Goal: Transaction & Acquisition: Purchase product/service

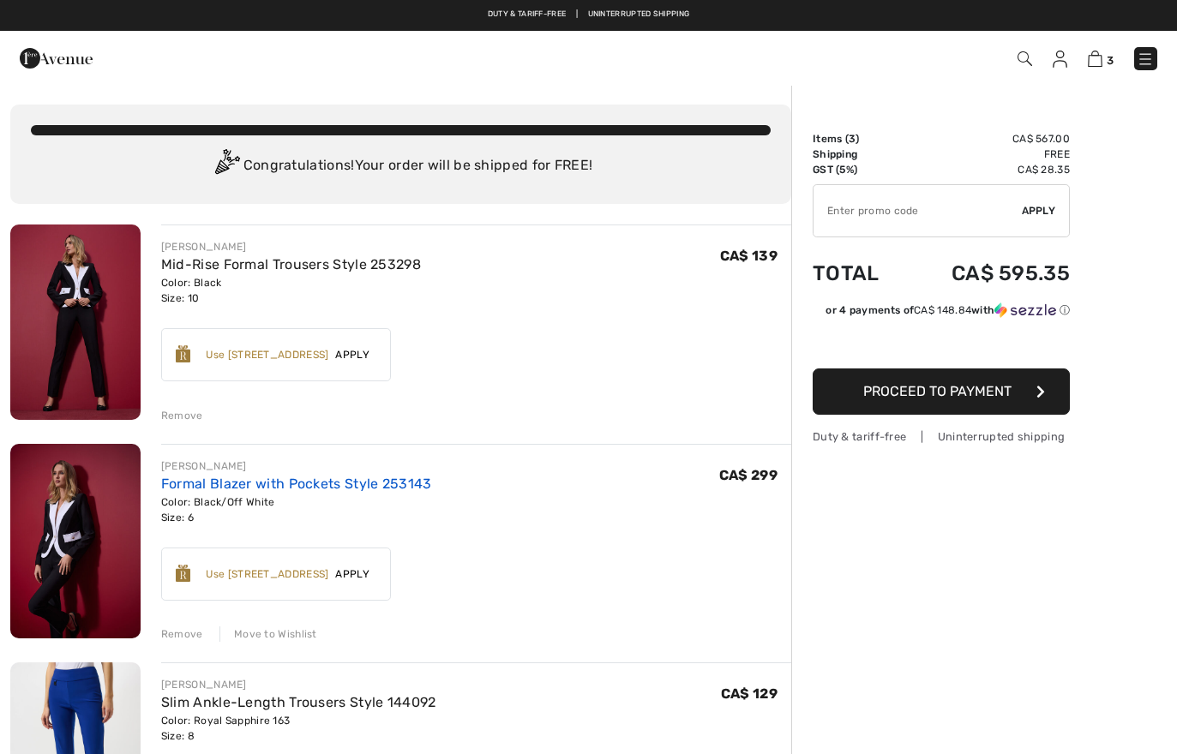
click at [252, 483] on link "Formal Blazer with Pockets Style 253143" at bounding box center [296, 484] width 271 height 16
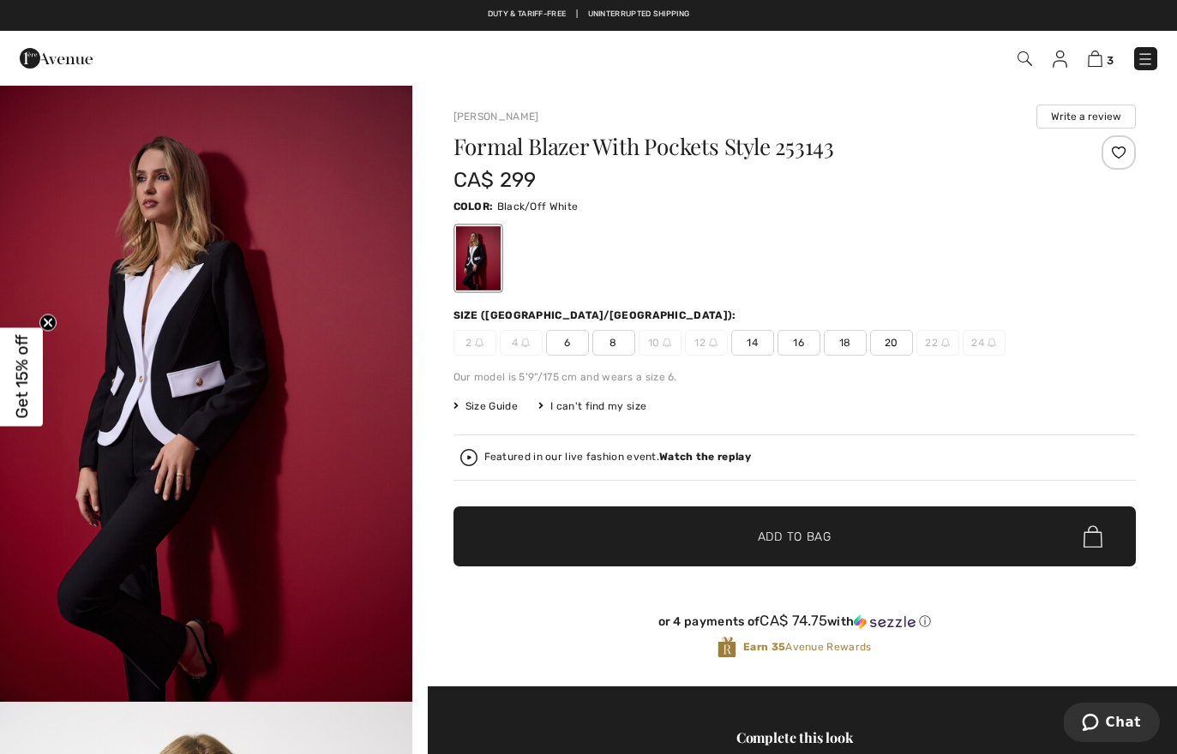
click at [1147, 60] on img at bounding box center [1145, 59] width 17 height 17
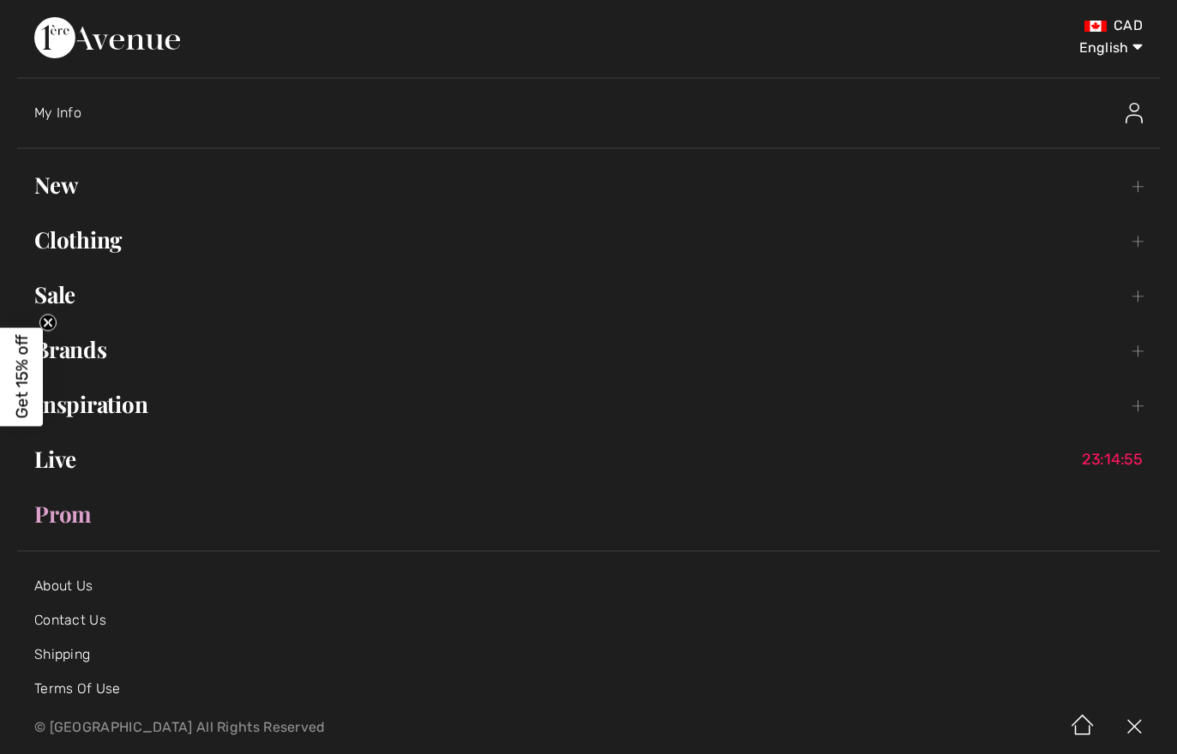
click at [54, 287] on link "Sale Toggle submenu" at bounding box center [588, 295] width 1143 height 38
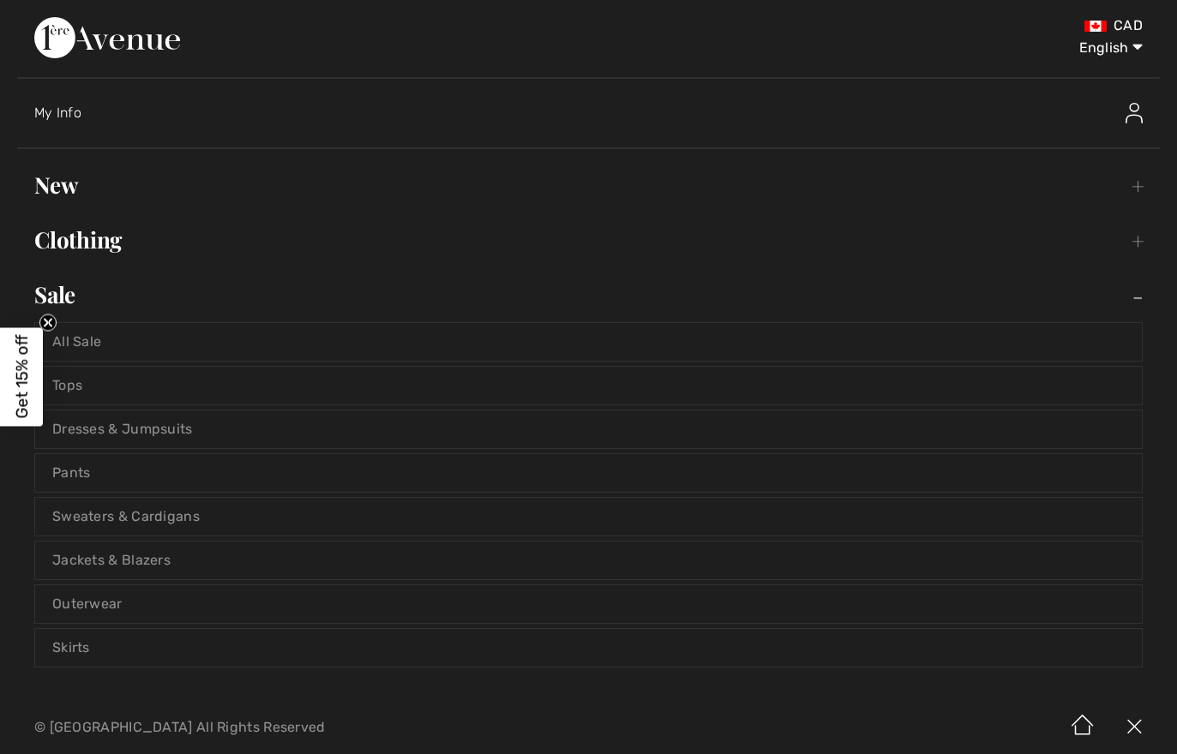
click at [88, 339] on link "All Sale" at bounding box center [588, 342] width 1107 height 38
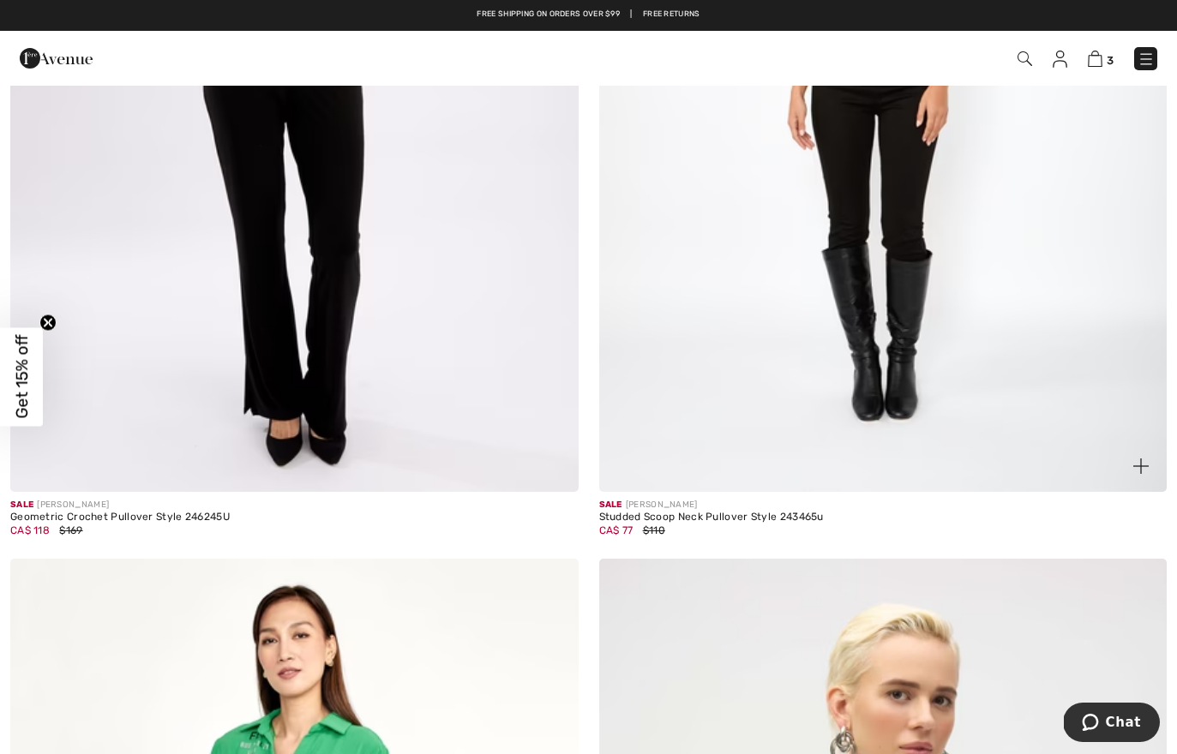
scroll to position [9960, 0]
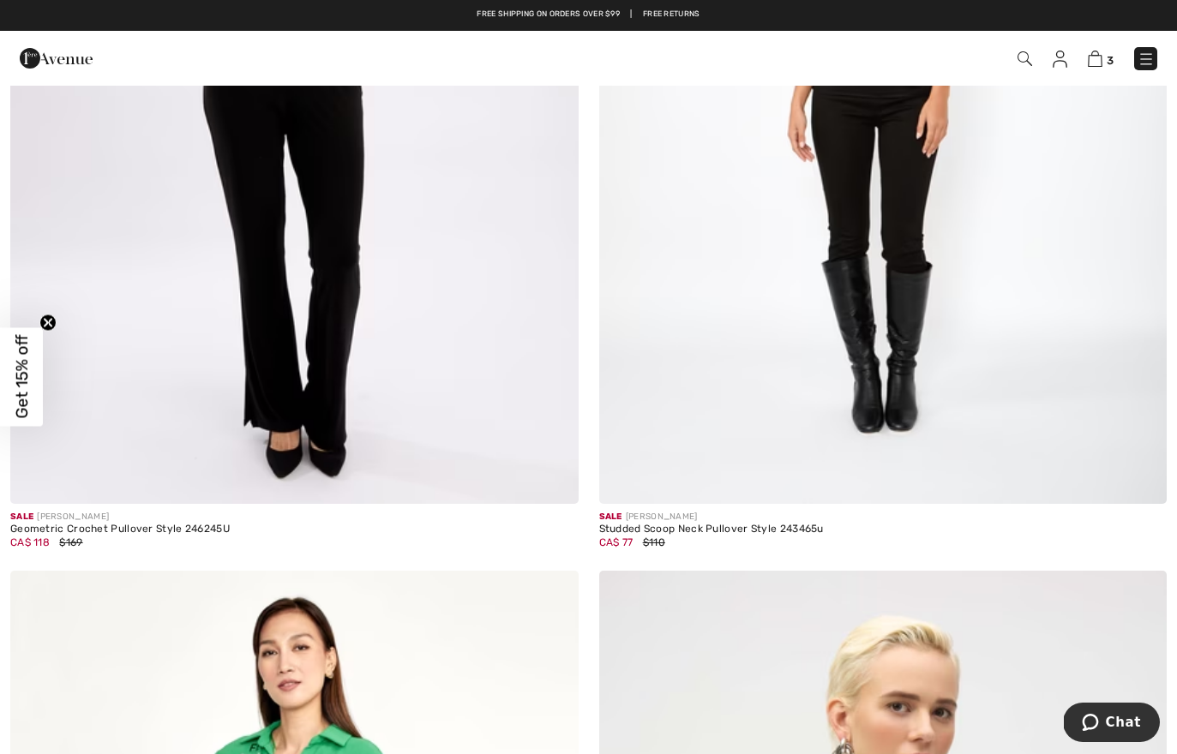
click at [1065, 65] on img at bounding box center [1060, 59] width 15 height 17
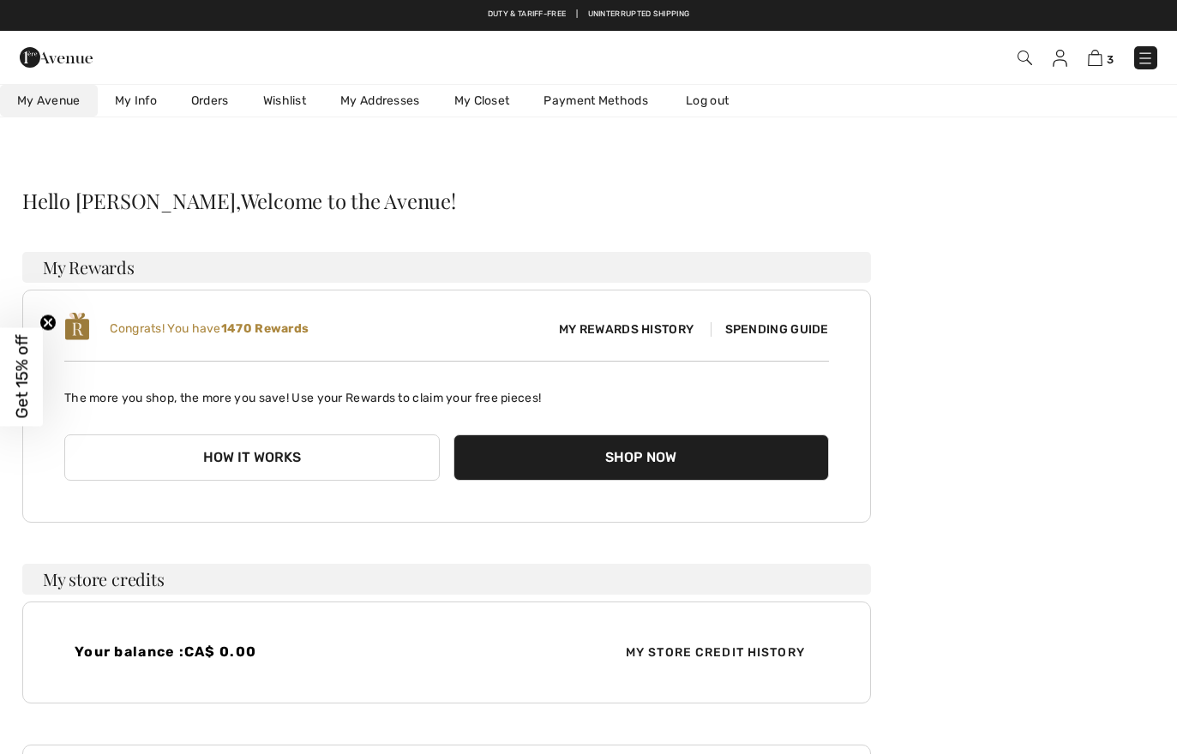
click at [290, 97] on link "Wishlist" at bounding box center [284, 101] width 77 height 32
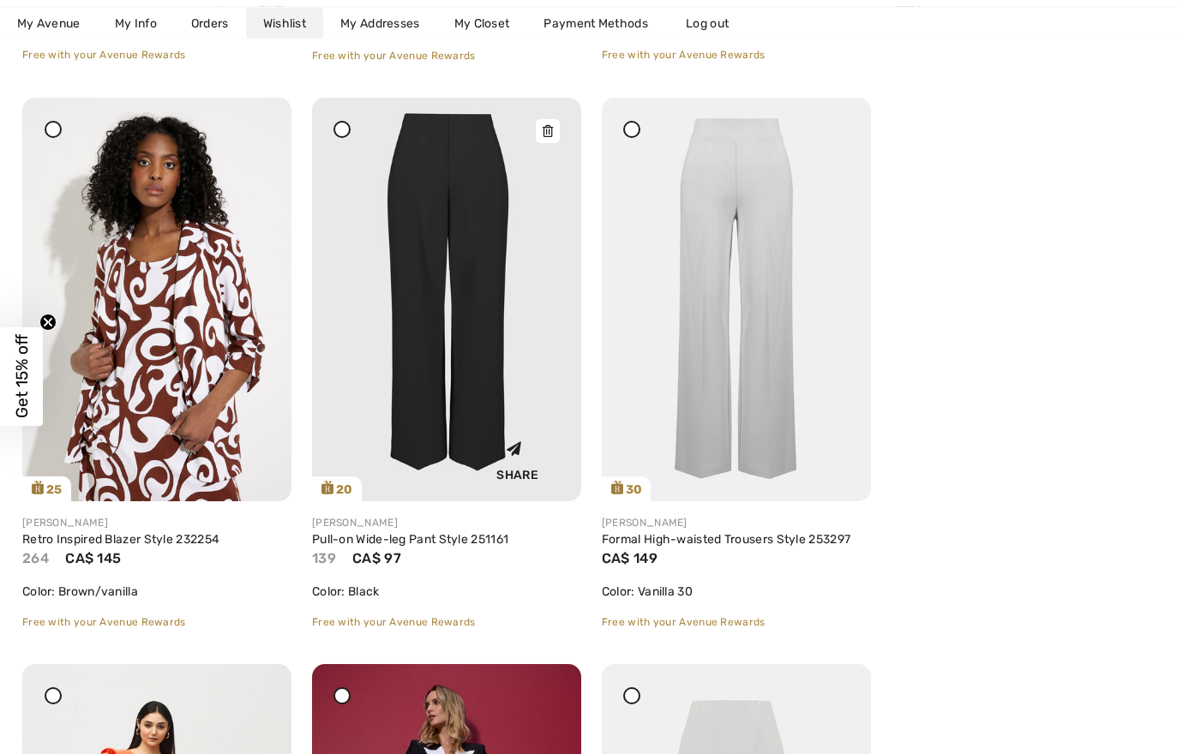
scroll to position [815, 0]
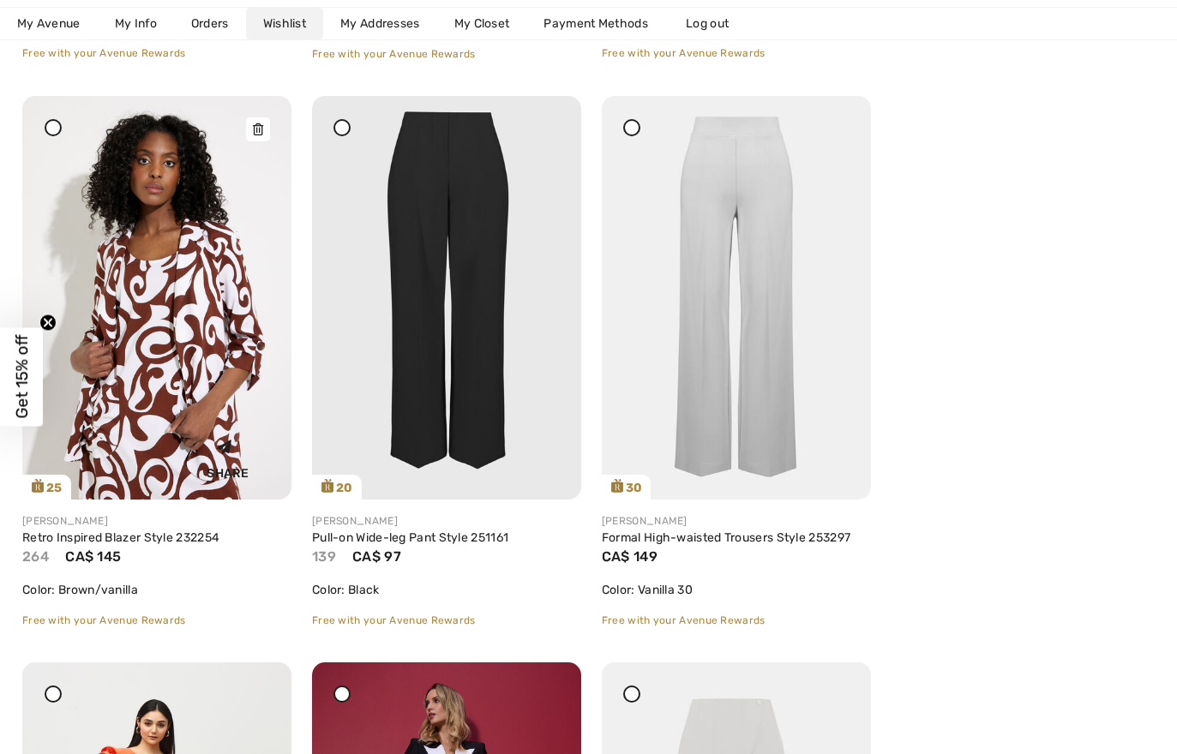
click at [177, 355] on img at bounding box center [156, 298] width 269 height 404
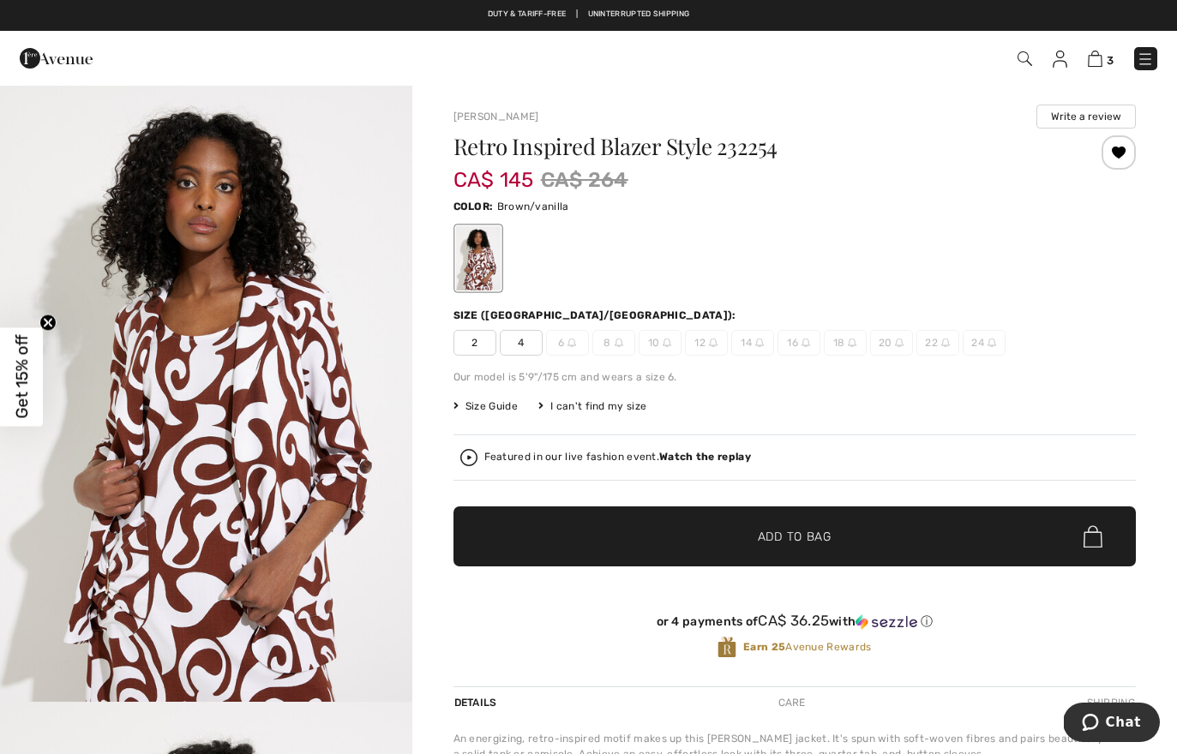
click at [471, 342] on span "2" at bounding box center [474, 343] width 43 height 26
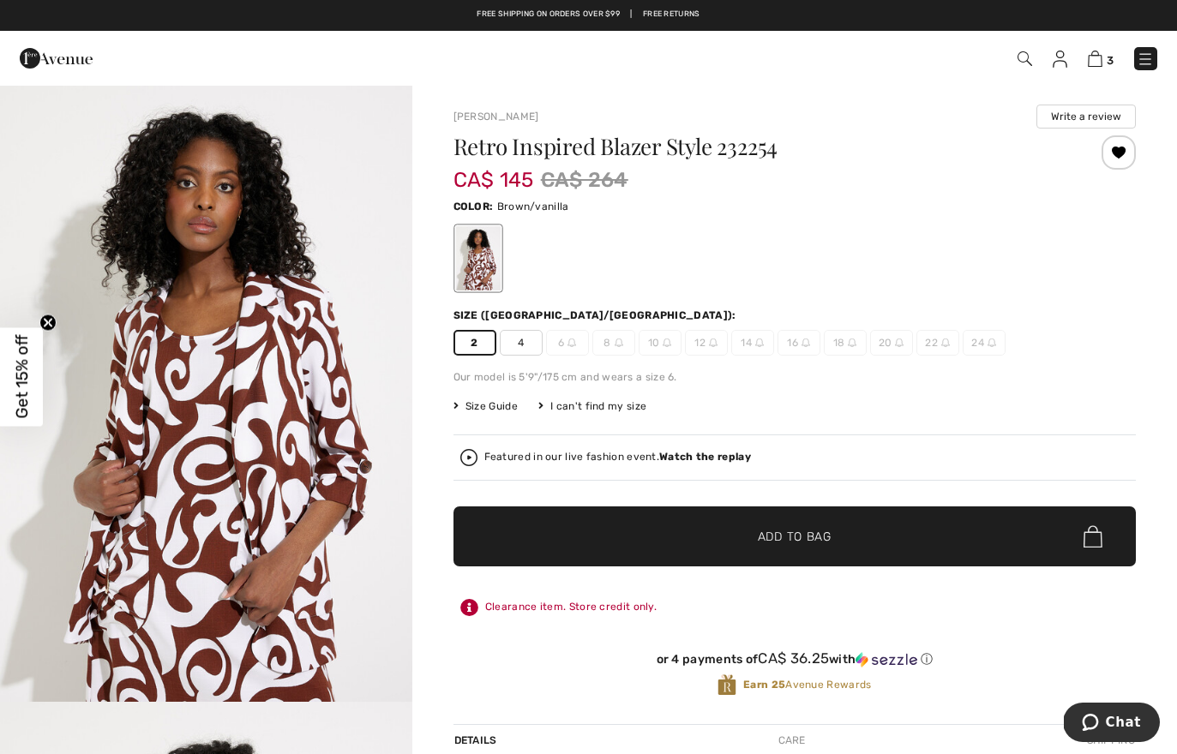
click at [570, 521] on span "✔ Added to Bag Add to Bag" at bounding box center [794, 537] width 682 height 60
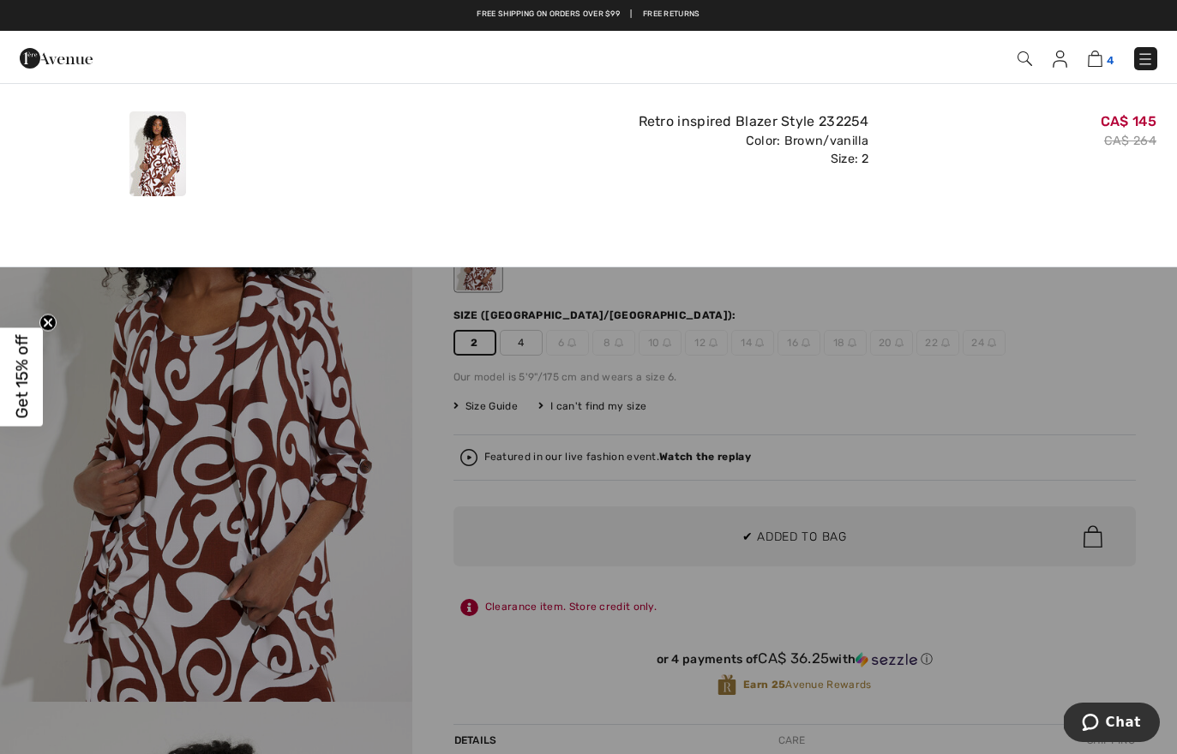
click at [1102, 58] on img at bounding box center [1095, 59] width 15 height 16
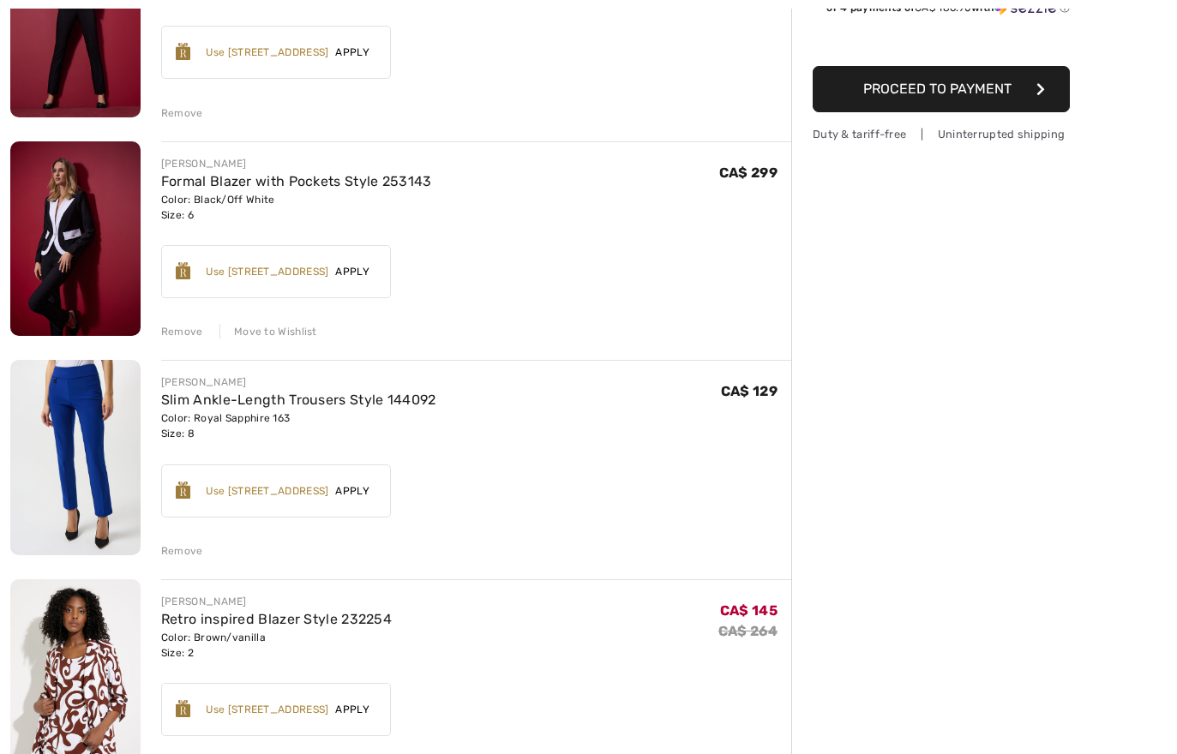
scroll to position [602, 0]
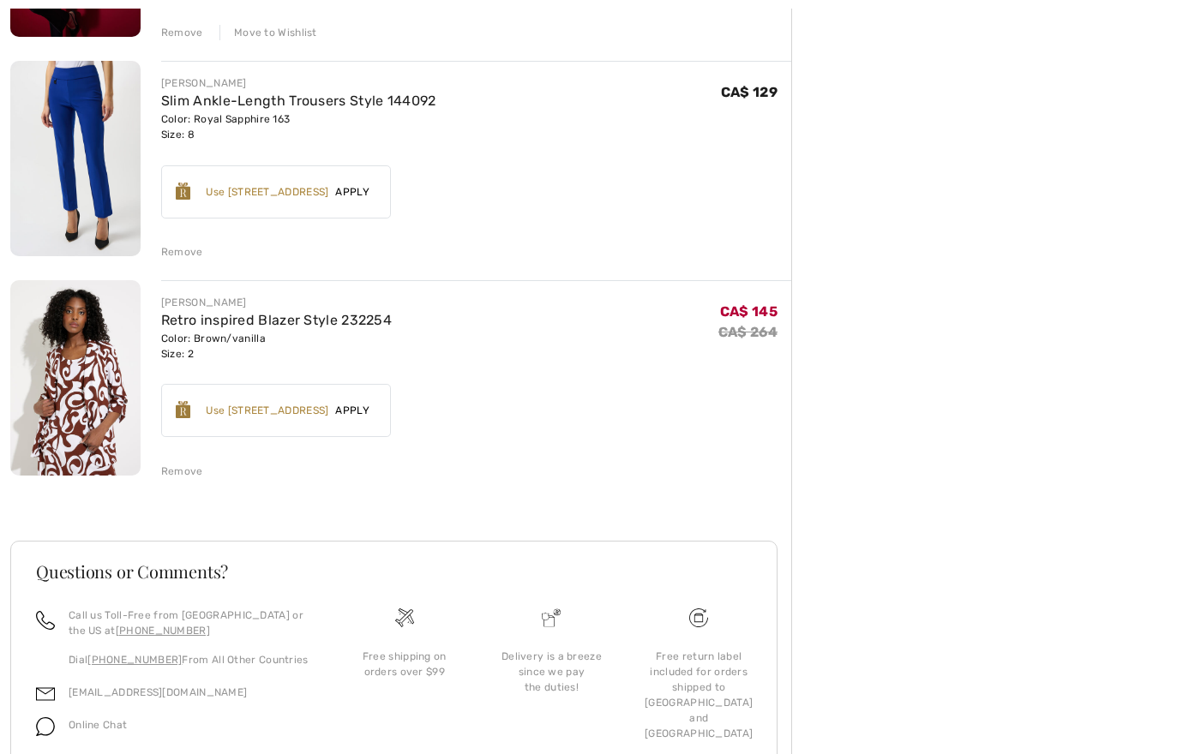
click at [178, 474] on div "Remove" at bounding box center [182, 471] width 42 height 15
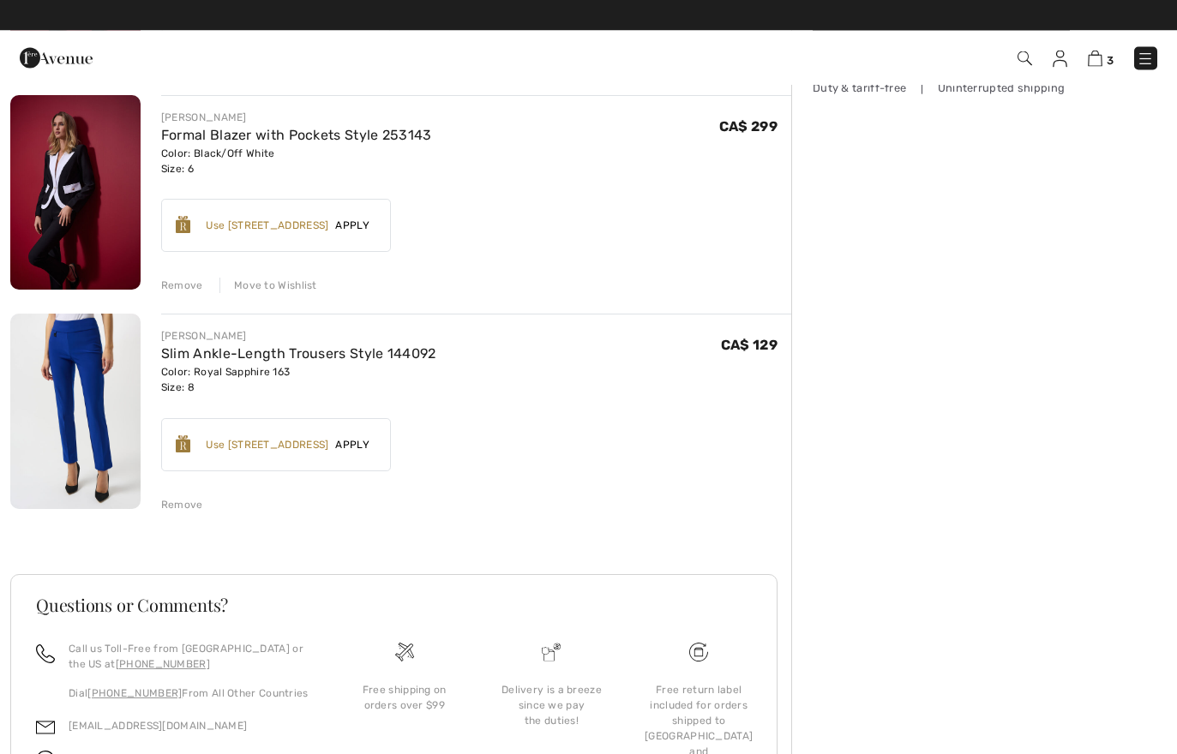
scroll to position [349, 0]
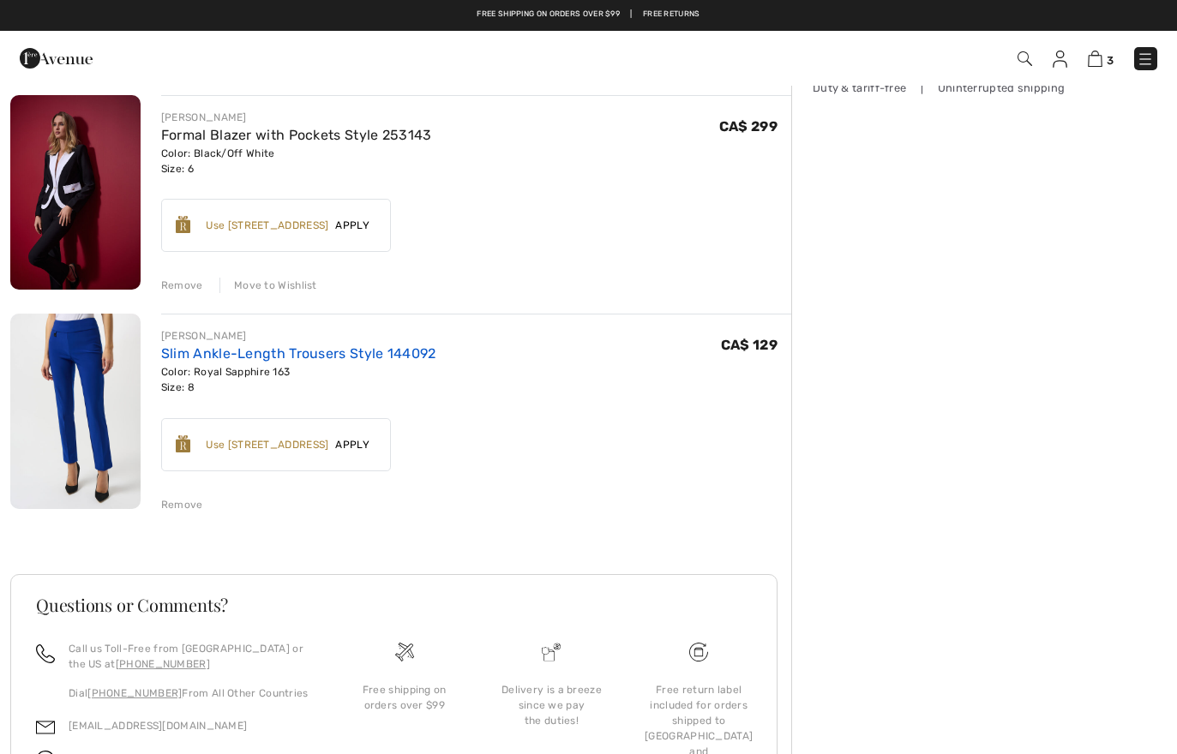
click at [366, 357] on link "Slim Ankle-Length Trousers Style 144092" at bounding box center [298, 353] width 275 height 16
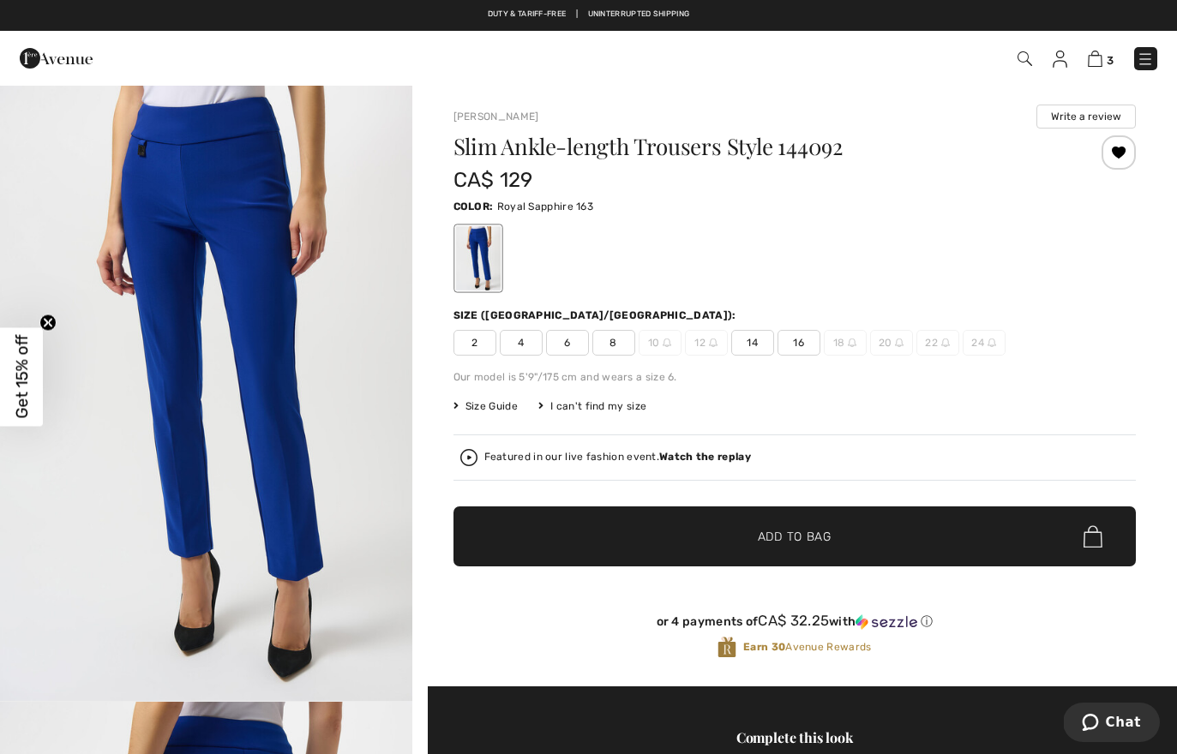
click at [659, 340] on span "10" at bounding box center [660, 343] width 43 height 26
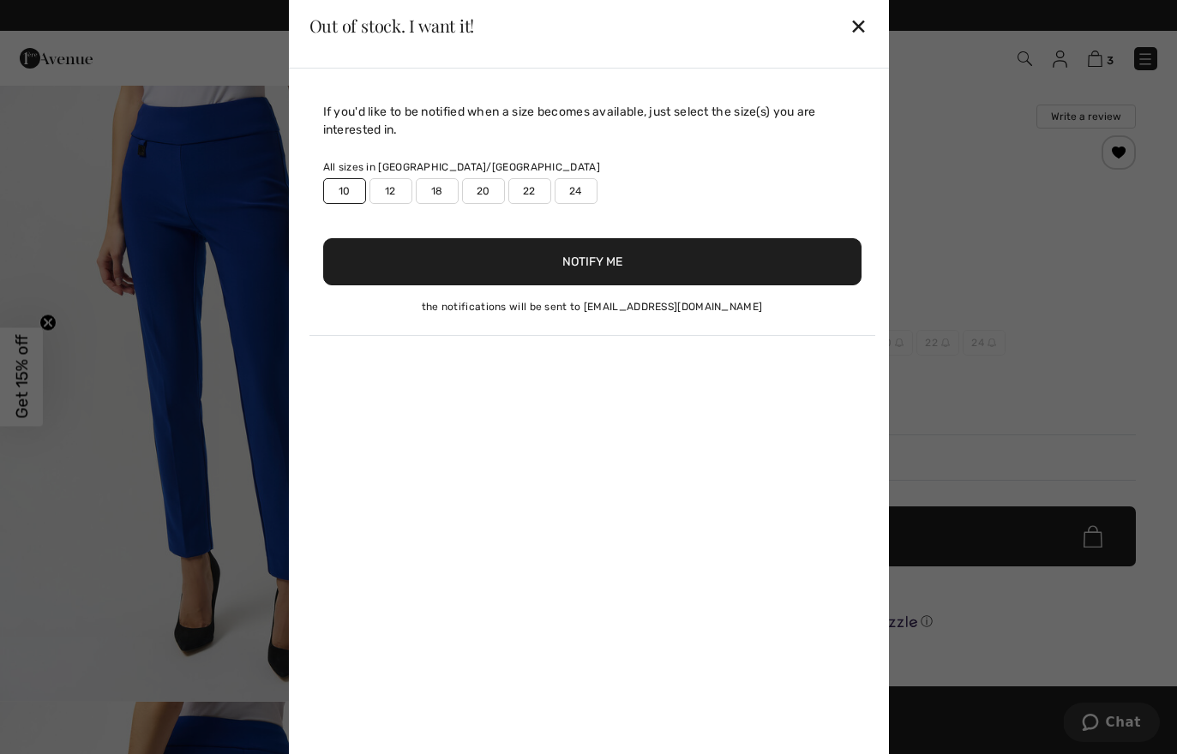
click at [646, 262] on button "Notify Me" at bounding box center [592, 261] width 538 height 47
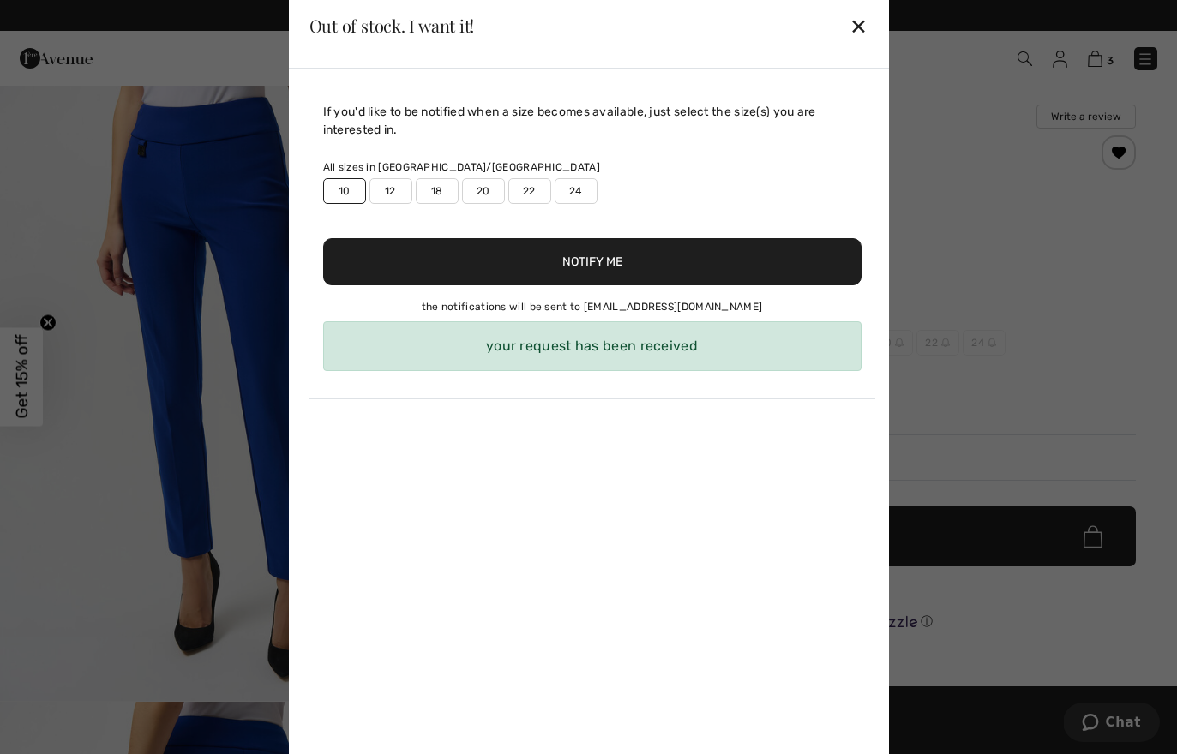
click at [862, 27] on div "✕" at bounding box center [859, 26] width 18 height 36
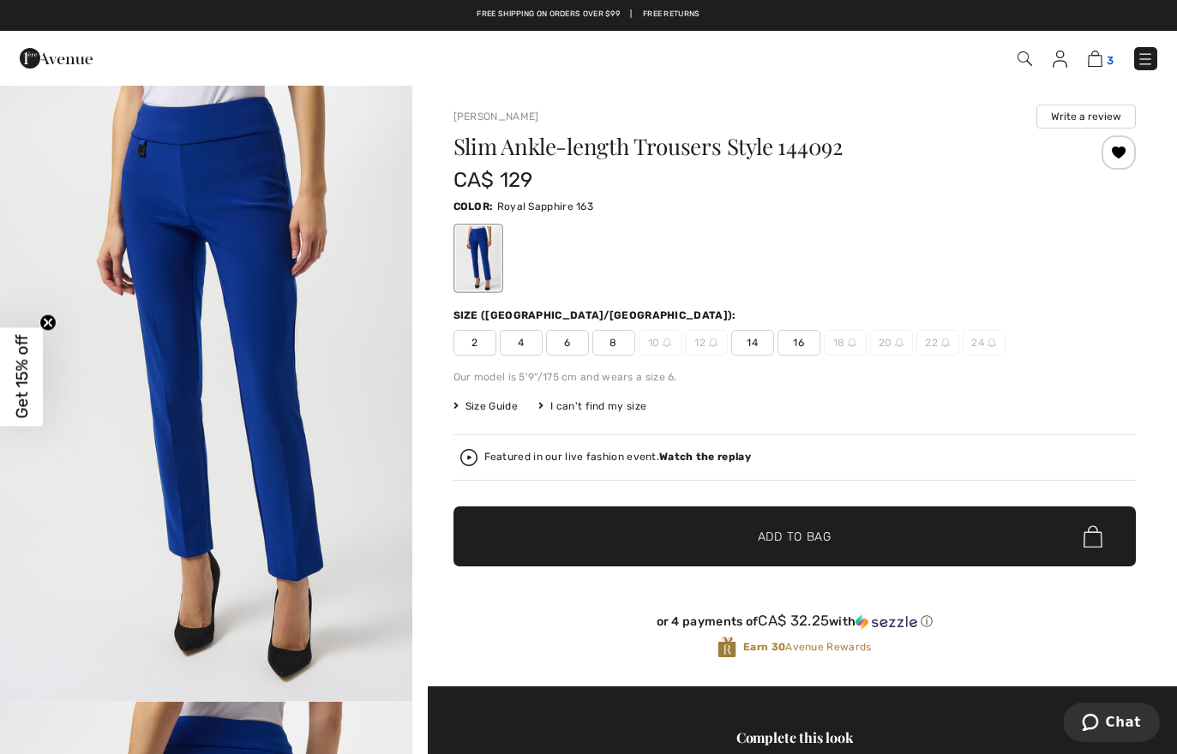
click at [1098, 62] on img at bounding box center [1095, 59] width 15 height 16
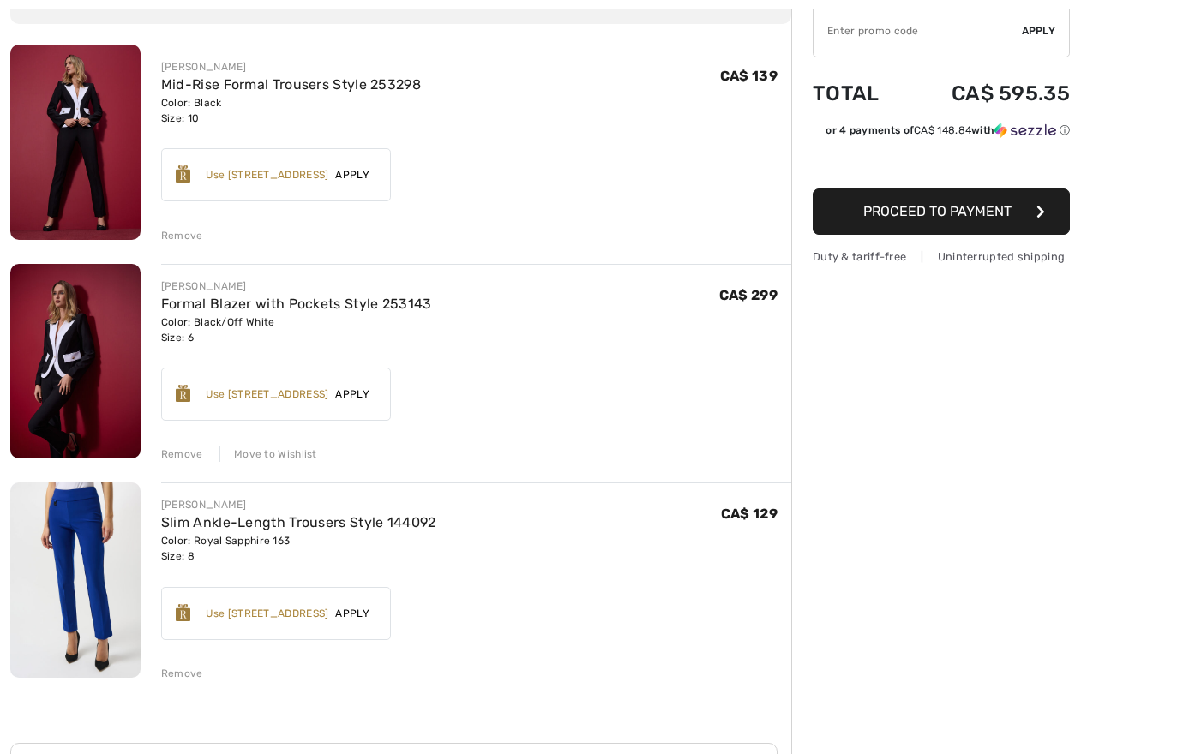
scroll to position [180, 0]
click at [179, 675] on div "Remove" at bounding box center [182, 673] width 42 height 15
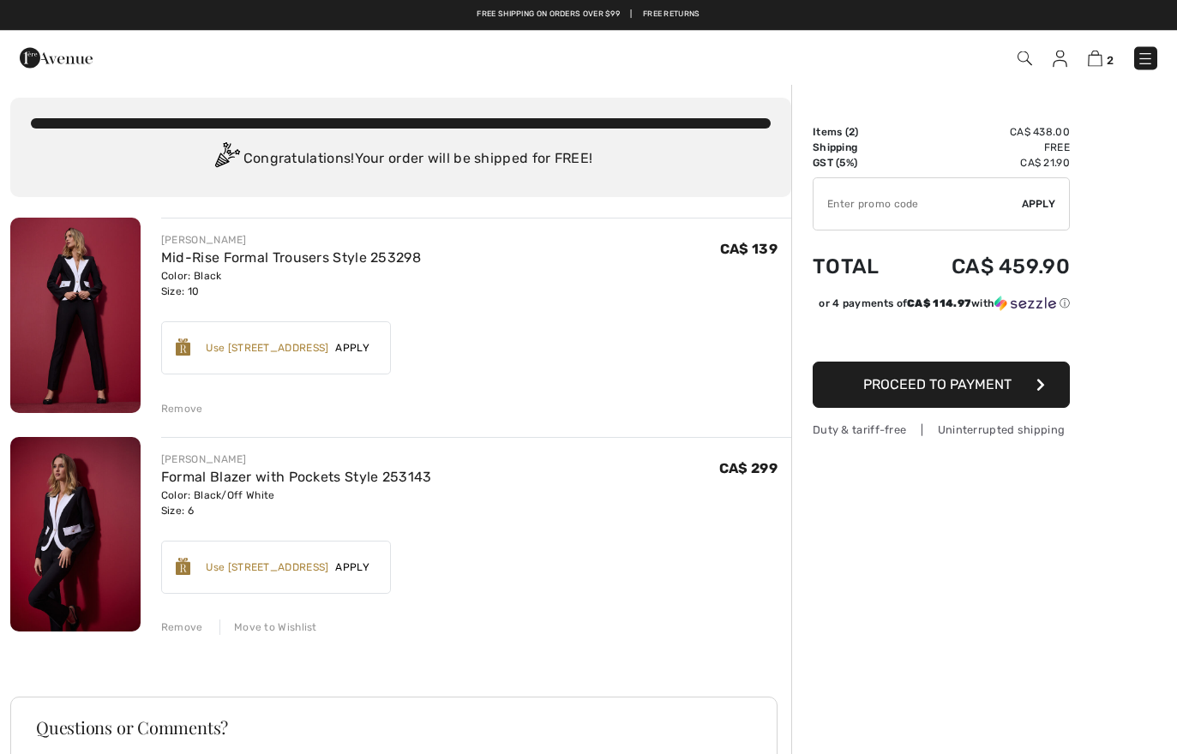
scroll to position [0, 0]
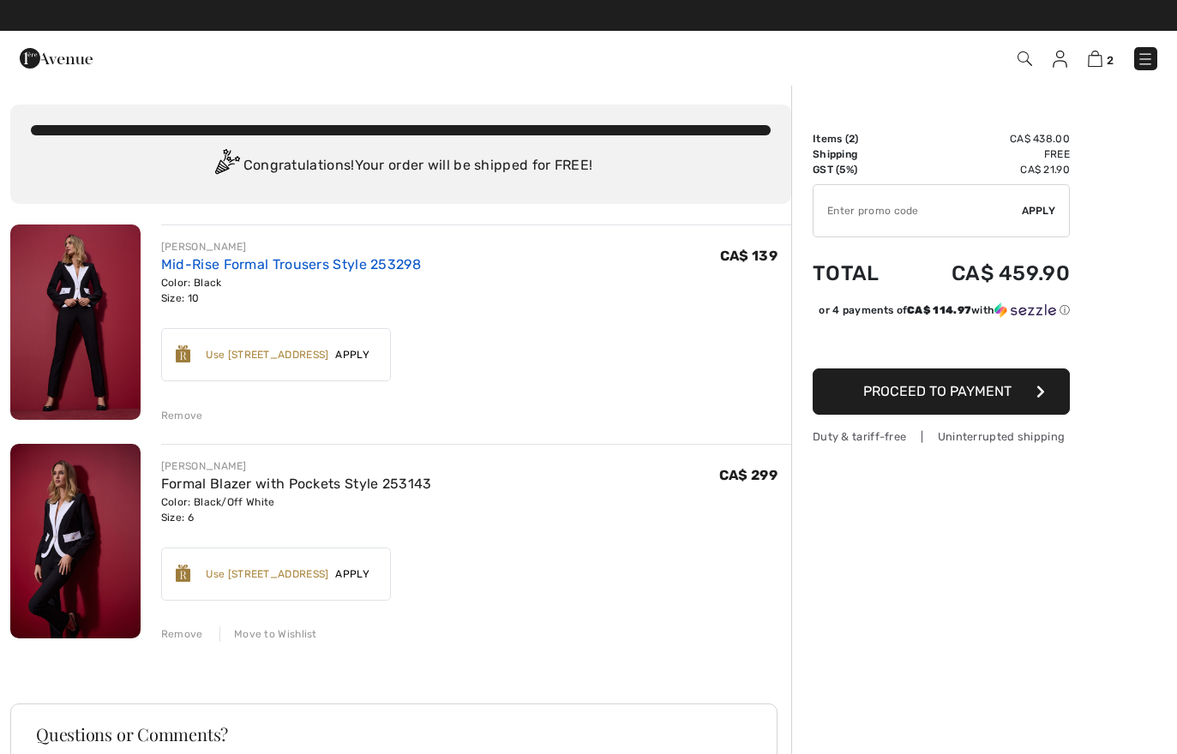
click at [380, 267] on link "Mid-Rise Formal Trousers Style 253298" at bounding box center [291, 264] width 260 height 16
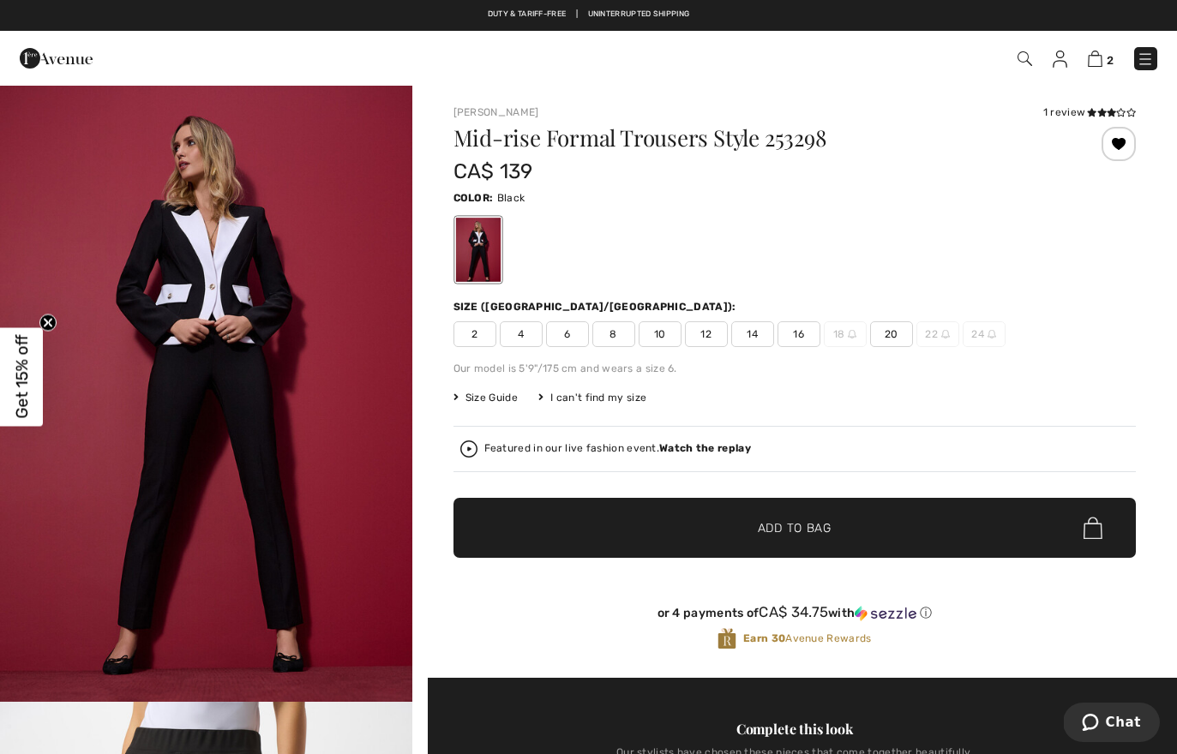
click at [1157, 54] on div "2 Checkout" at bounding box center [830, 58] width 679 height 35
click at [1150, 59] on img at bounding box center [1145, 59] width 17 height 17
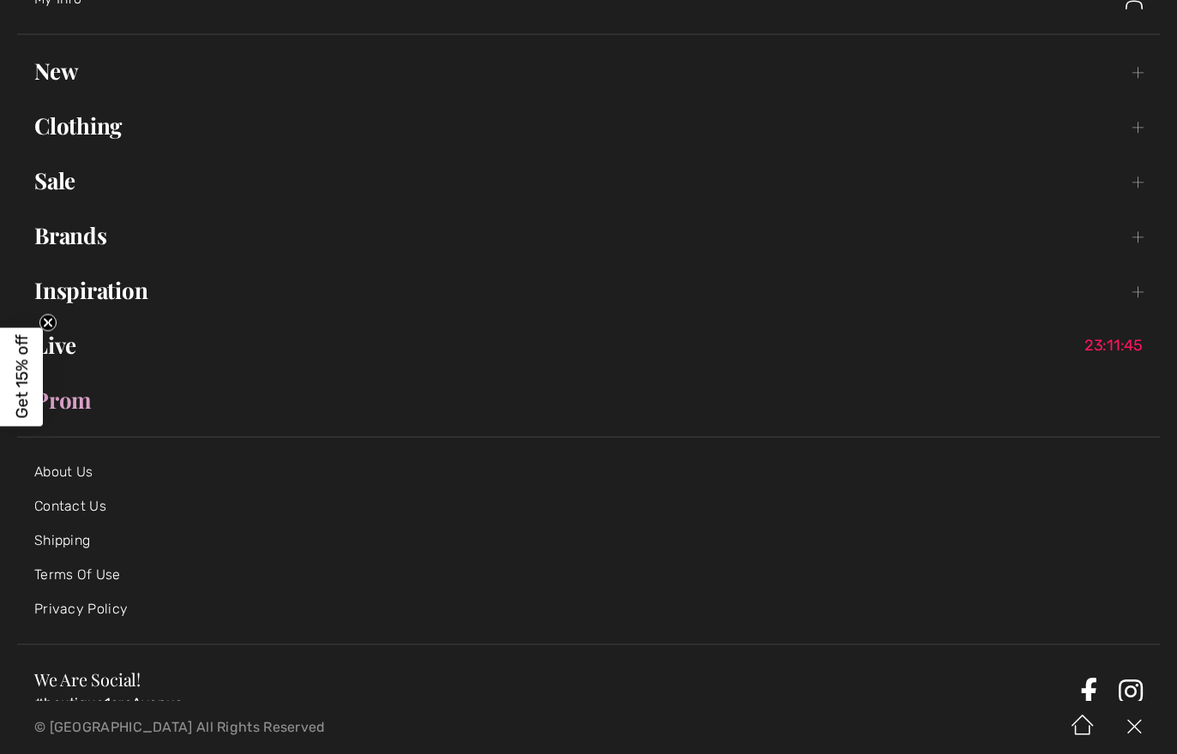
scroll to position [115, 0]
click at [51, 181] on link "Sale Toggle submenu" at bounding box center [588, 180] width 1143 height 38
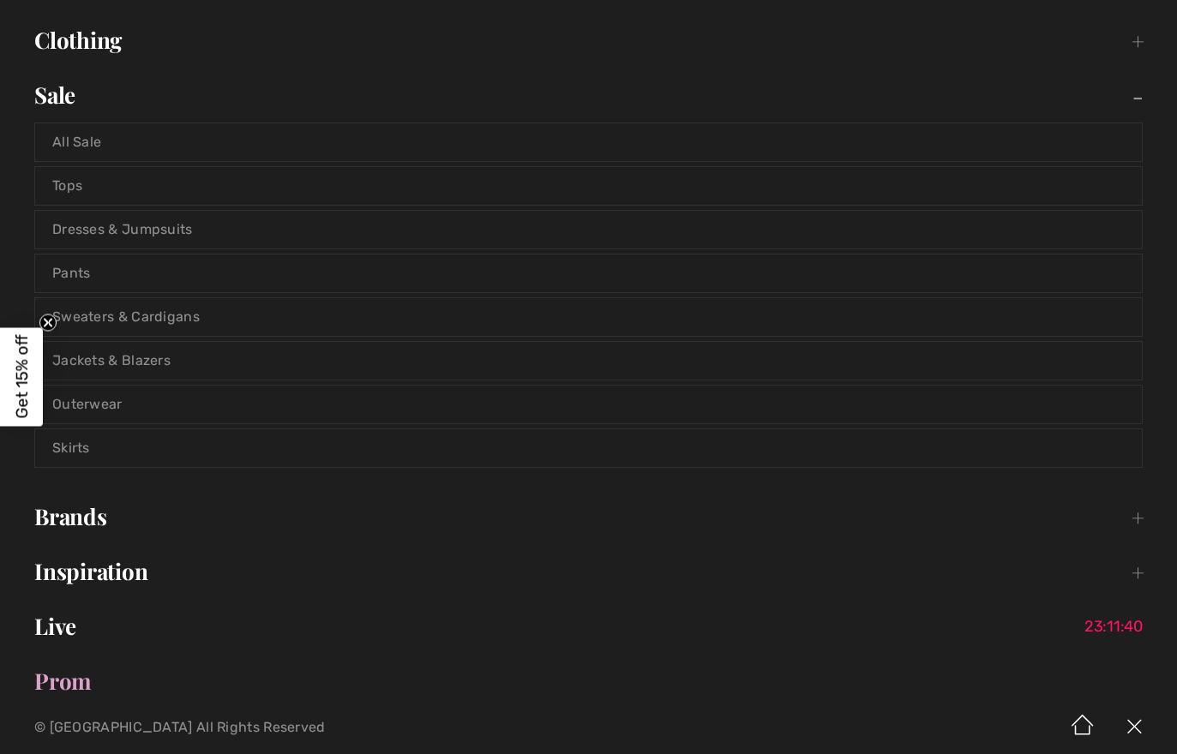
scroll to position [203, 0]
click at [71, 183] on link "Tops" at bounding box center [588, 183] width 1107 height 38
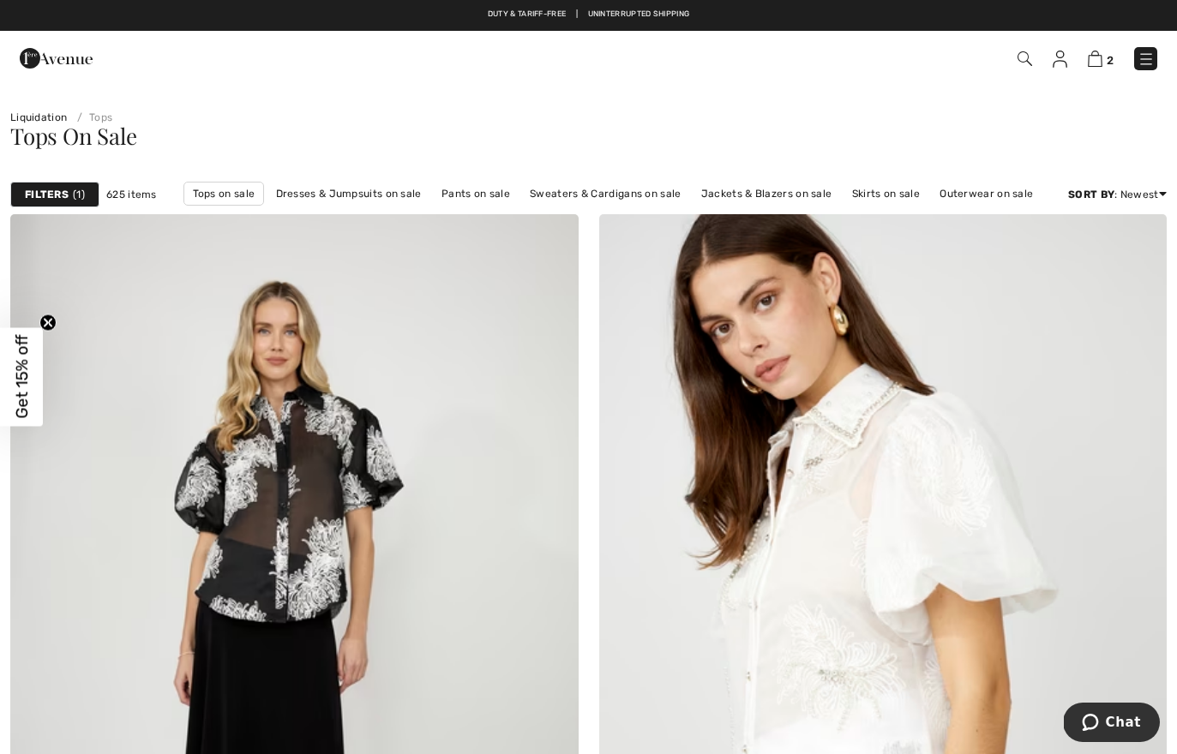
click at [1141, 57] on img at bounding box center [1146, 59] width 17 height 17
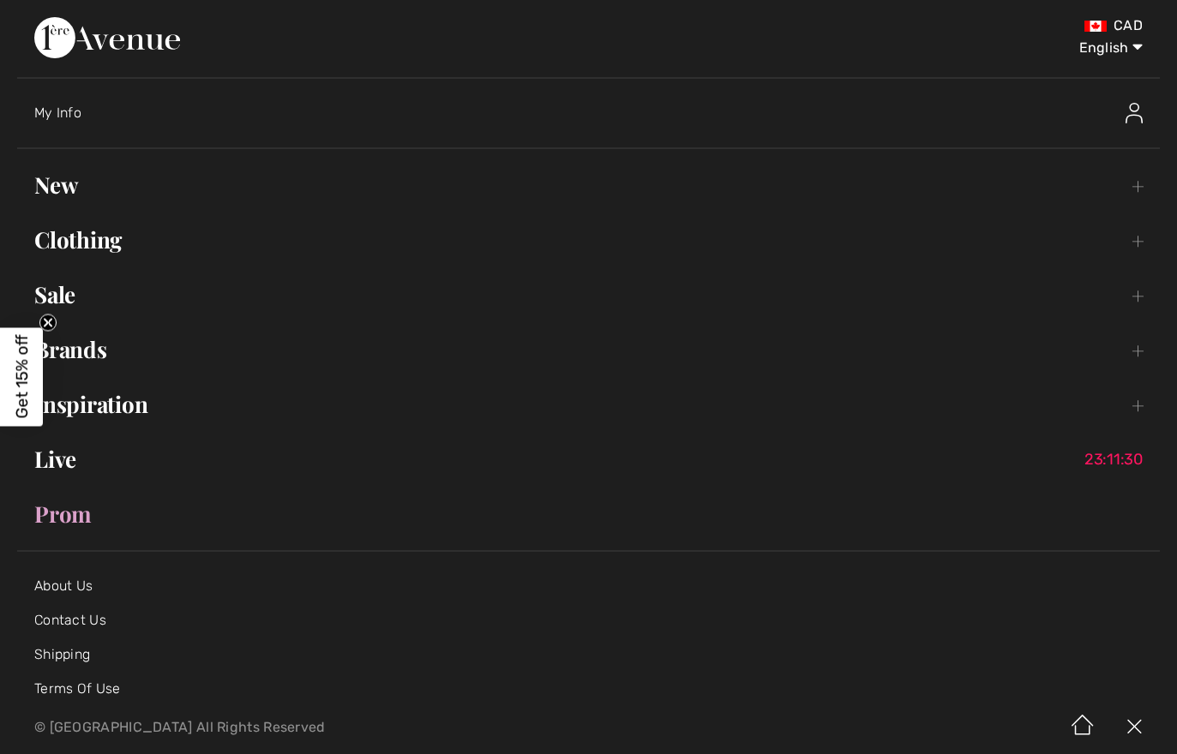
click at [68, 294] on link "Sale Toggle submenu" at bounding box center [588, 295] width 1143 height 38
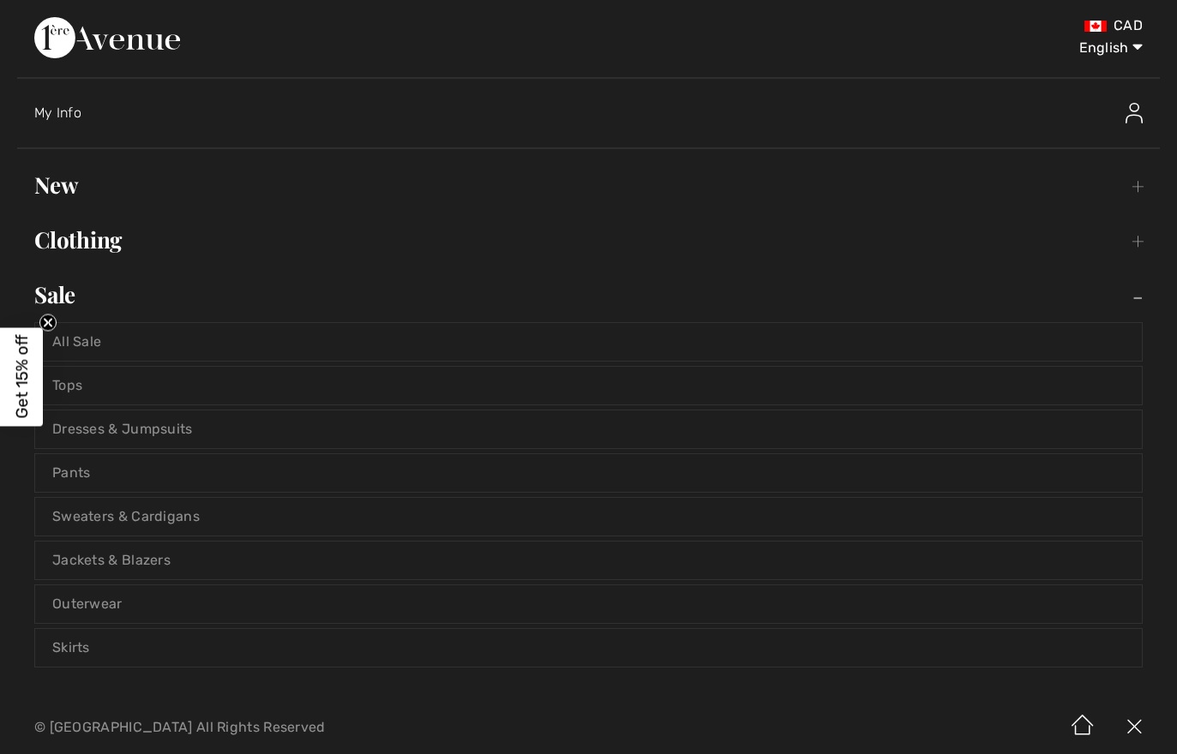
click at [72, 468] on link "Pants" at bounding box center [588, 473] width 1107 height 38
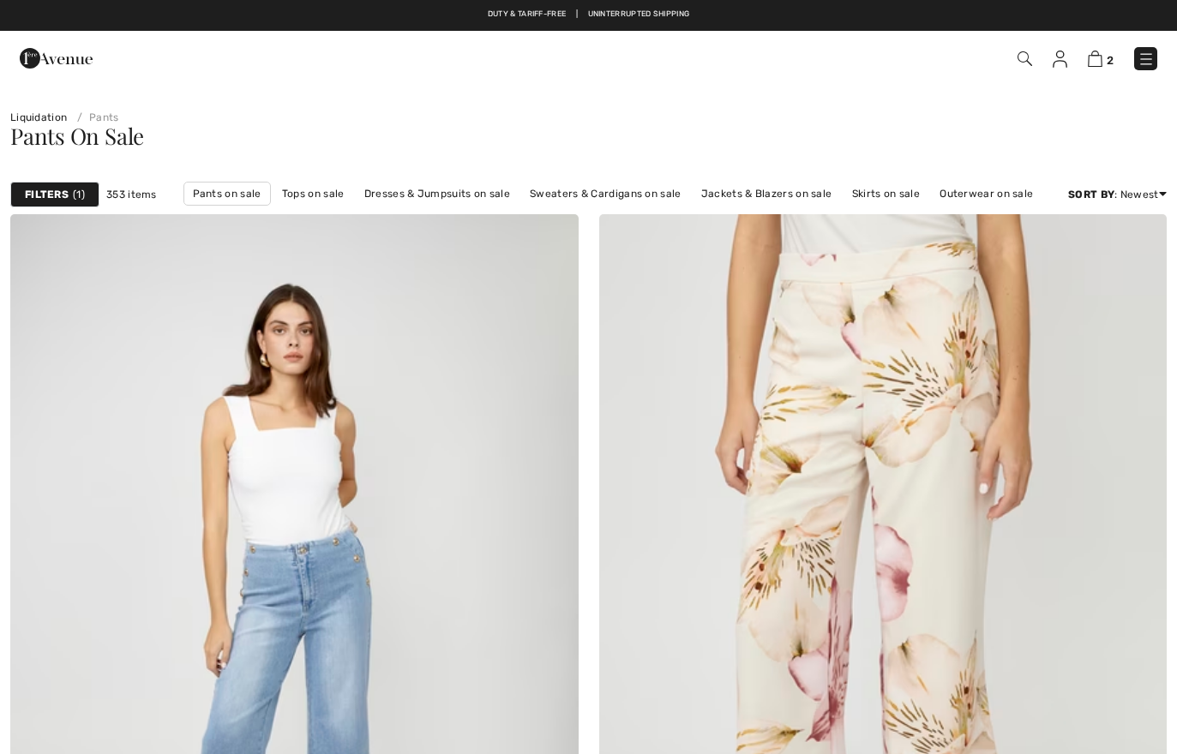
checkbox input "true"
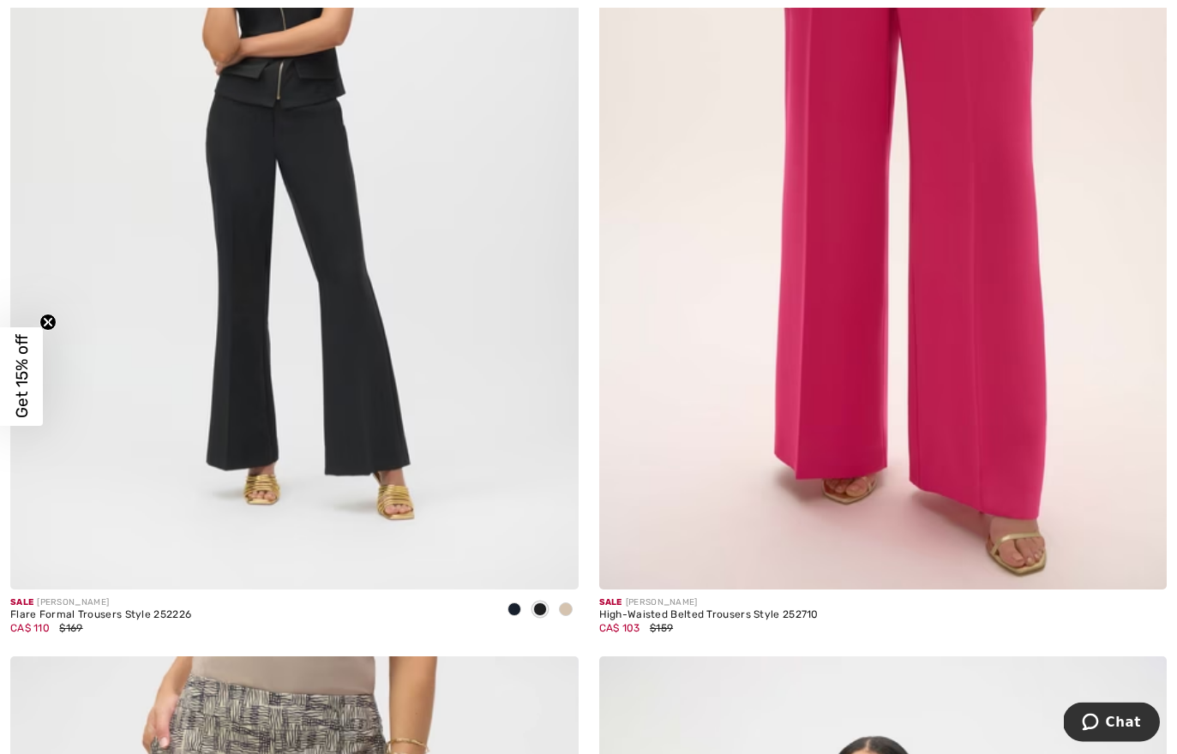
scroll to position [9852, 0]
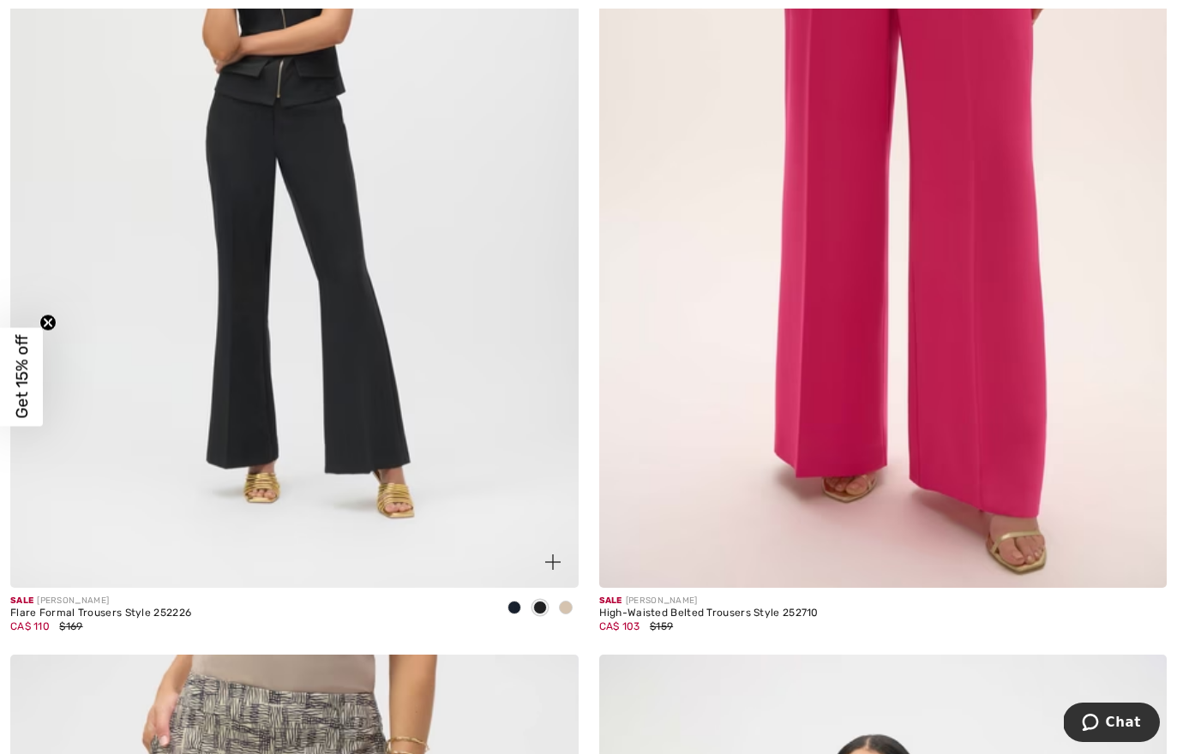
click at [350, 280] on img at bounding box center [294, 162] width 568 height 852
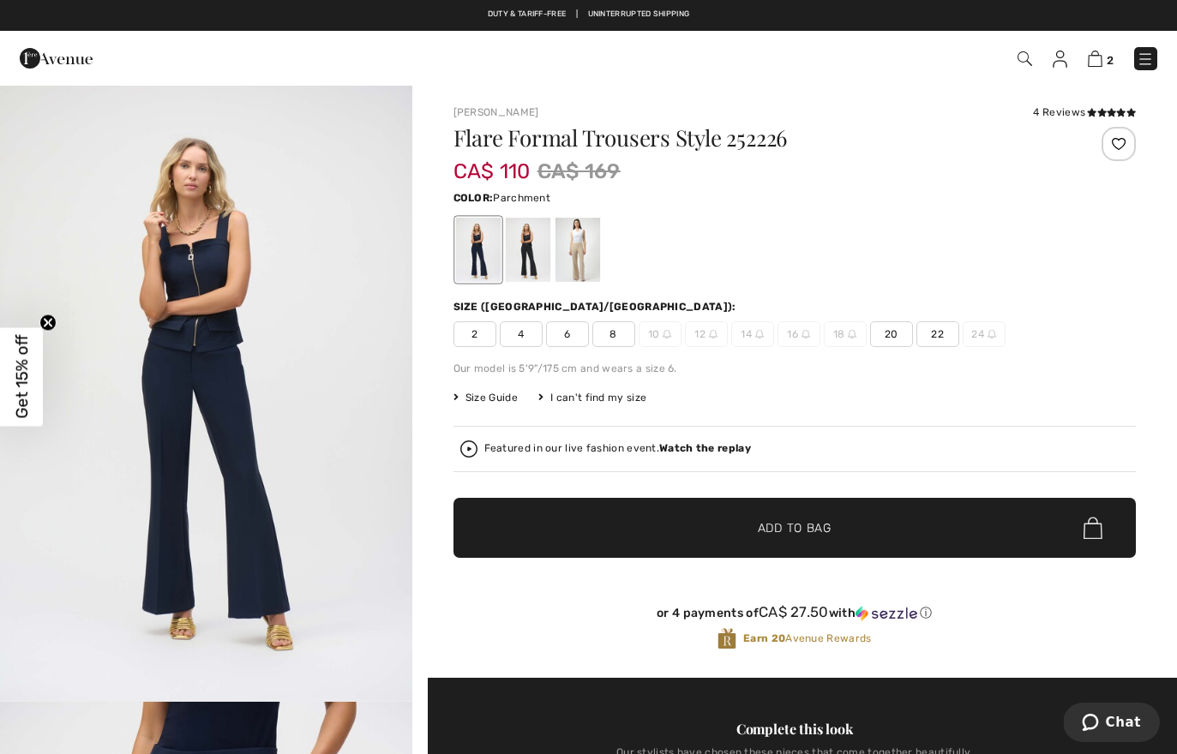
click at [574, 254] on div at bounding box center [577, 250] width 45 height 64
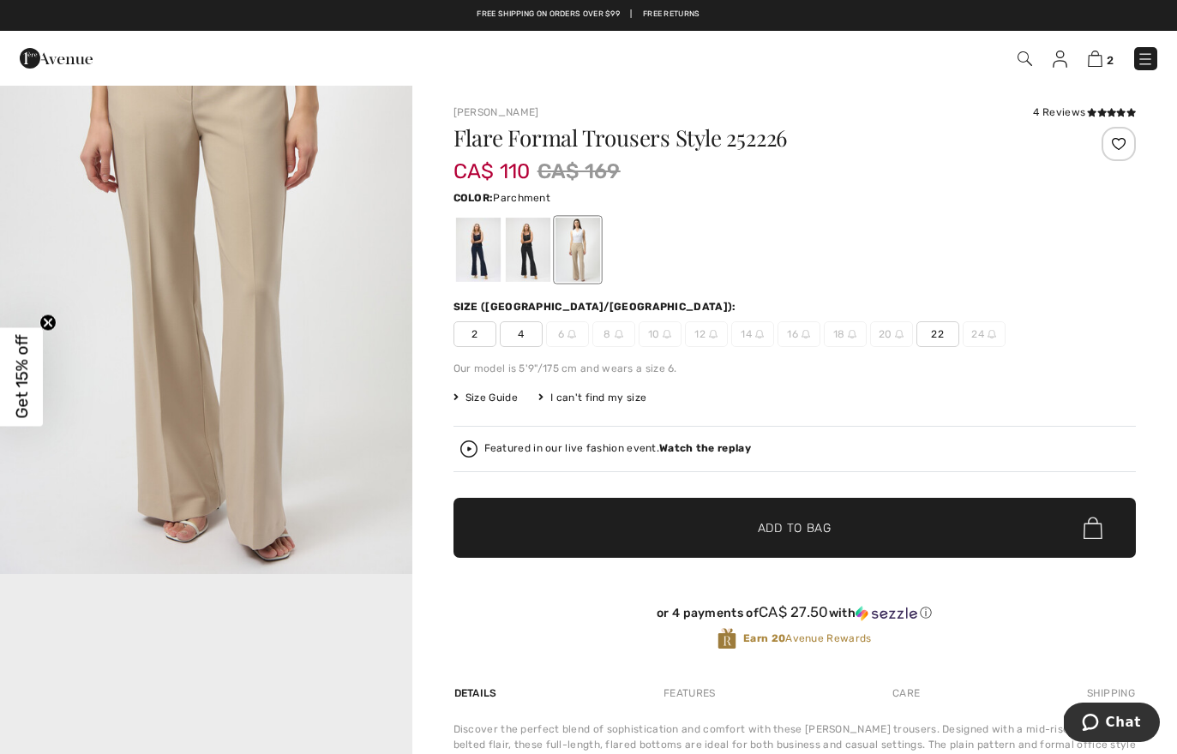
scroll to position [865, 0]
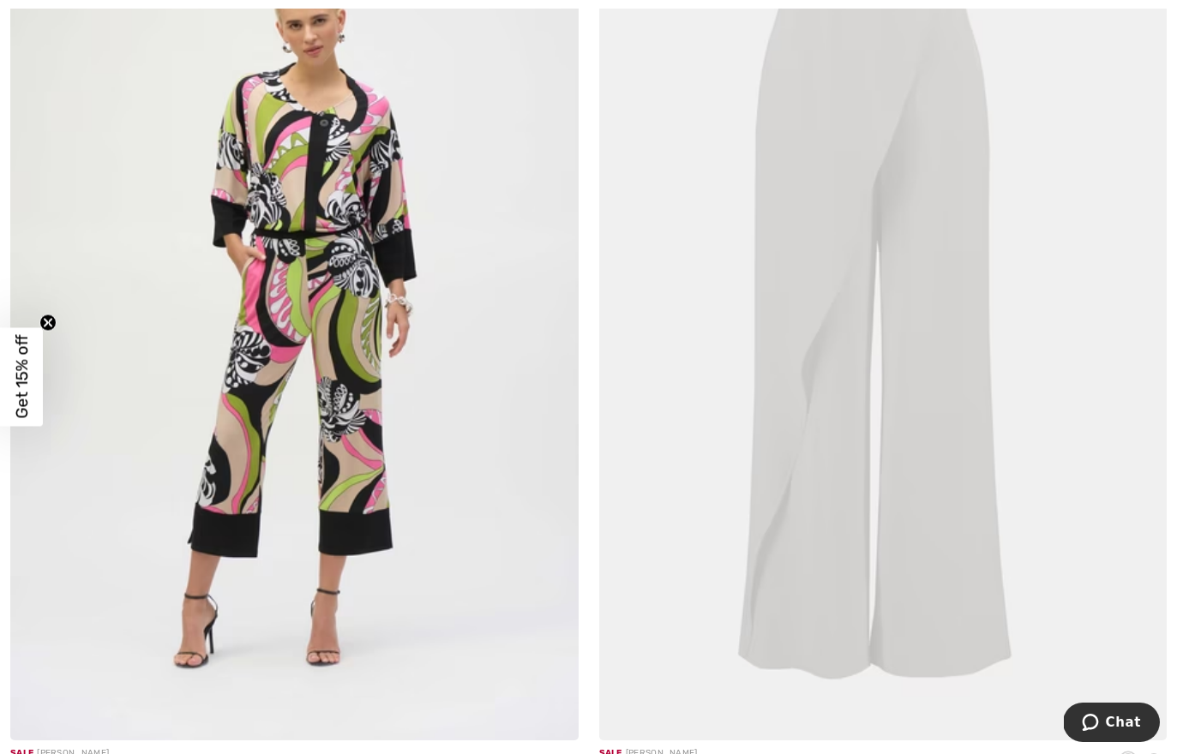
scroll to position [12695, 0]
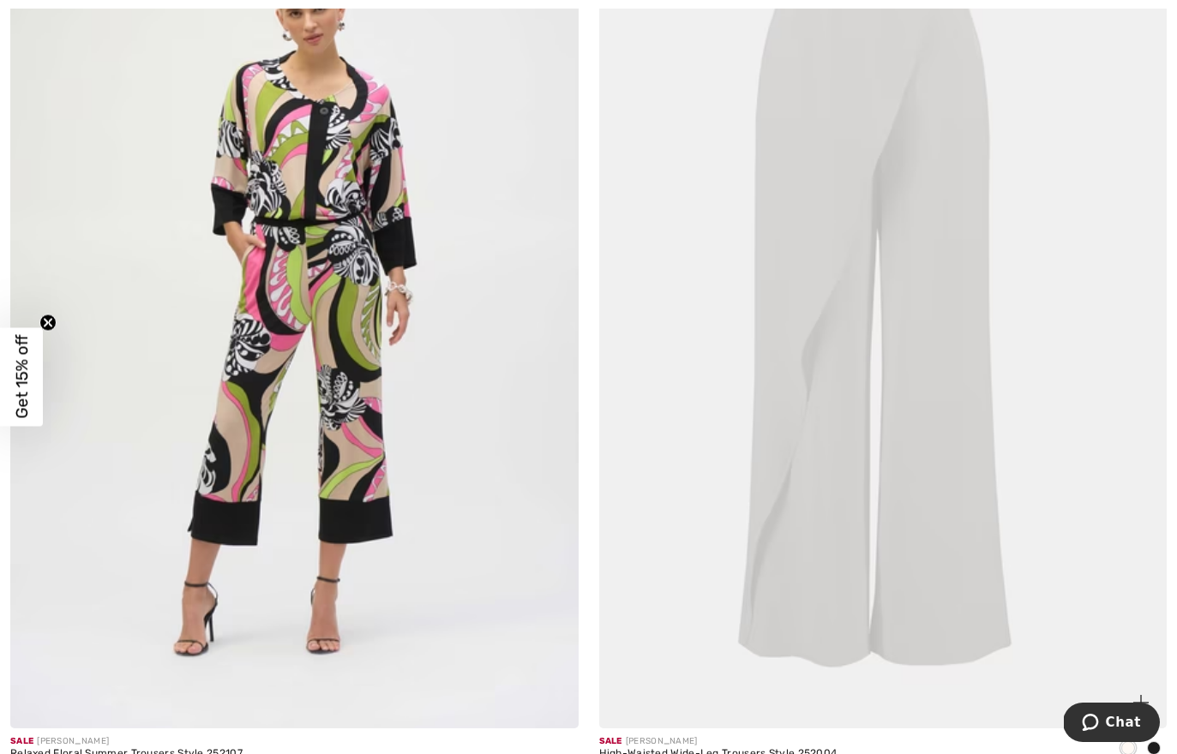
click at [884, 340] on img at bounding box center [883, 303] width 568 height 852
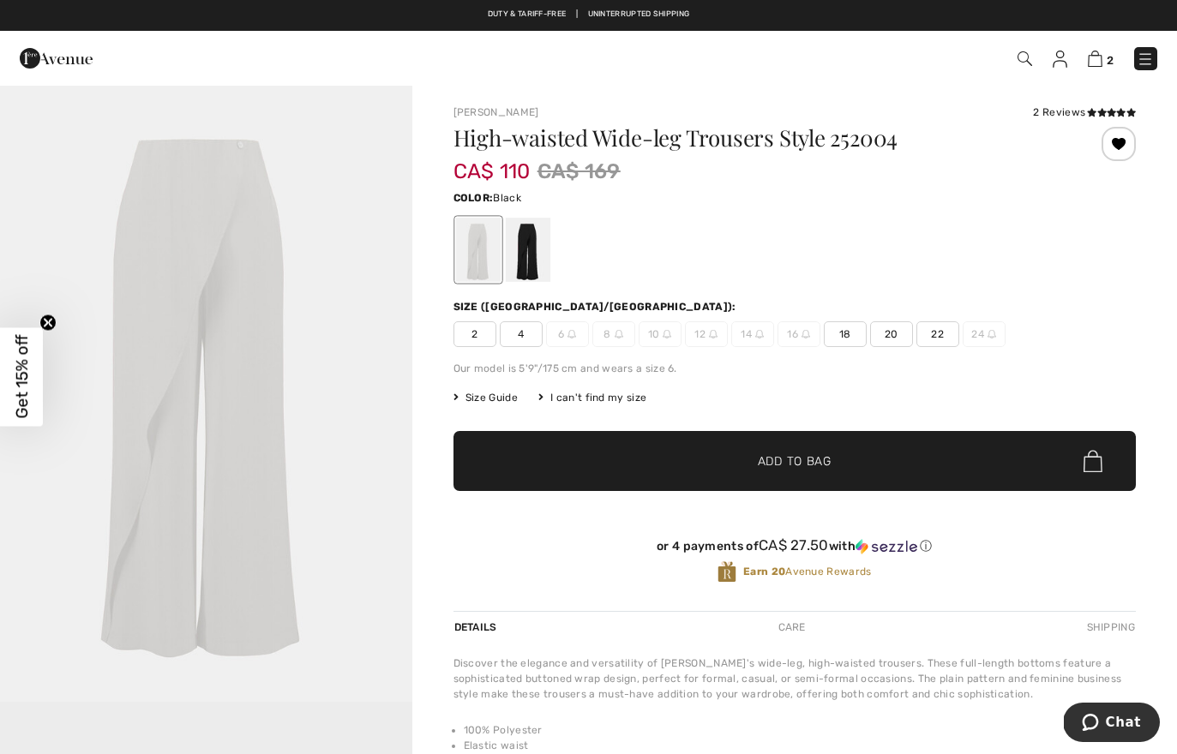
click at [519, 259] on div at bounding box center [527, 250] width 45 height 64
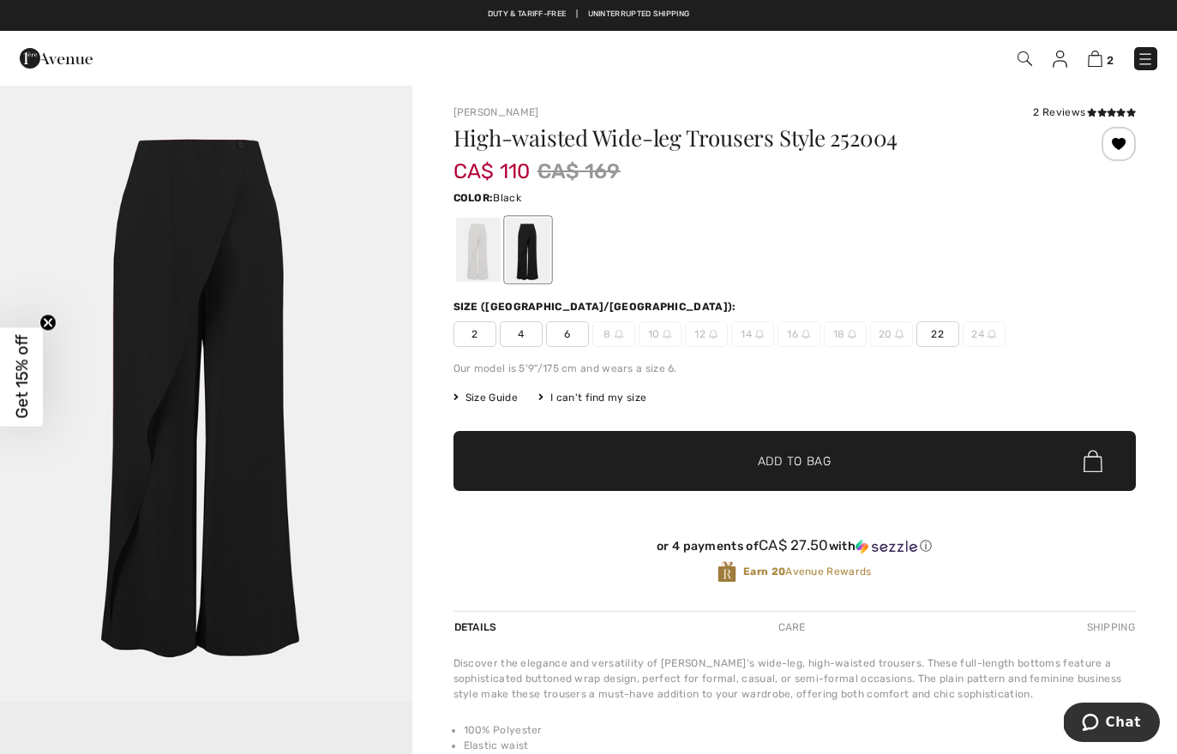
click at [662, 338] on span "10" at bounding box center [660, 334] width 43 height 26
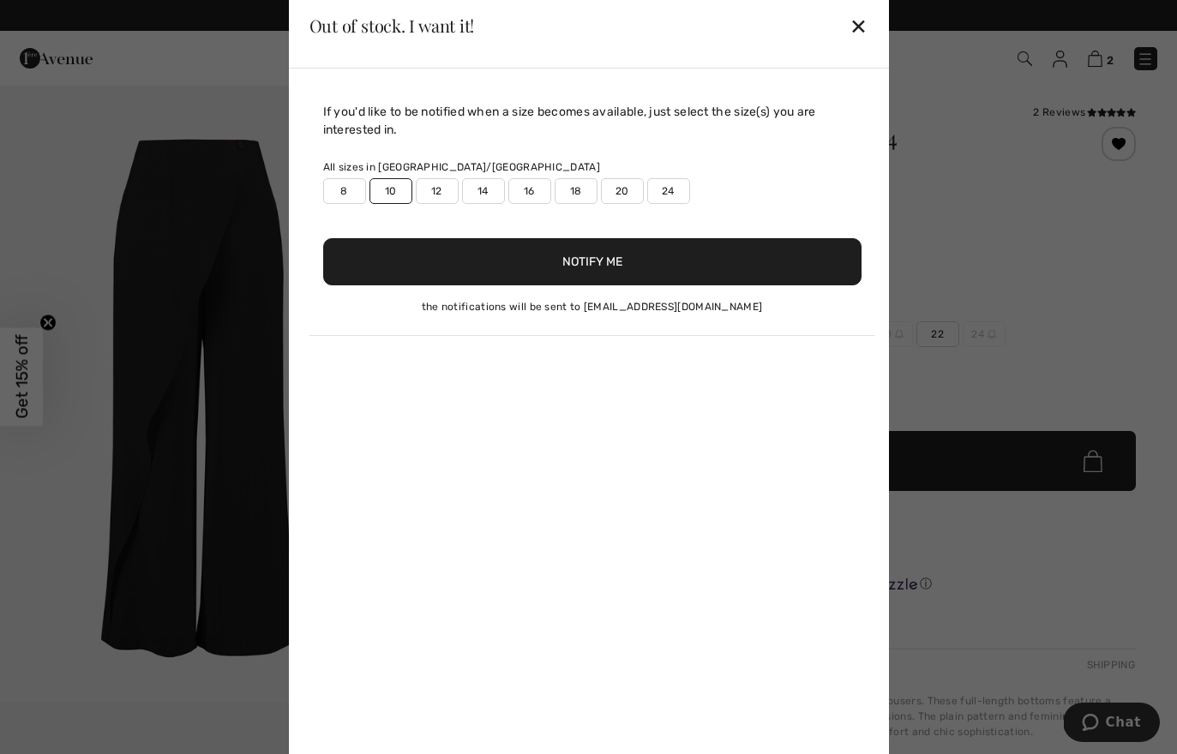
click at [638, 452] on div "If you'd like to be notified when a size becomes available, just select the siz…" at bounding box center [589, 420] width 600 height 703
click at [568, 270] on button "Notify Me" at bounding box center [592, 261] width 538 height 47
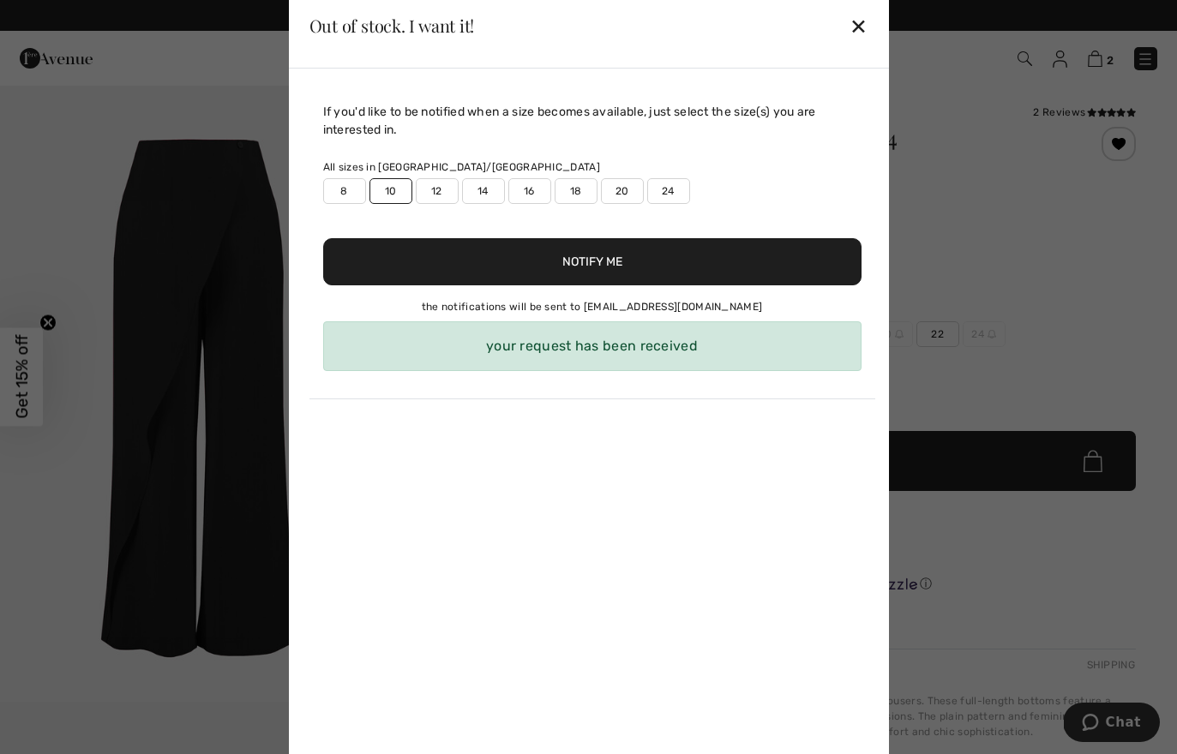
click at [861, 27] on div "✕" at bounding box center [859, 26] width 18 height 36
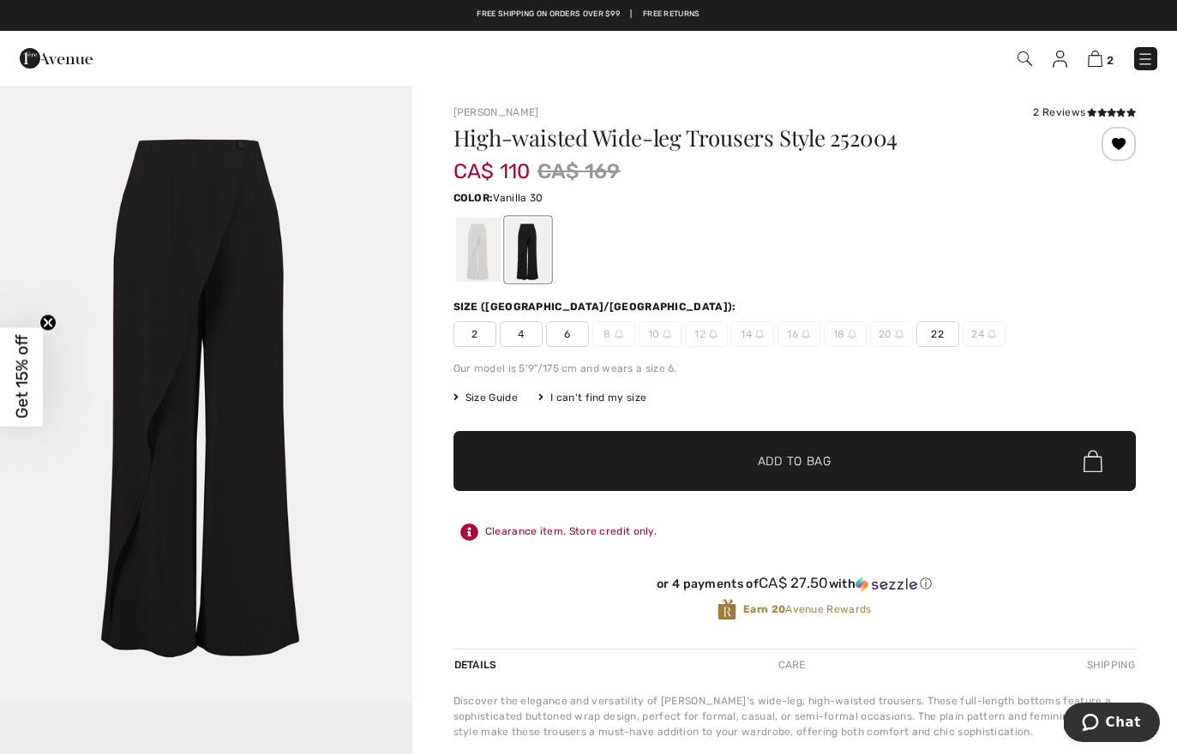
click at [487, 271] on div at bounding box center [477, 250] width 45 height 64
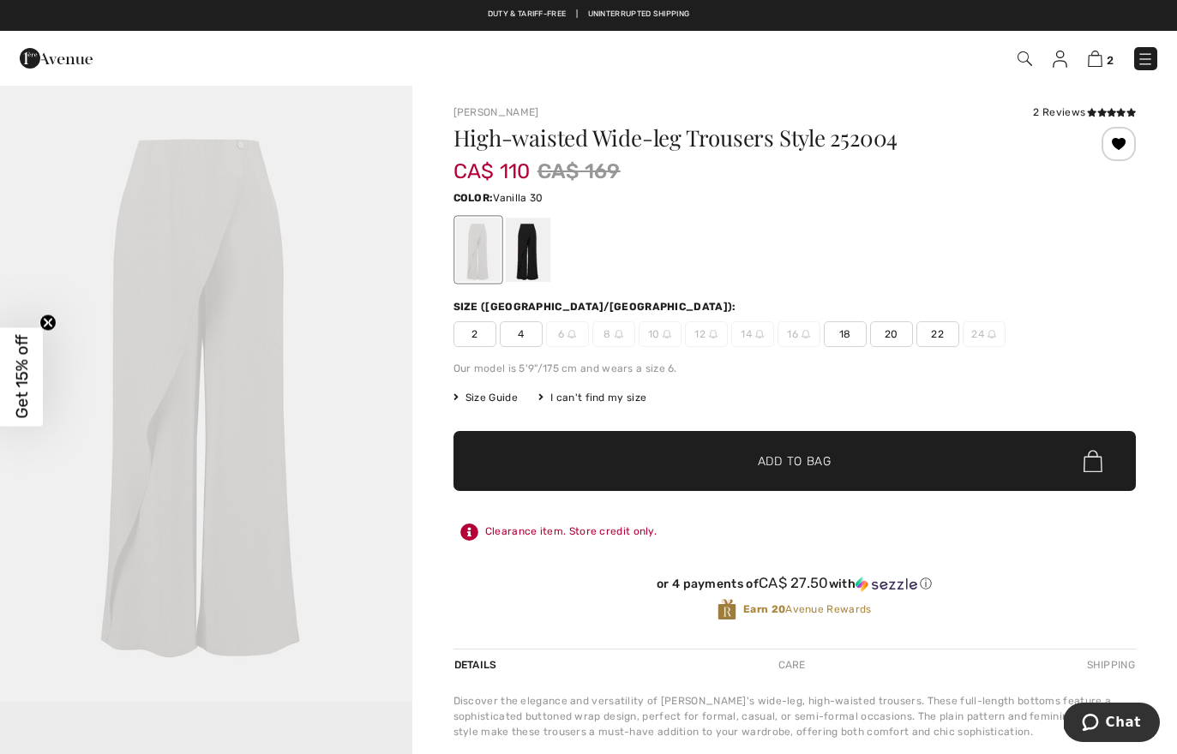
click at [657, 337] on span "10" at bounding box center [660, 334] width 43 height 26
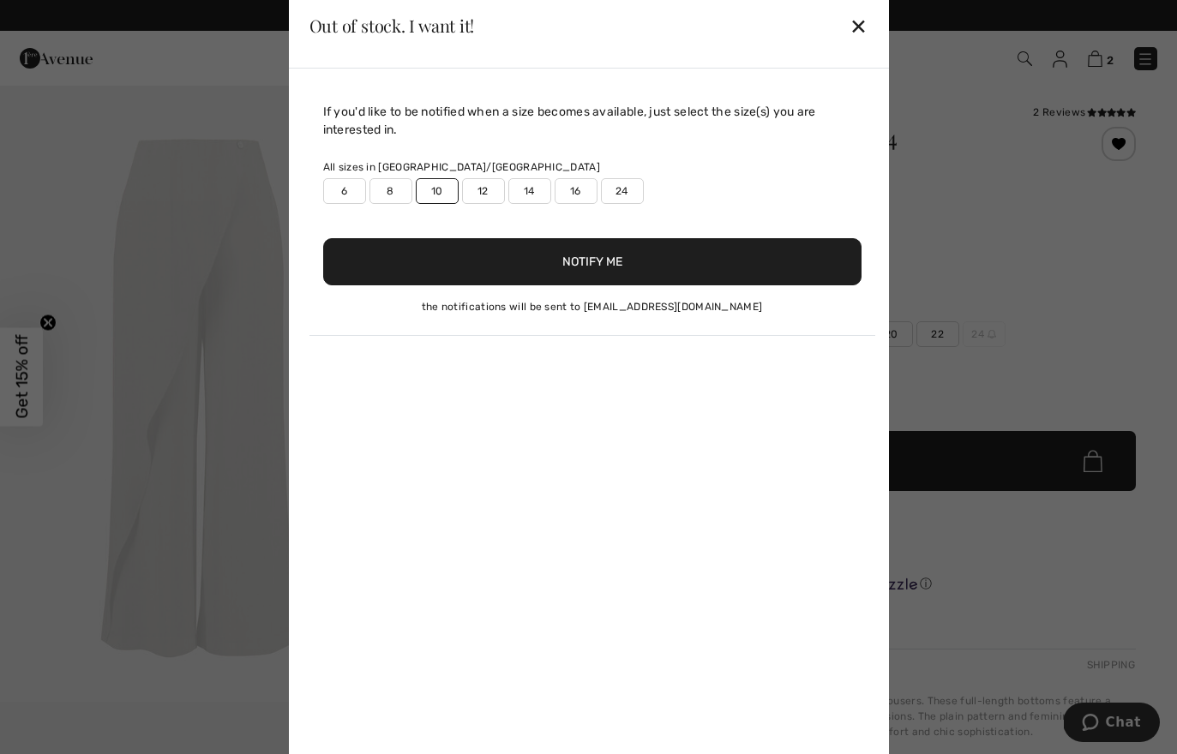
click at [610, 255] on button "Notify Me" at bounding box center [592, 261] width 538 height 47
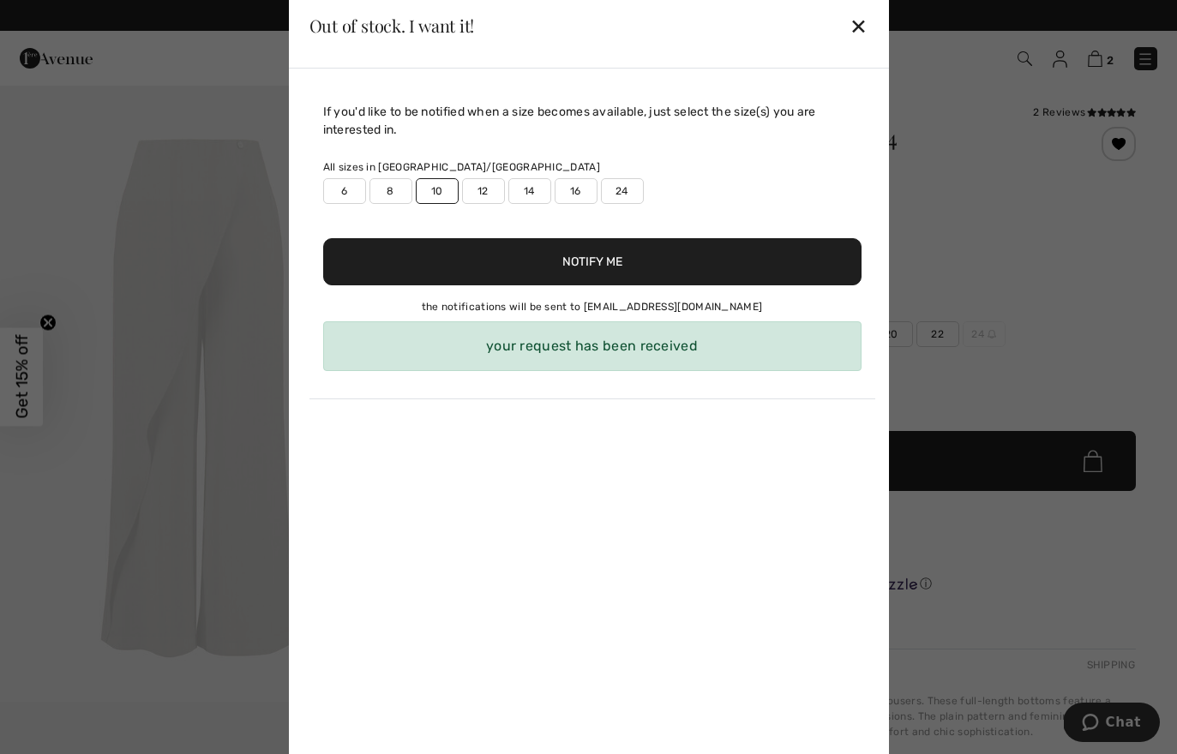
click at [852, 31] on div "✕" at bounding box center [859, 26] width 18 height 36
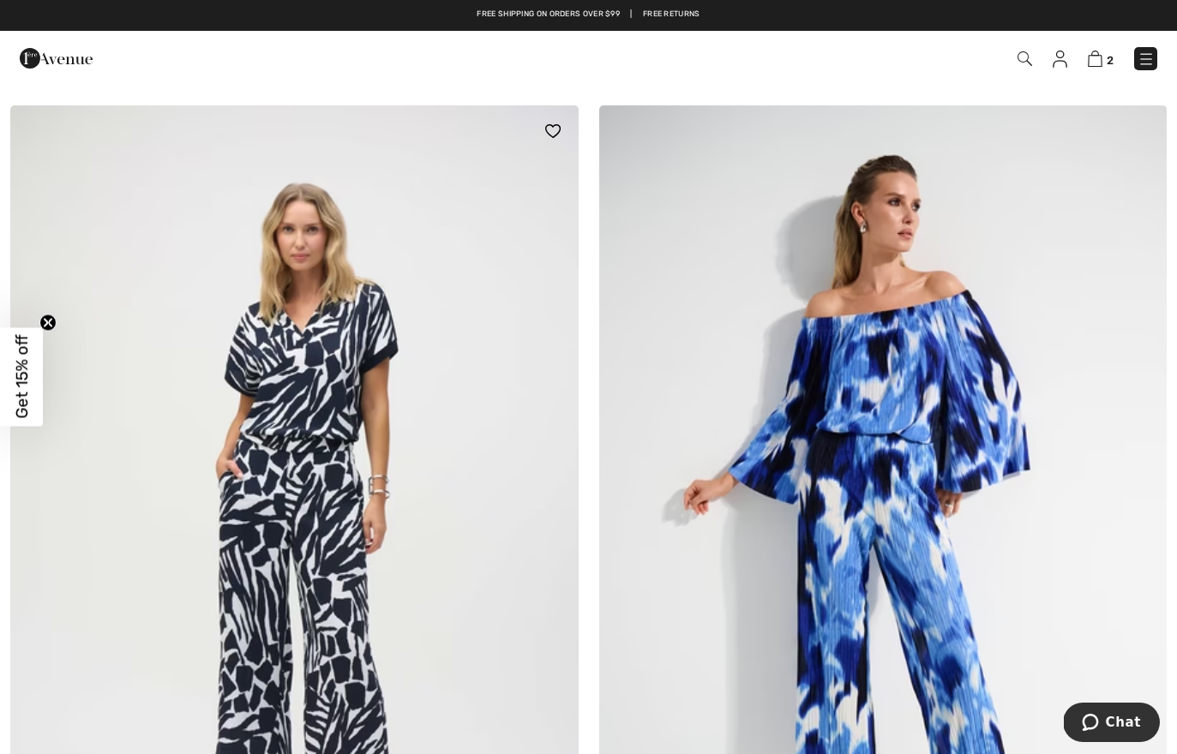
scroll to position [15182, 0]
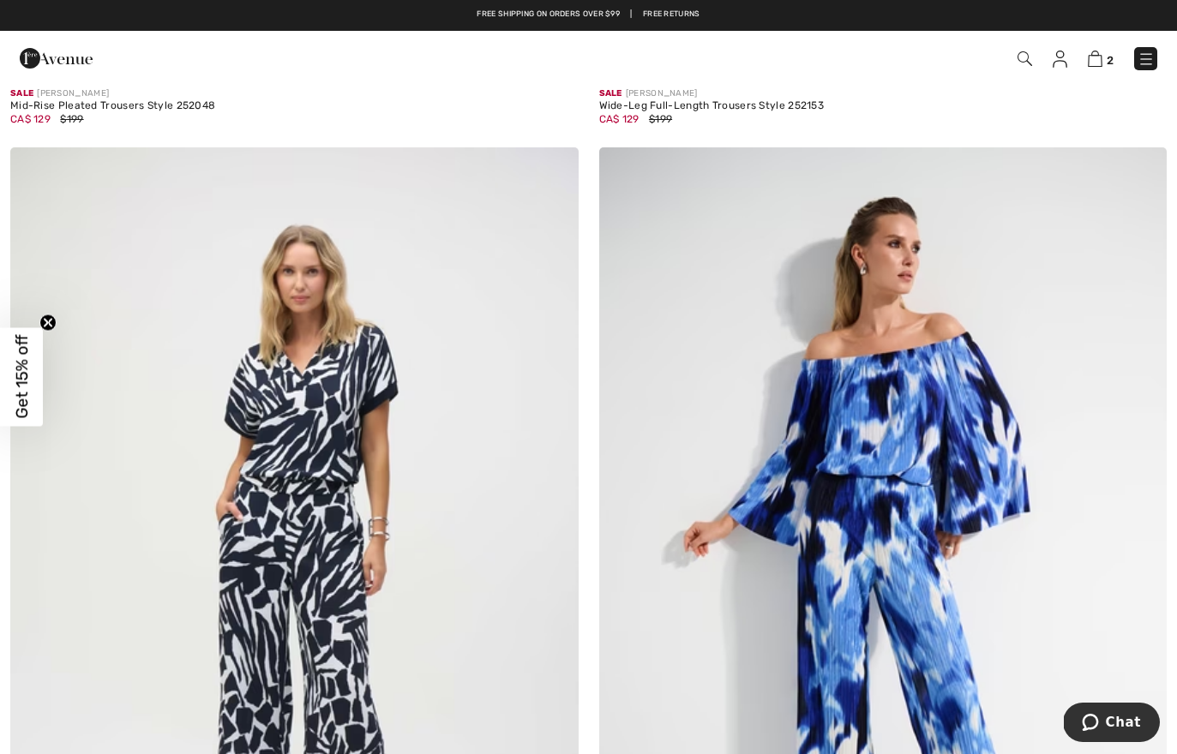
click at [1024, 56] on img at bounding box center [1025, 58] width 15 height 15
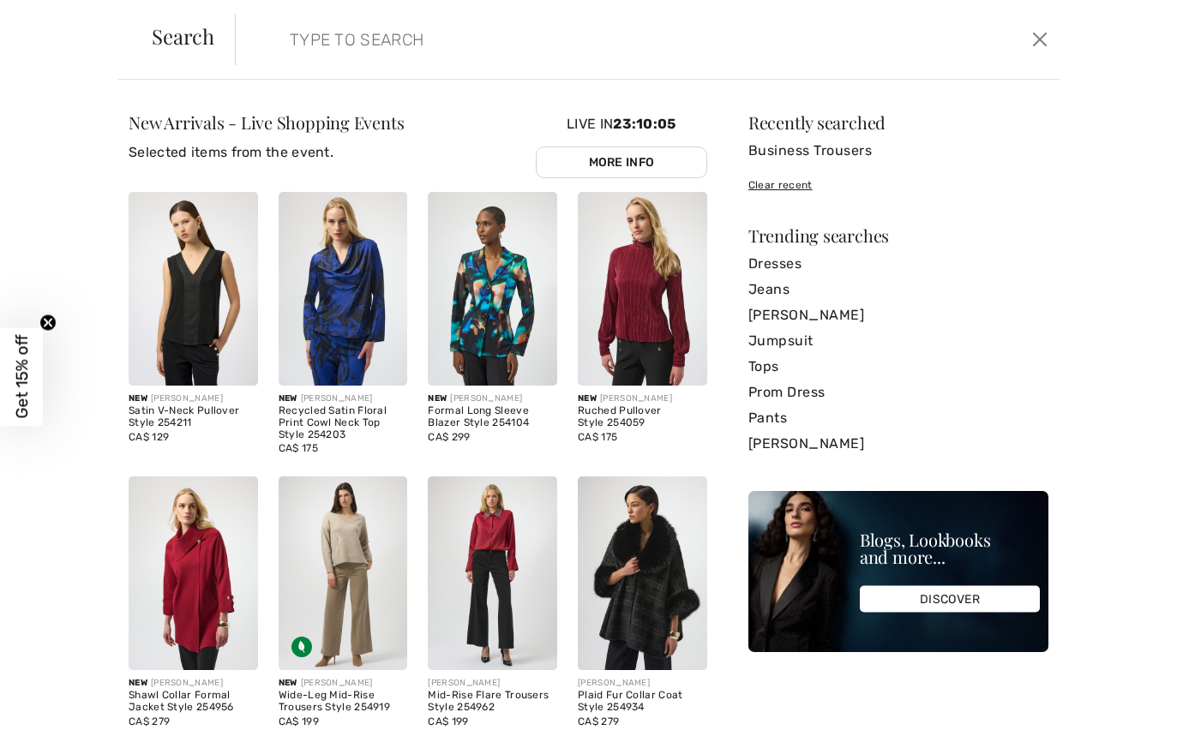
click at [711, 43] on input "search" at bounding box center [558, 39] width 562 height 51
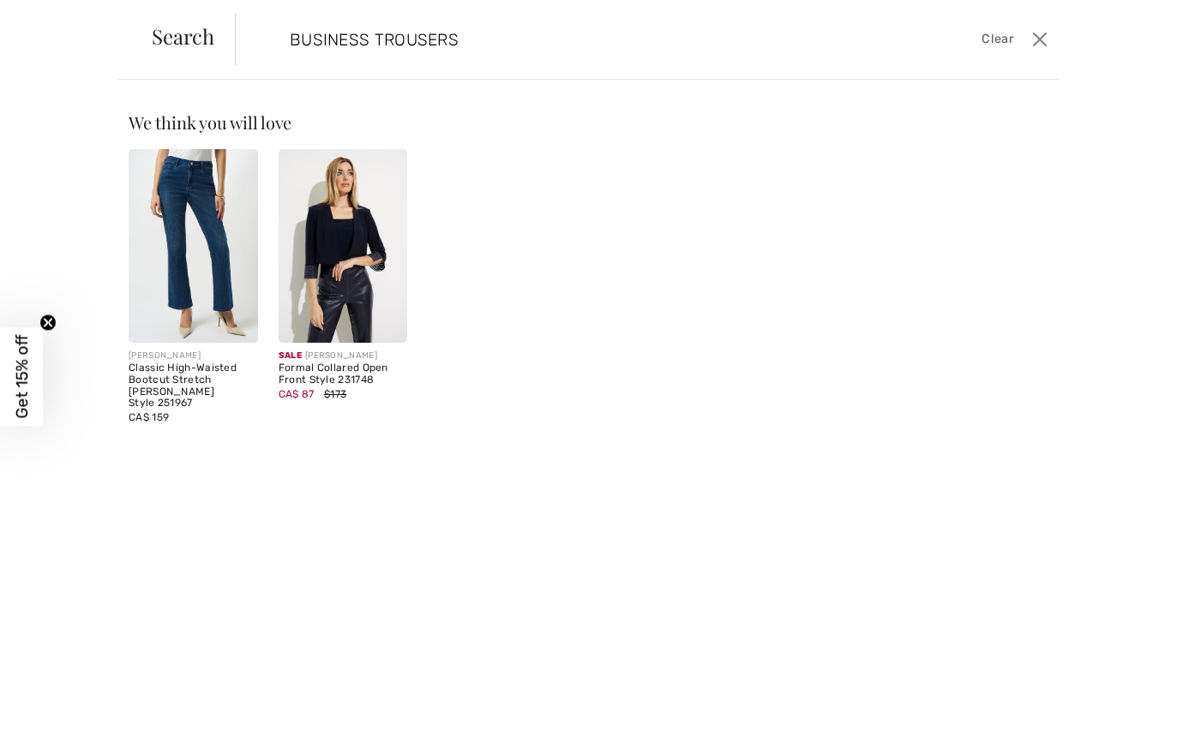
type input "BUSINESS TROUSERS"
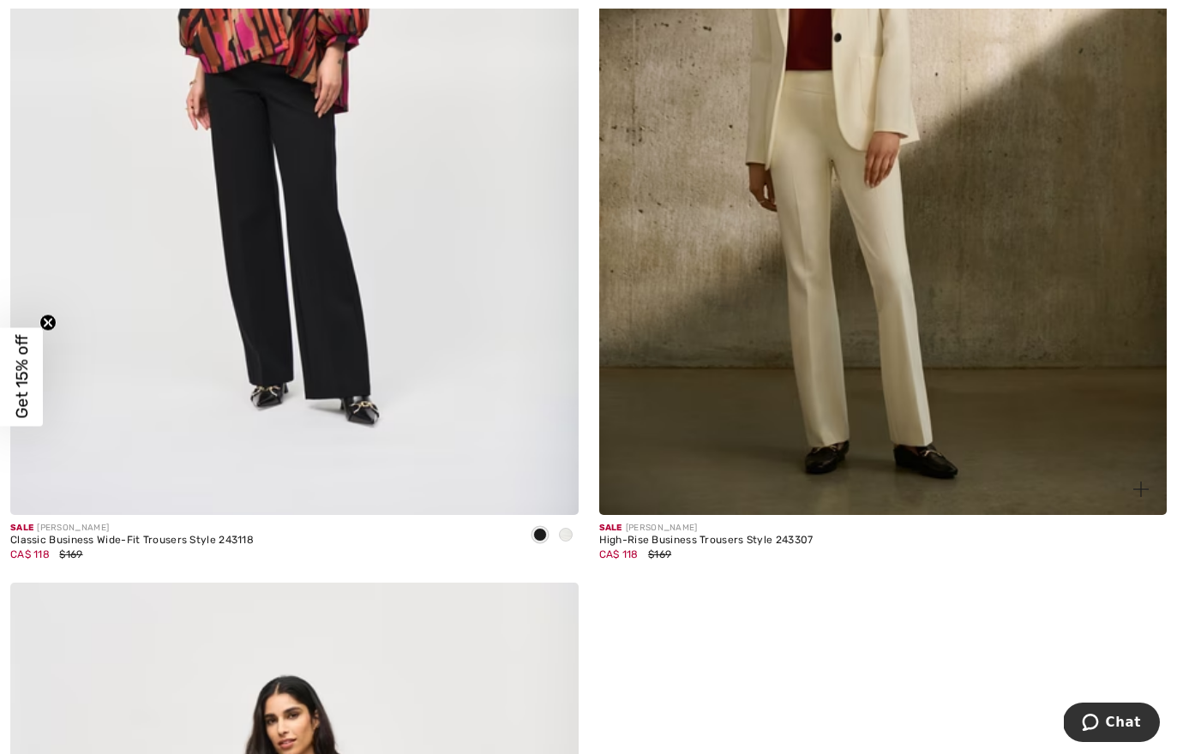
scroll to position [561, 0]
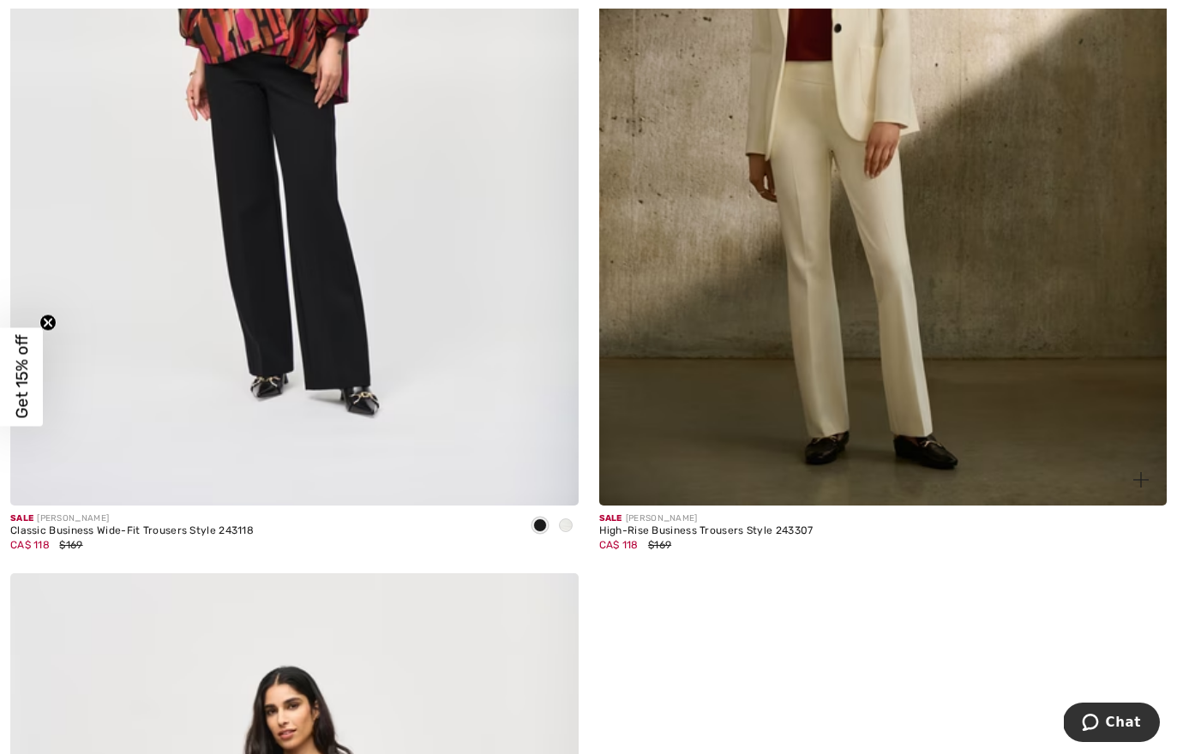
click at [849, 199] on img at bounding box center [883, 80] width 568 height 852
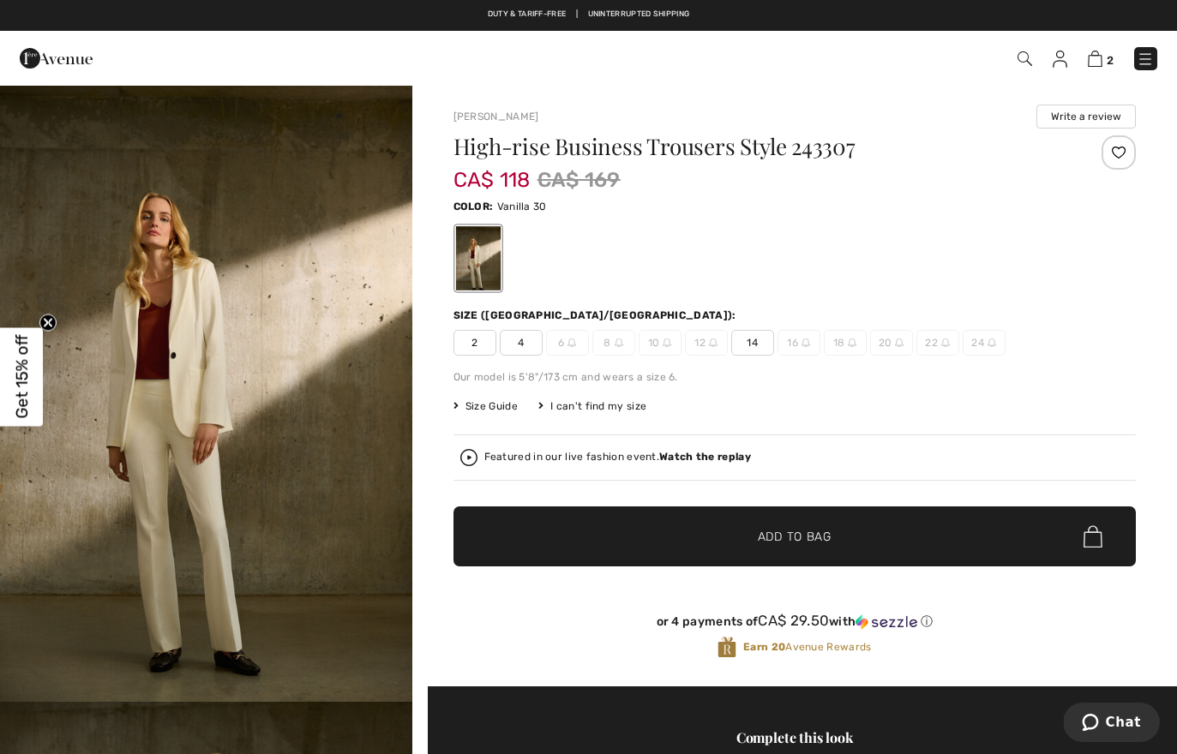
click at [666, 340] on img at bounding box center [667, 343] width 9 height 9
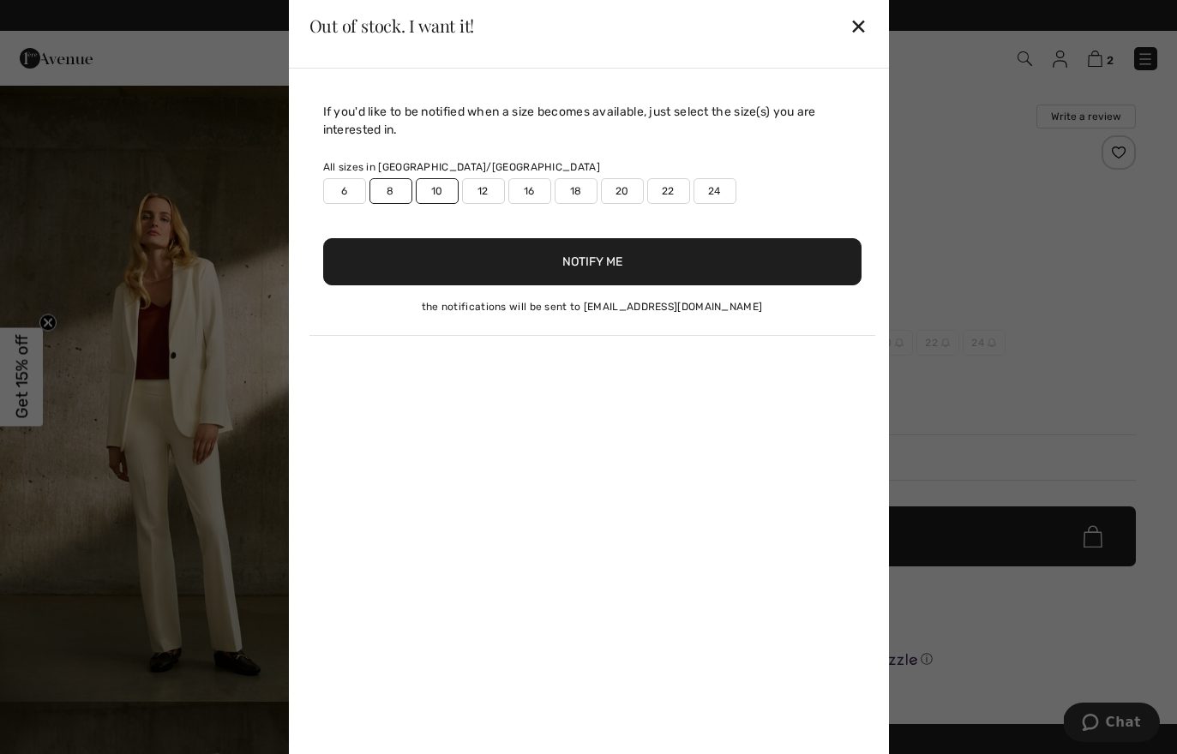
click at [599, 275] on button "Notify Me" at bounding box center [592, 261] width 538 height 47
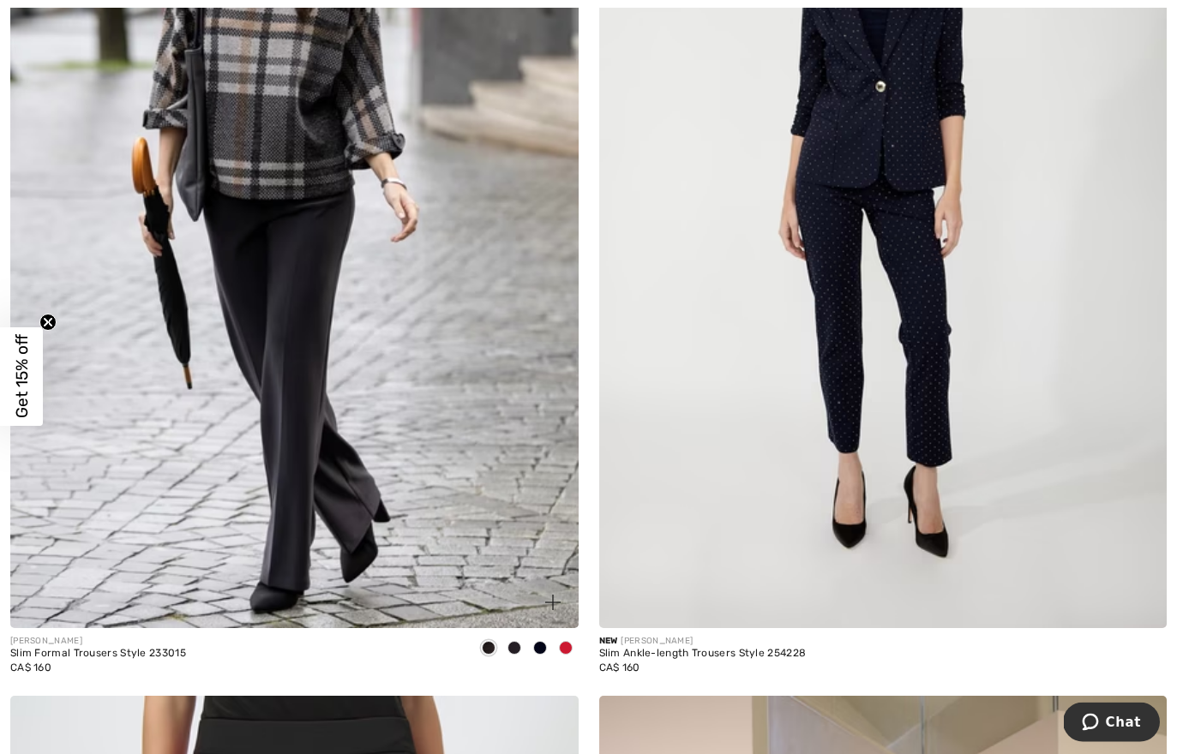
scroll to position [4136, 0]
click at [305, 370] on img at bounding box center [294, 202] width 568 height 852
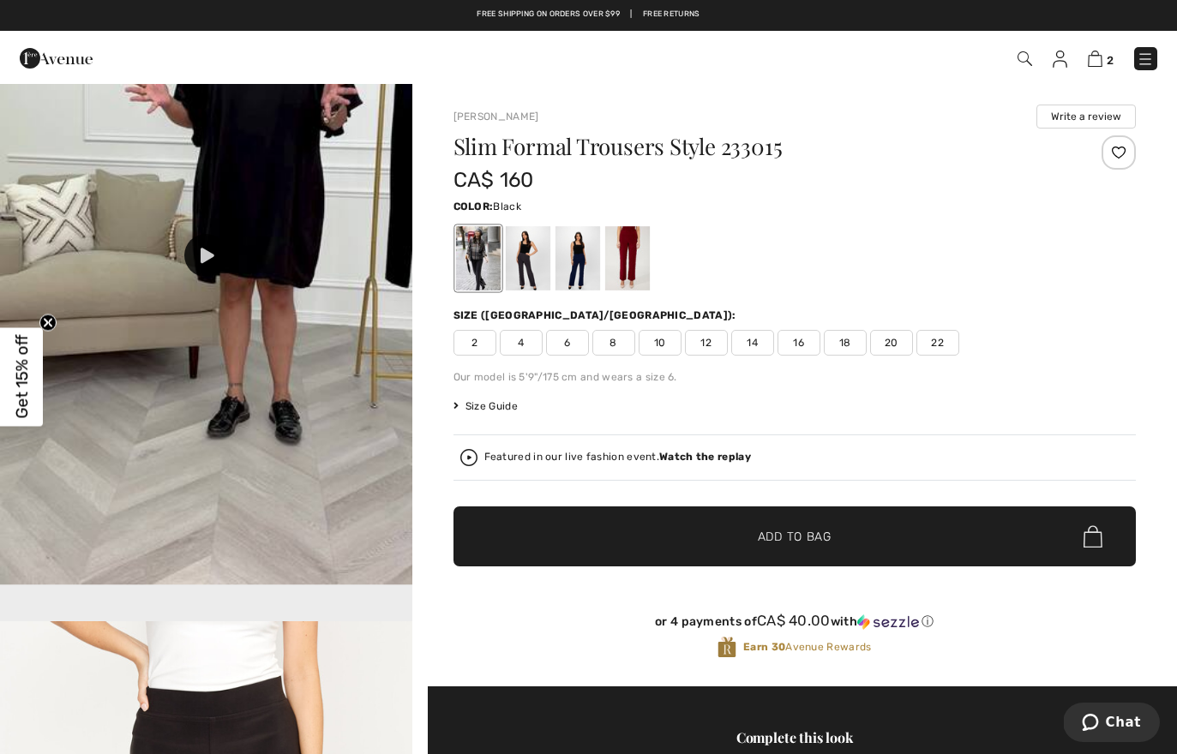
scroll to position [2060, 0]
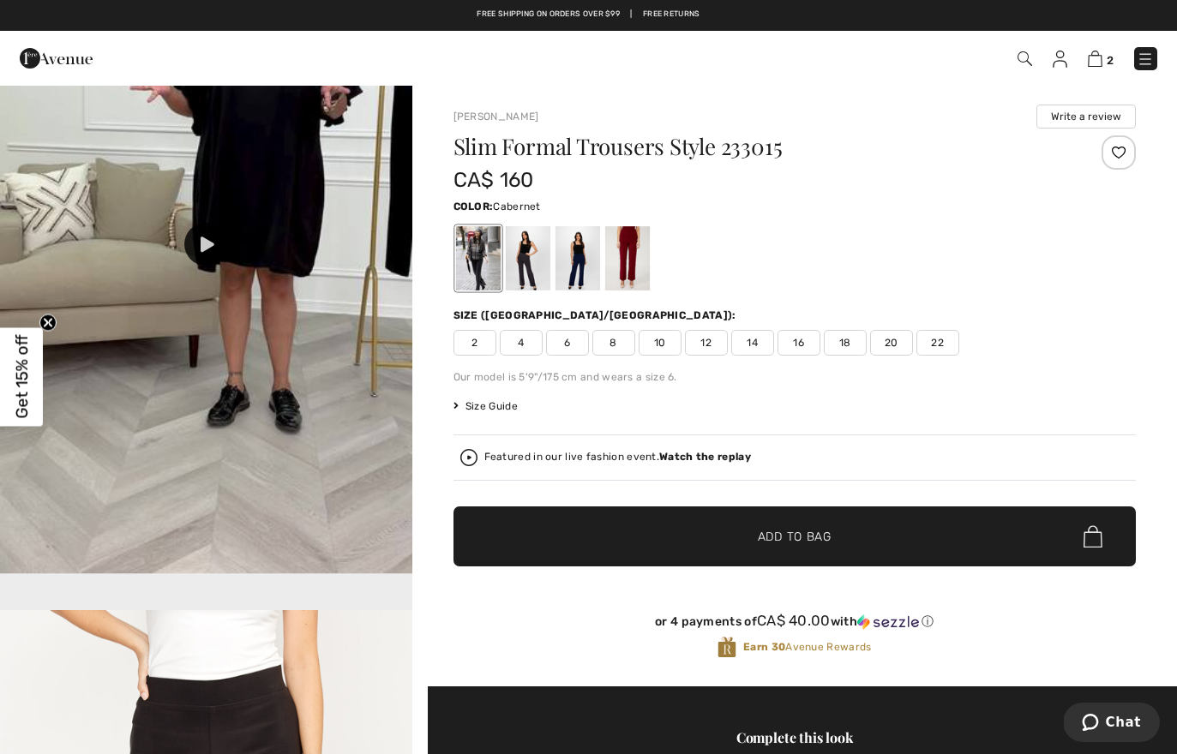
click at [624, 266] on div at bounding box center [626, 258] width 45 height 64
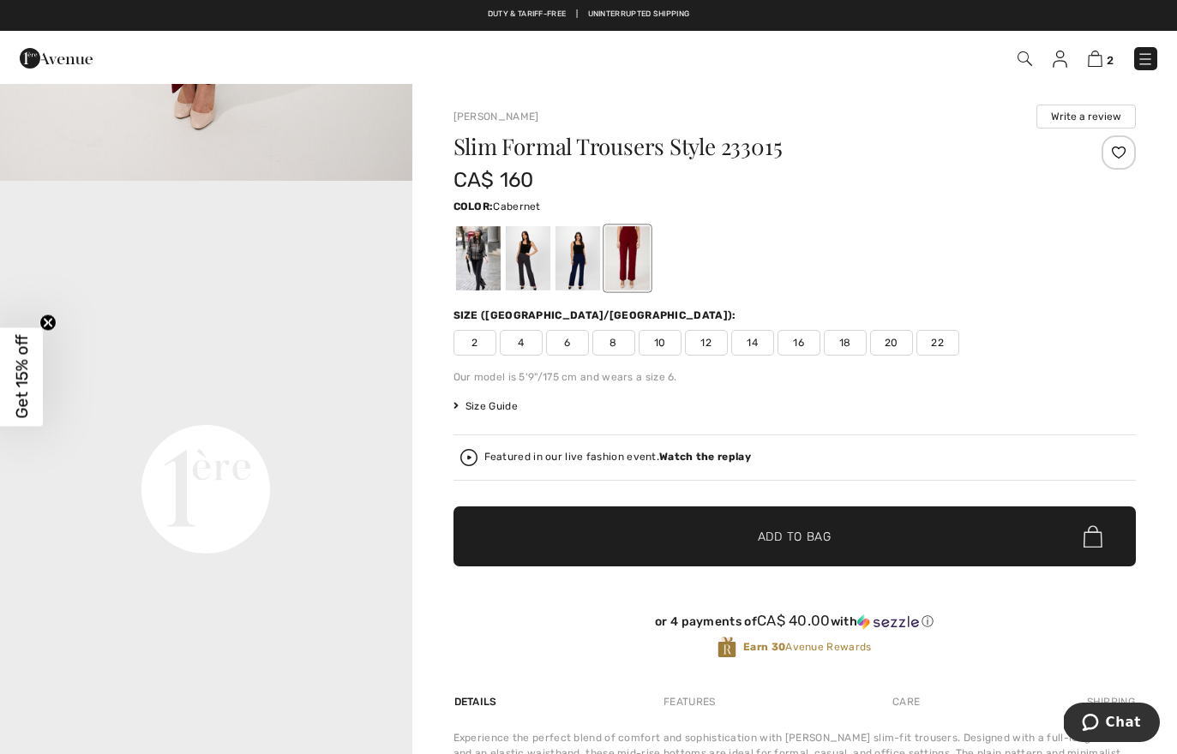
scroll to position [1140, 0]
click at [661, 343] on span "10" at bounding box center [660, 343] width 43 height 26
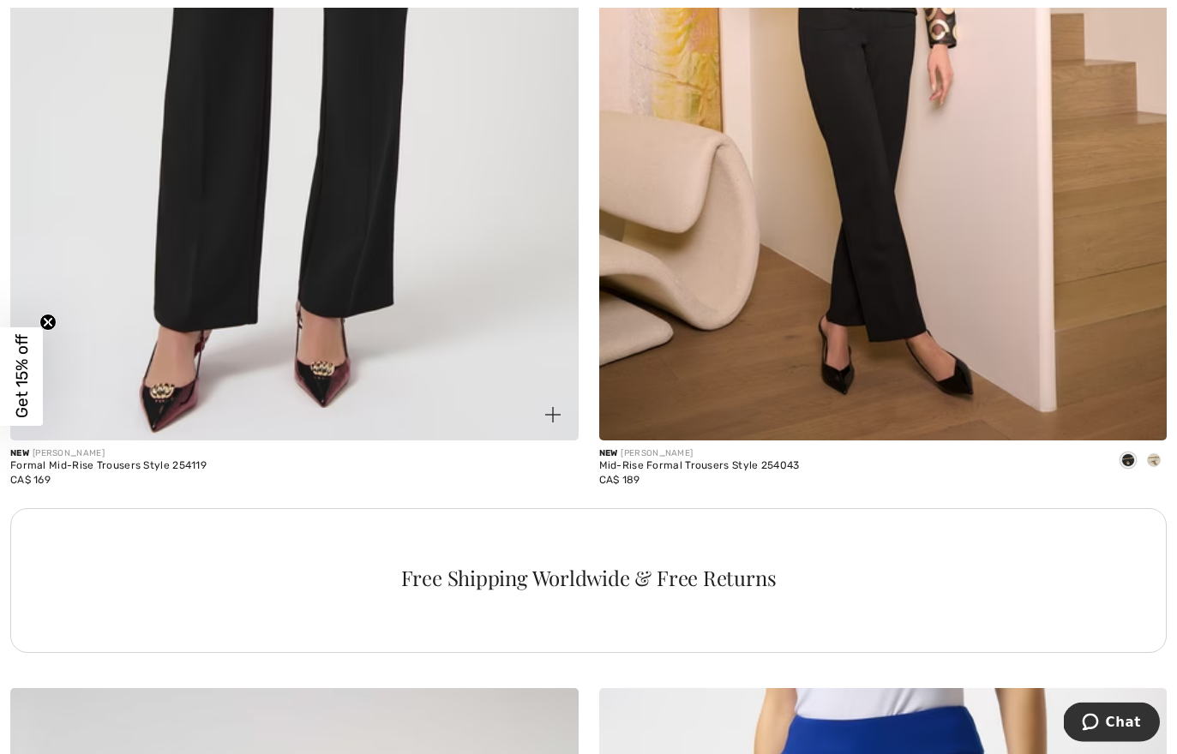
scroll to position [5318, 0]
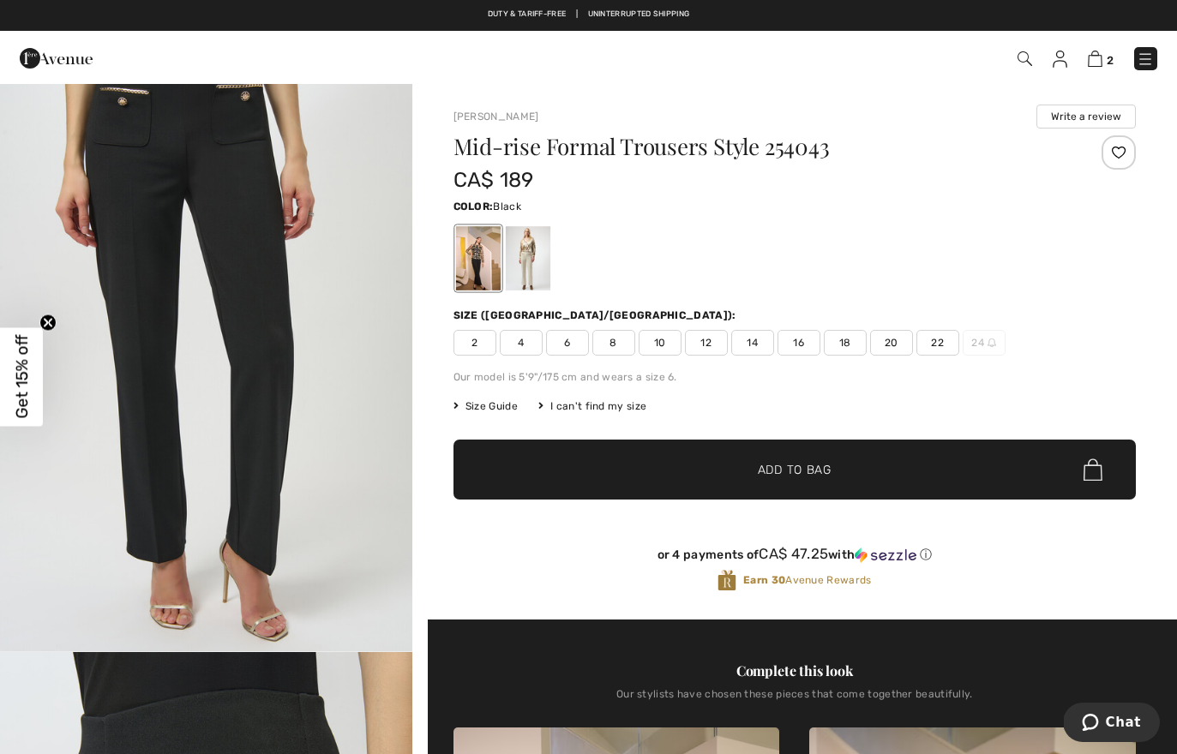
scroll to position [668, 0]
click at [529, 265] on div at bounding box center [527, 258] width 45 height 64
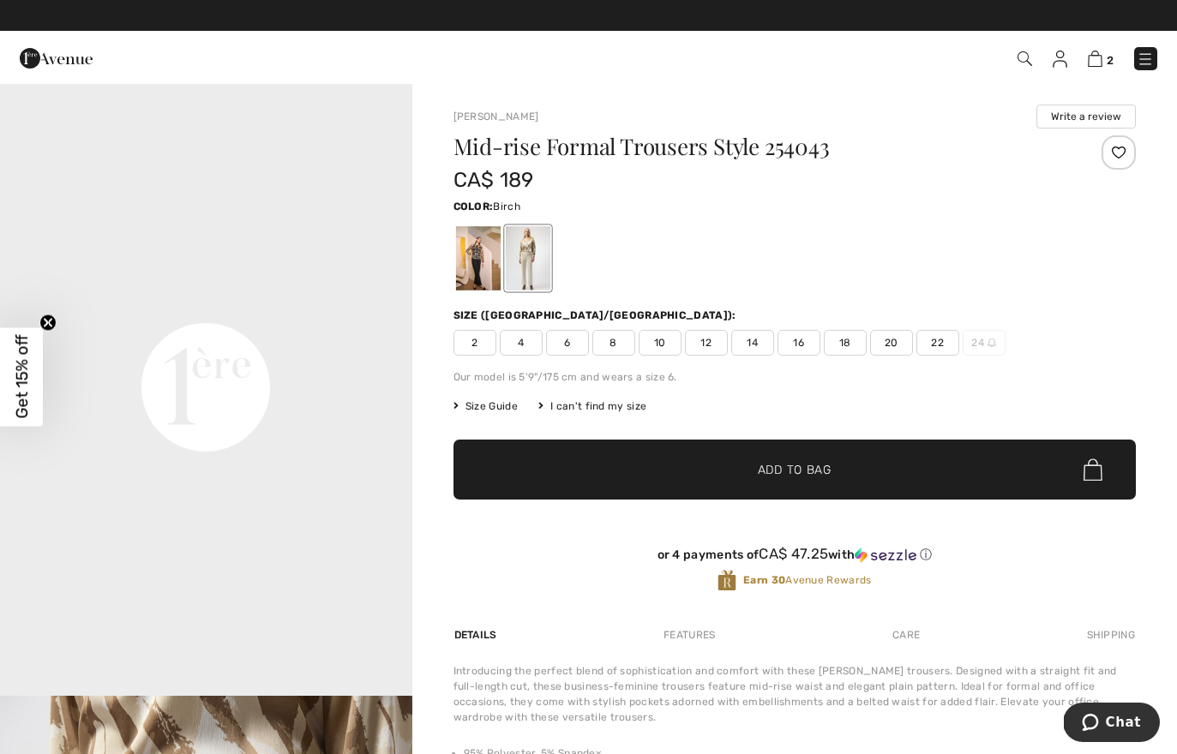
scroll to position [1242, 0]
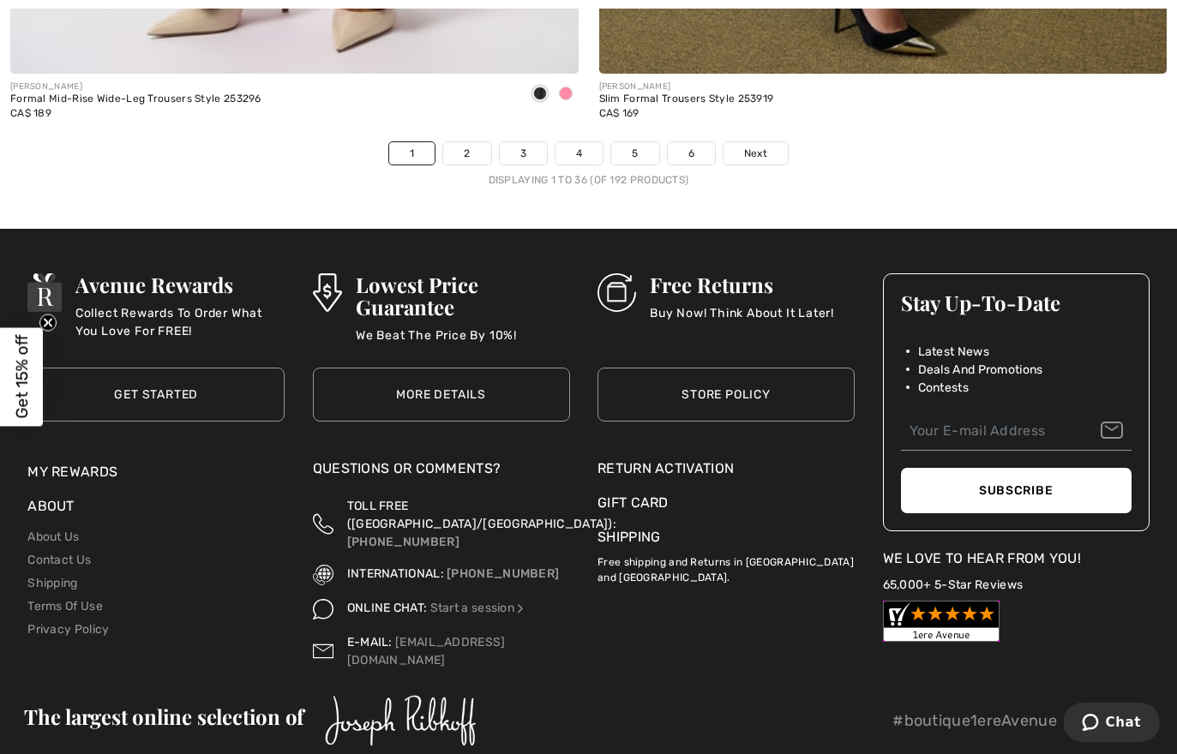
scroll to position [17070, 0]
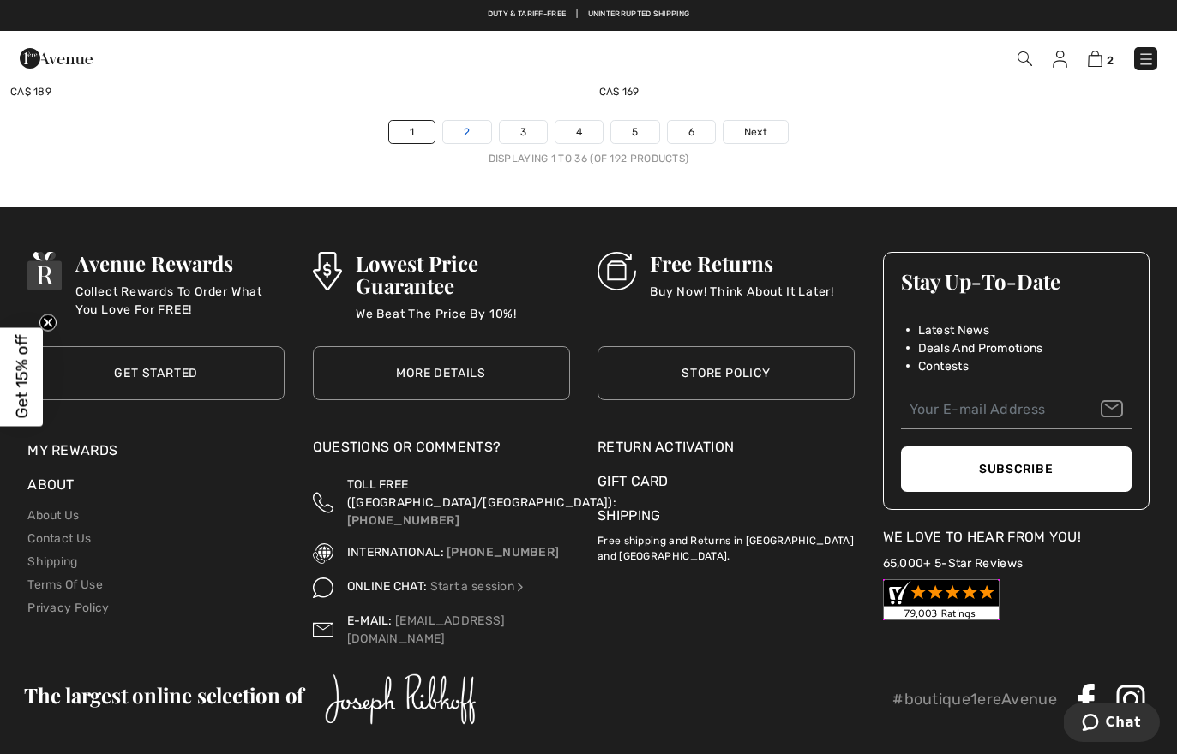
click at [459, 121] on link "2" at bounding box center [466, 132] width 47 height 22
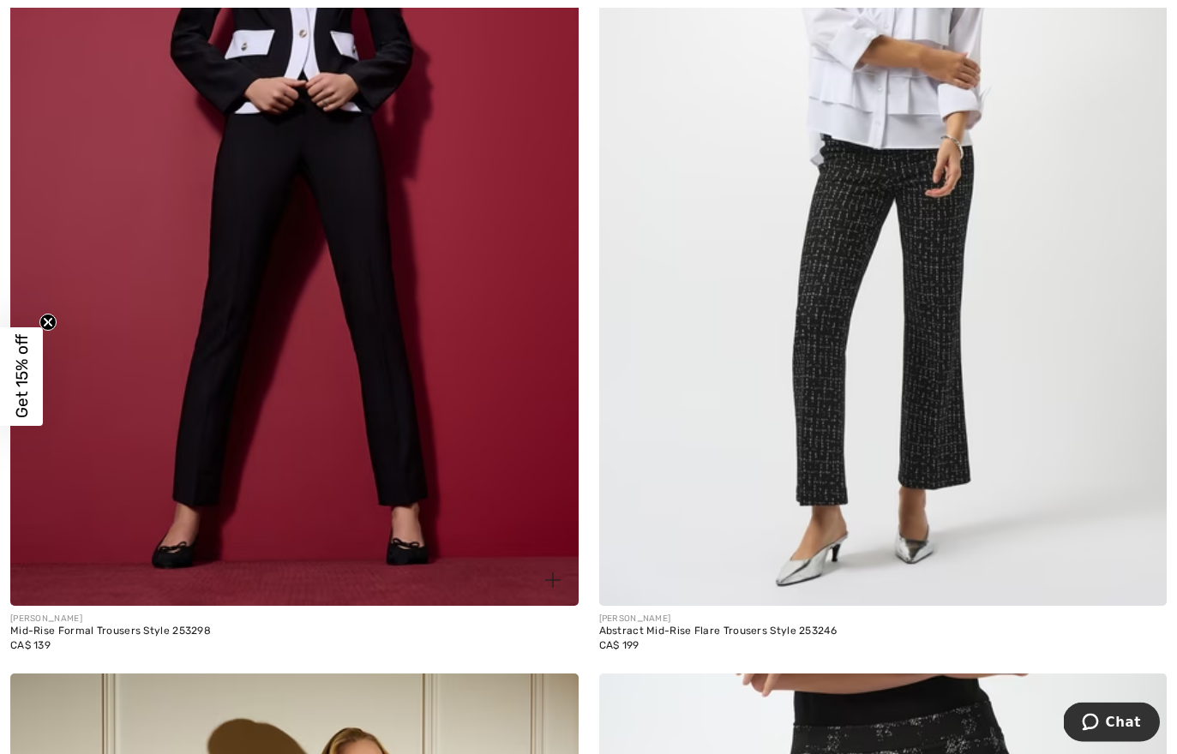
scroll to position [8915, 0]
click at [380, 293] on img at bounding box center [294, 180] width 568 height 852
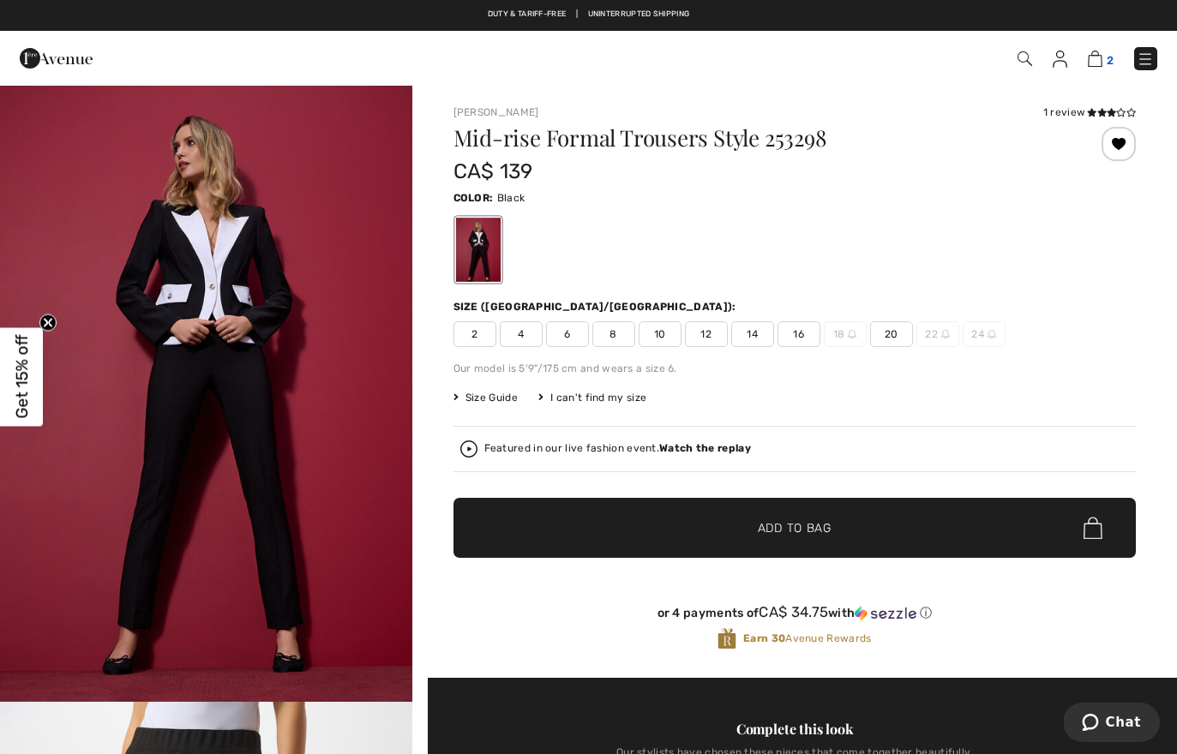
click at [1102, 57] on img at bounding box center [1095, 59] width 15 height 16
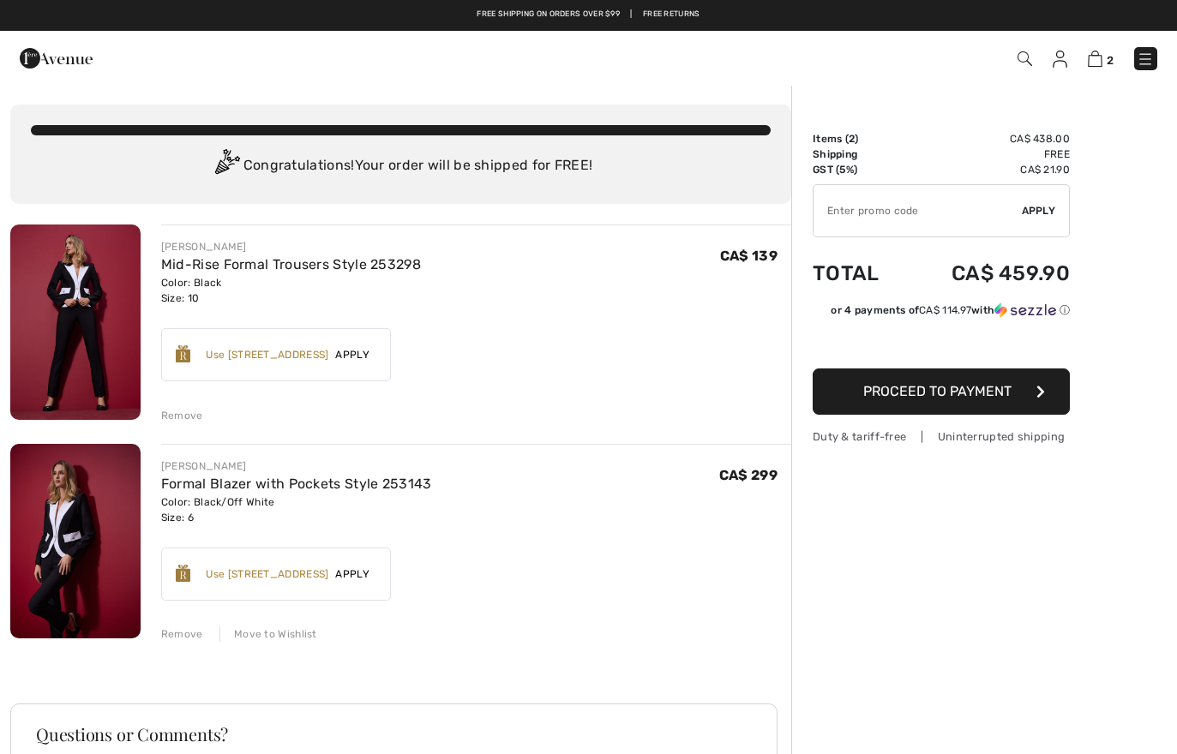
click at [367, 575] on span "Apply" at bounding box center [352, 574] width 48 height 15
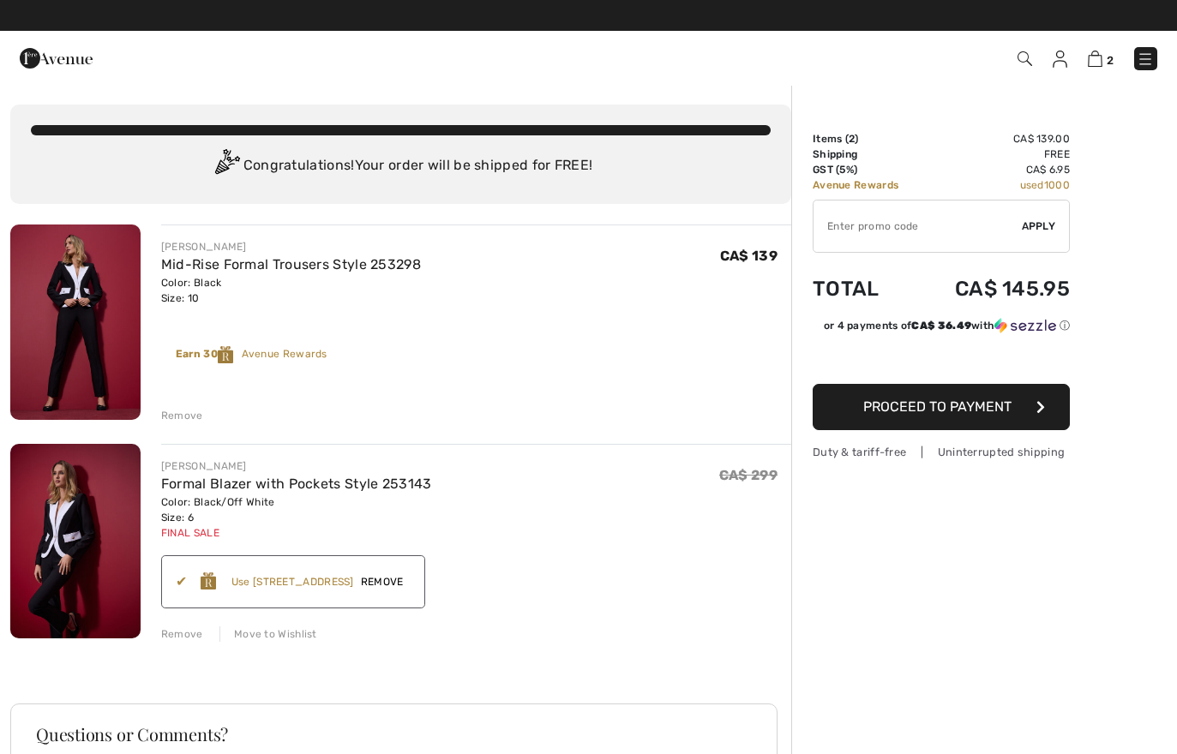
click at [399, 586] on span "Remove" at bounding box center [382, 581] width 57 height 15
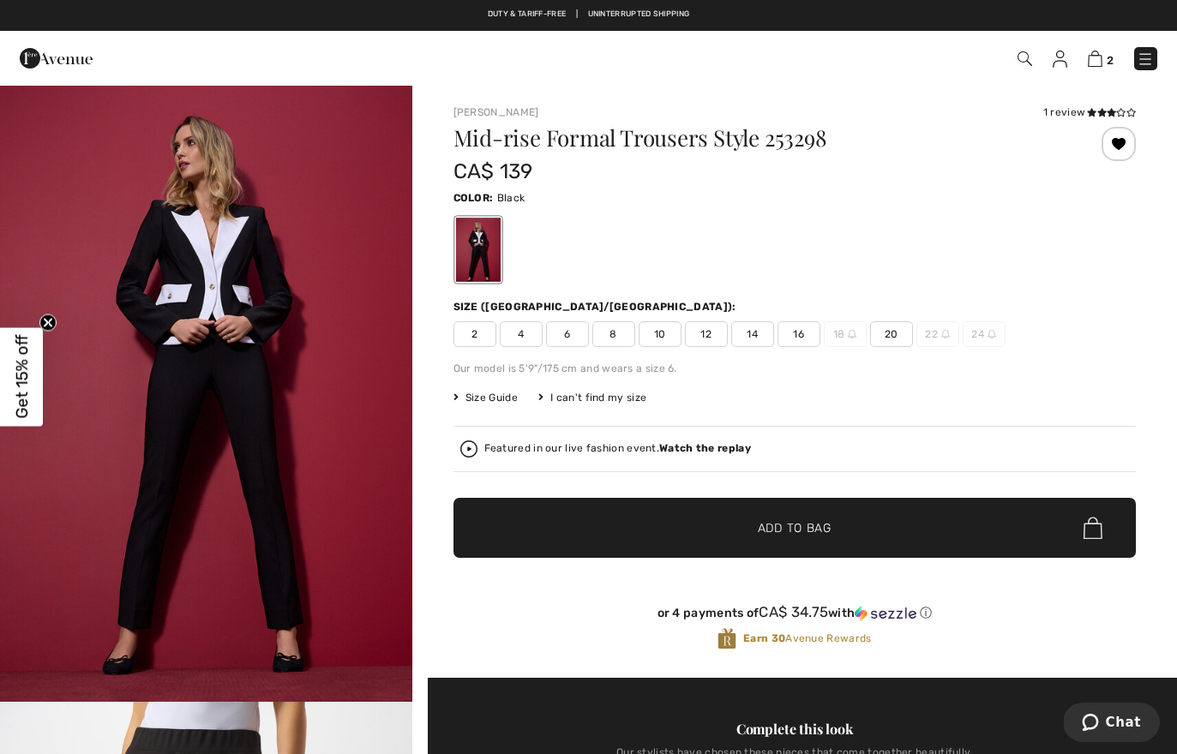
click at [1061, 63] on img at bounding box center [1060, 59] width 15 height 17
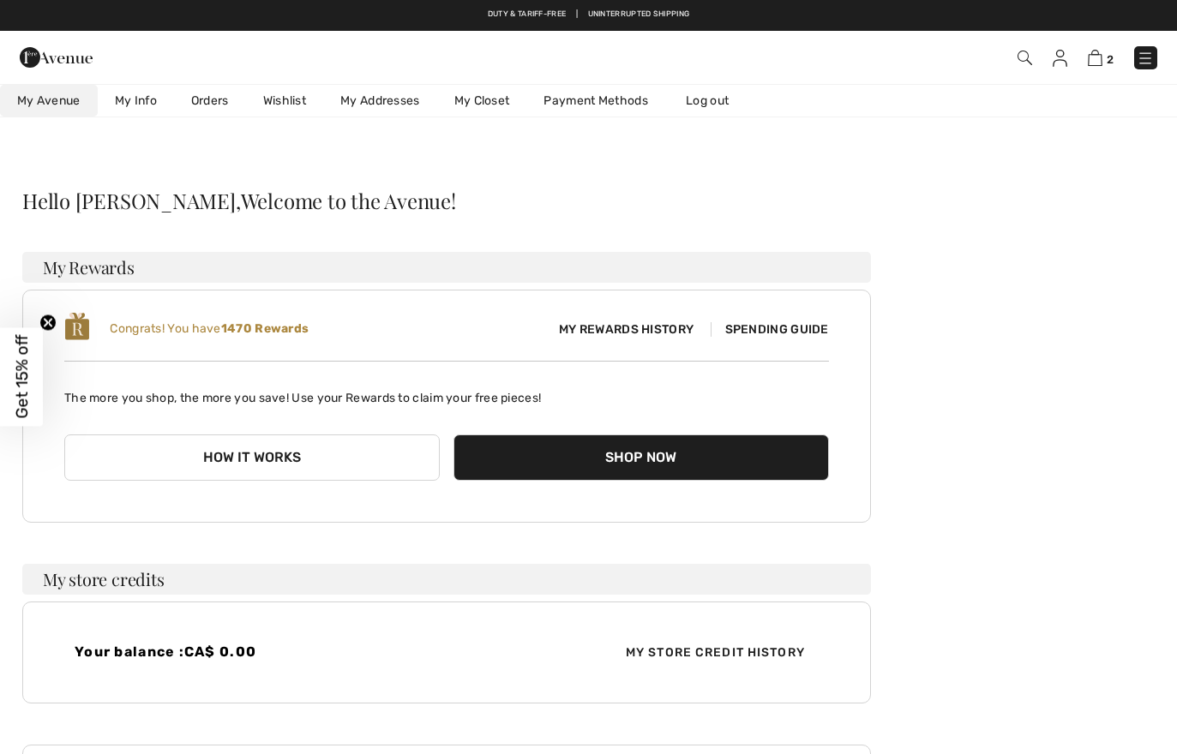
click at [290, 100] on link "Wishlist" at bounding box center [284, 101] width 77 height 32
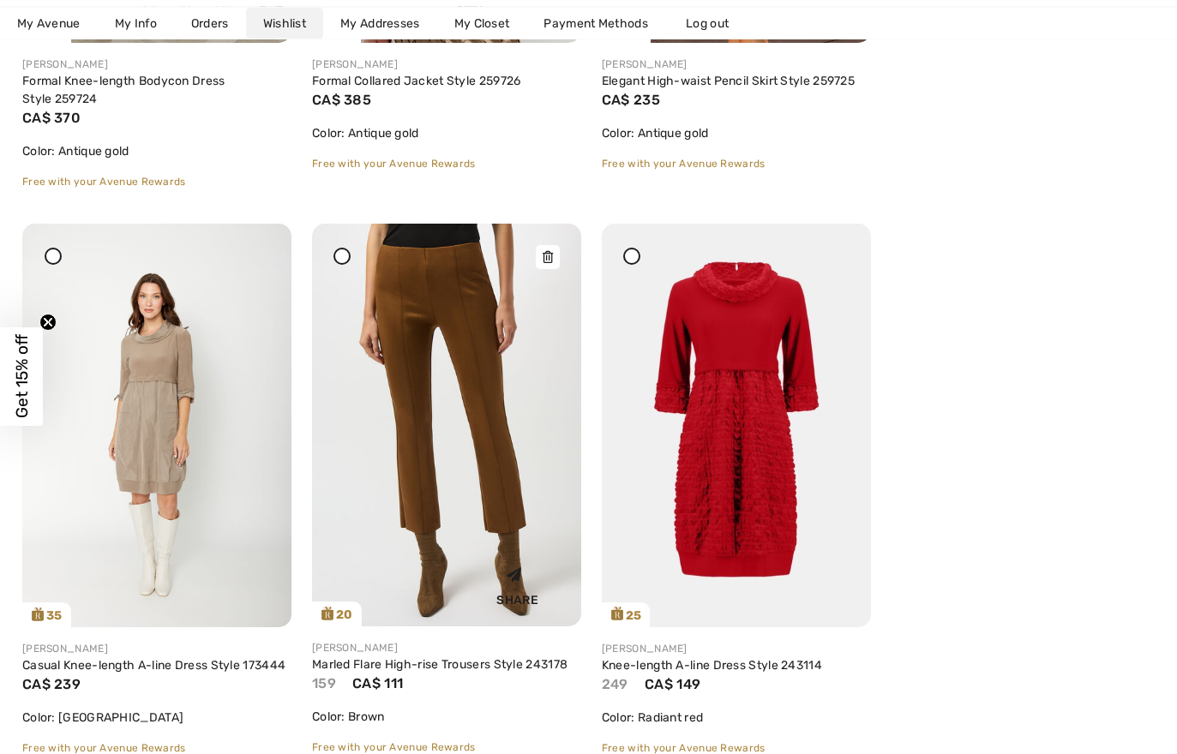
scroll to position [3538, 0]
click at [467, 460] on img at bounding box center [446, 425] width 269 height 403
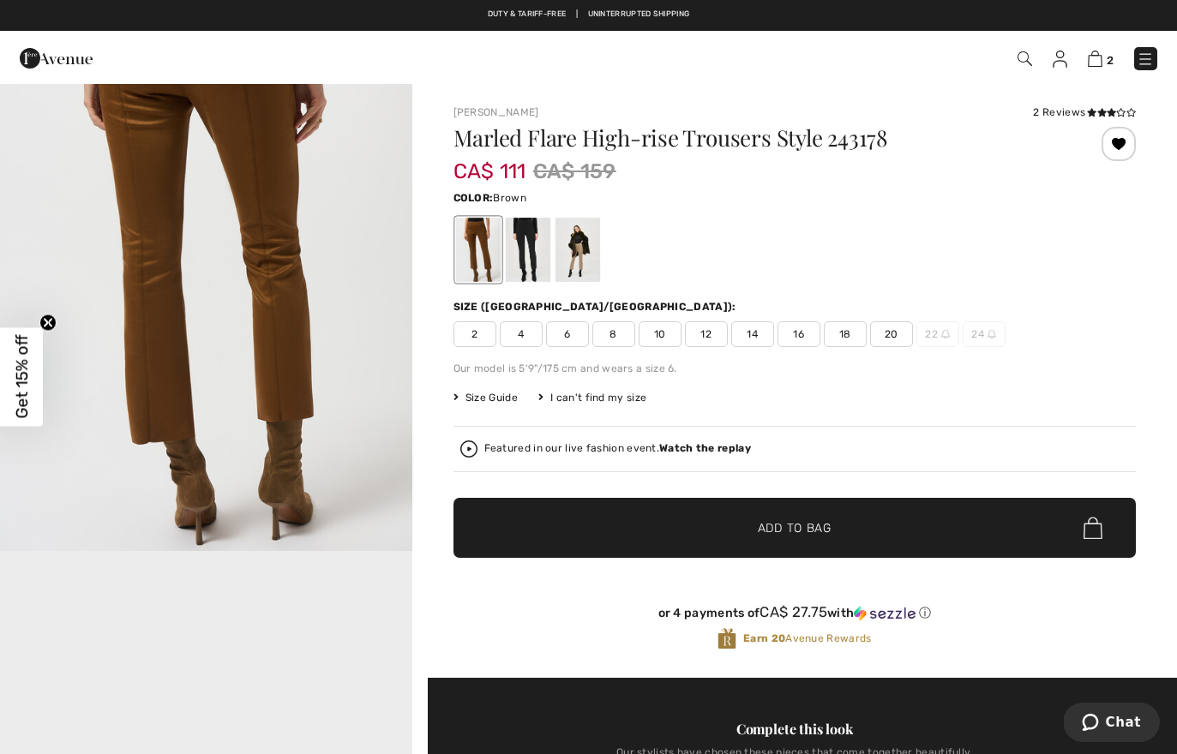
scroll to position [946, 0]
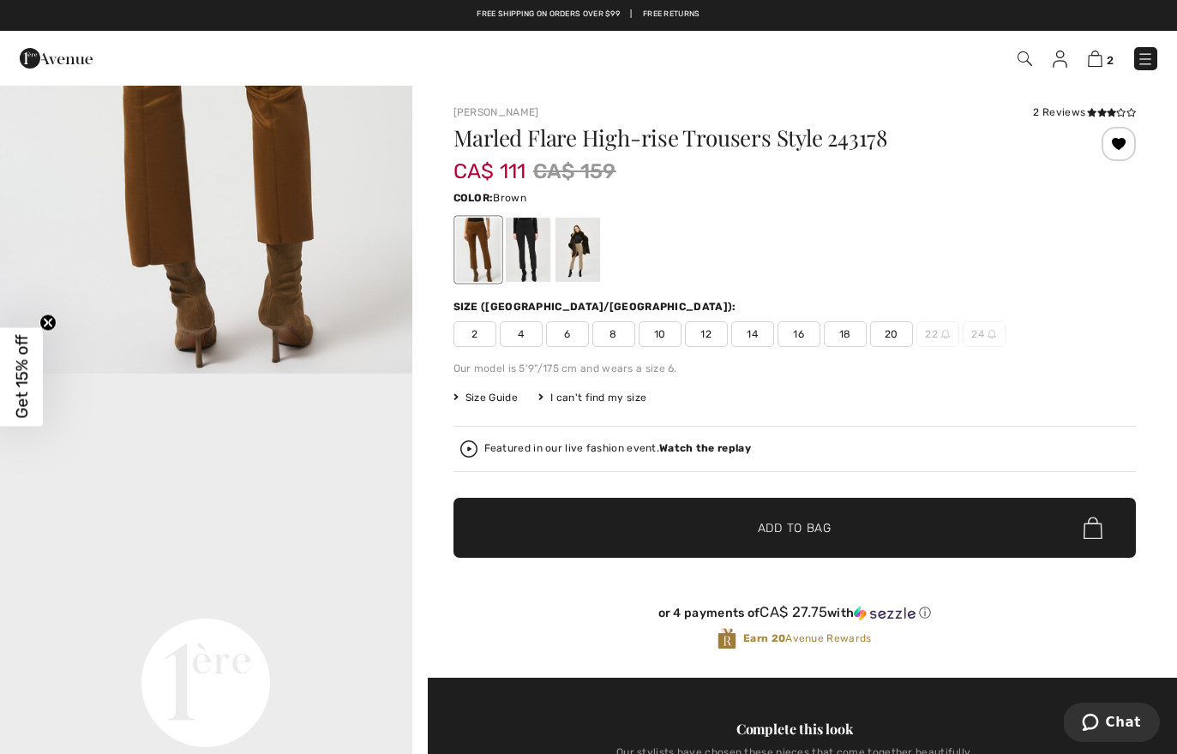
click at [658, 337] on span "10" at bounding box center [660, 334] width 43 height 26
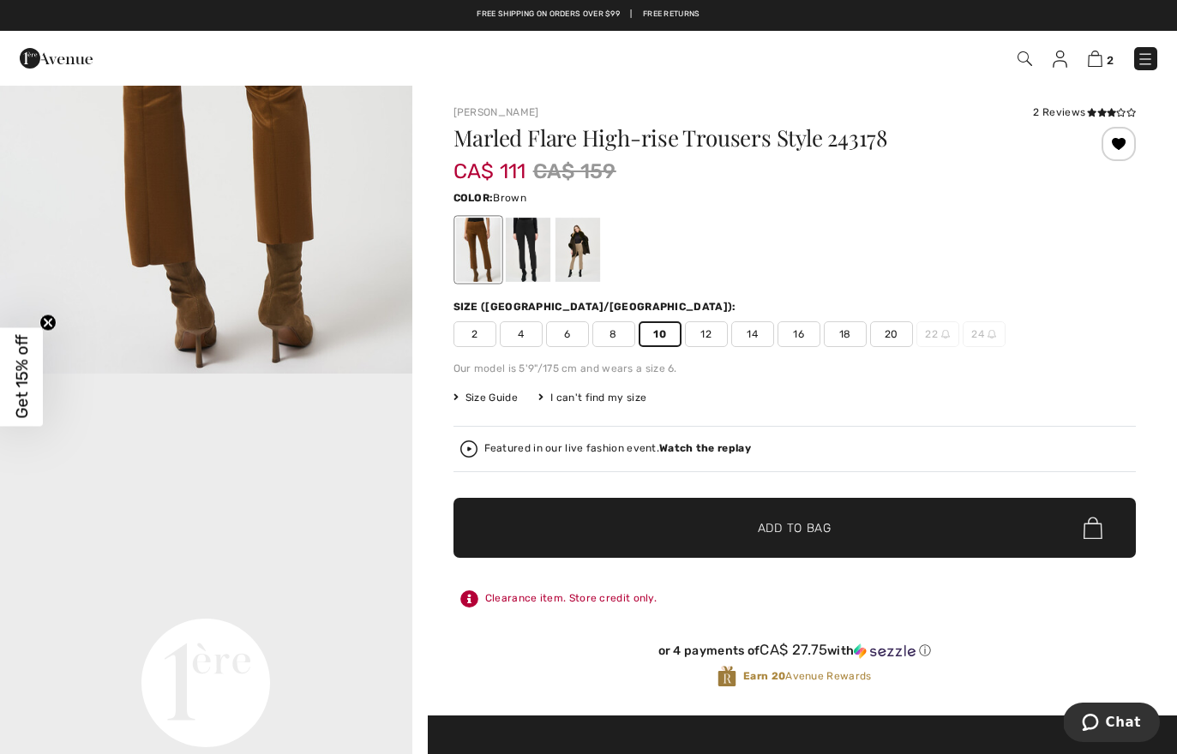
click at [675, 515] on span "✔ Added to Bag Add to Bag" at bounding box center [794, 528] width 682 height 60
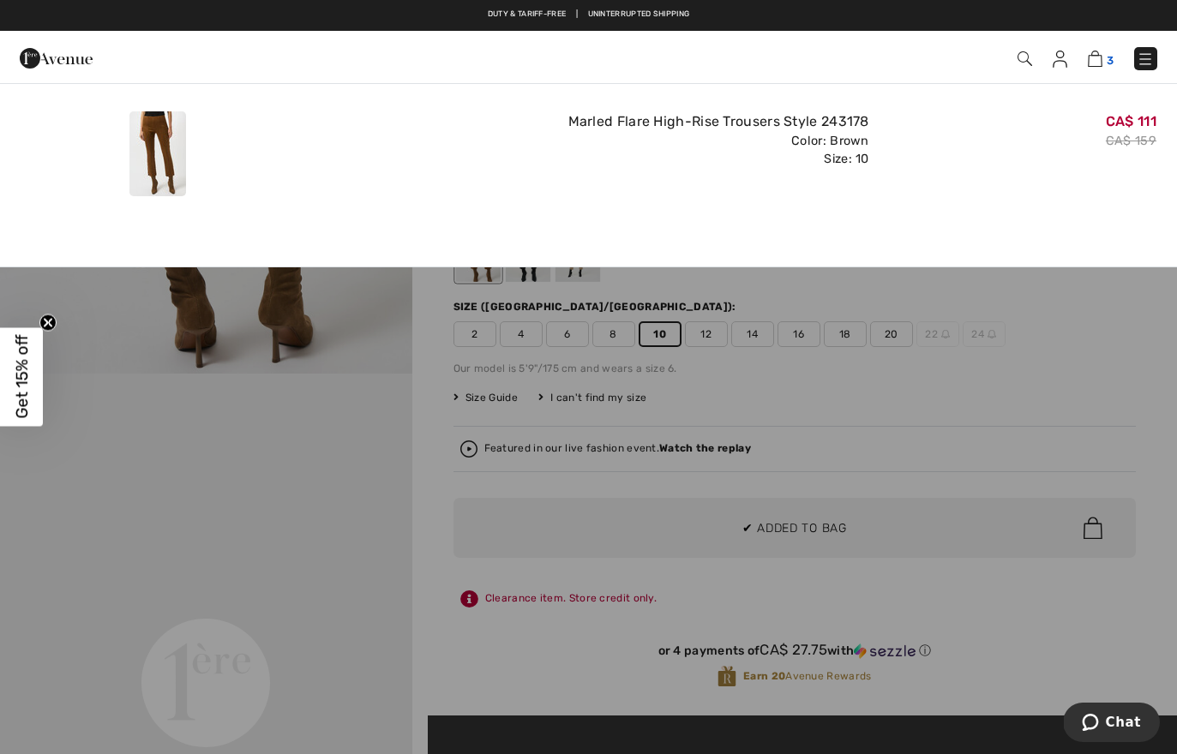
scroll to position [0, 0]
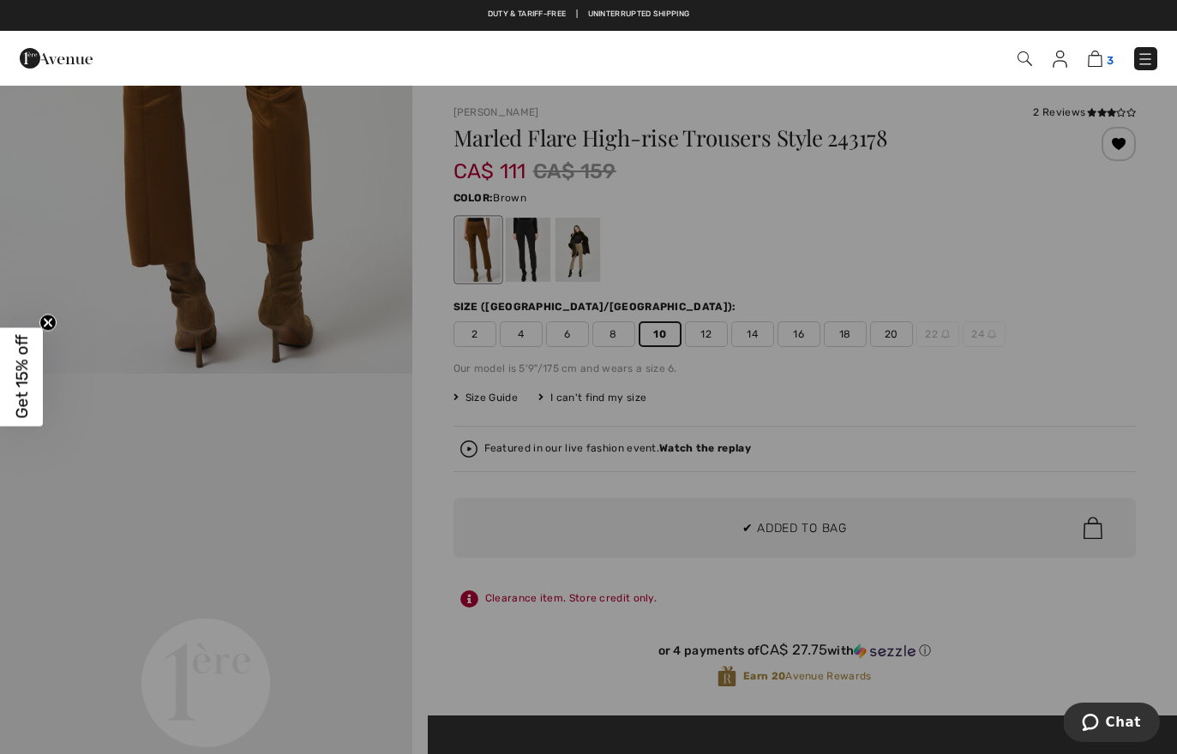
click at [1102, 59] on img at bounding box center [1095, 59] width 15 height 16
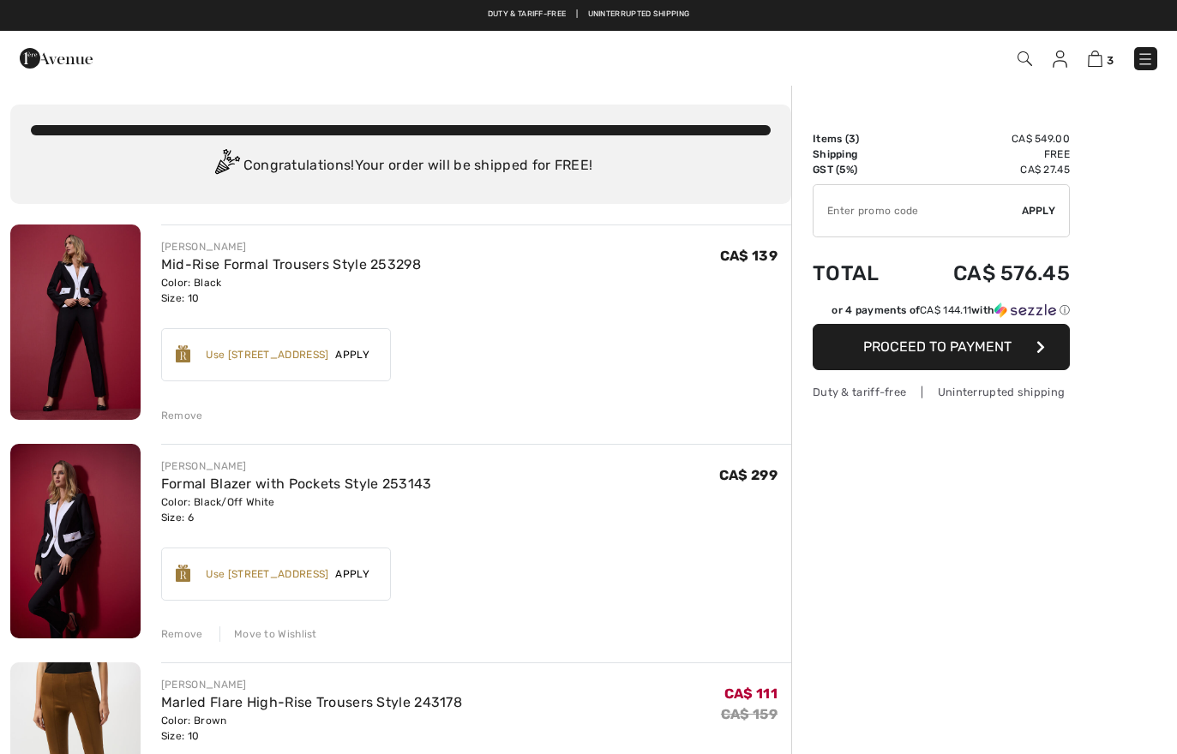
checkbox input "true"
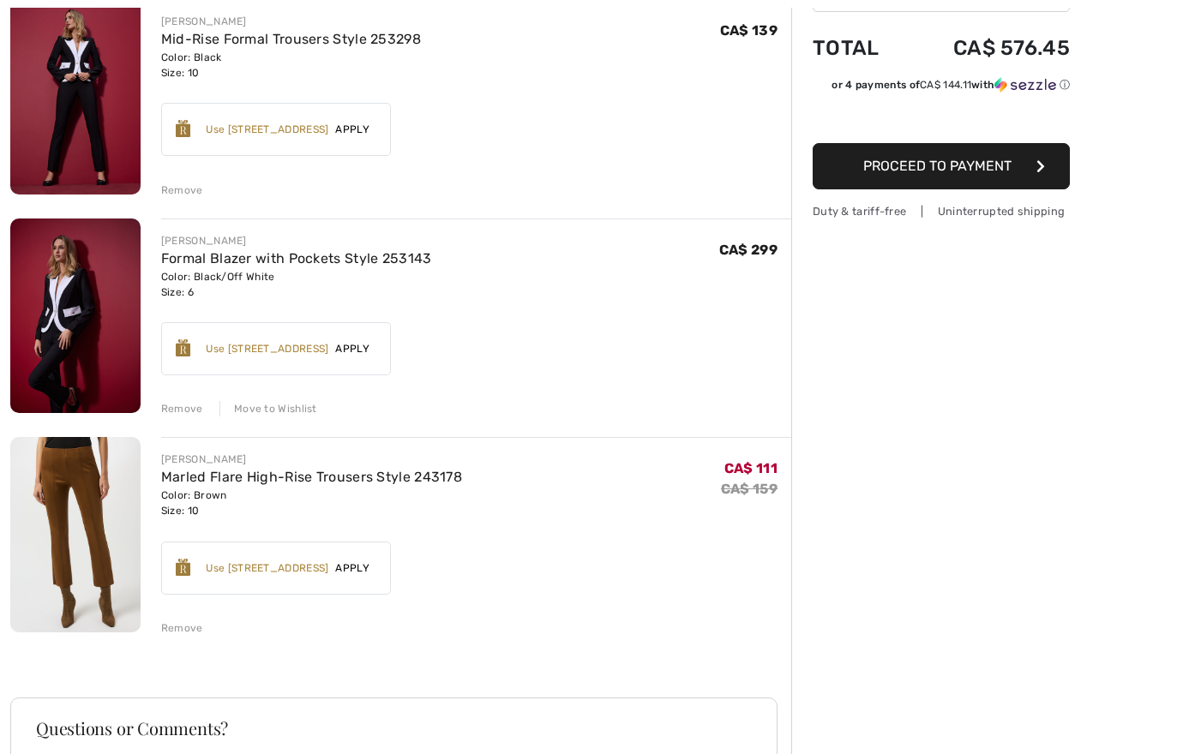
scroll to position [225, 0]
click at [176, 189] on div "Remove" at bounding box center [182, 190] width 42 height 15
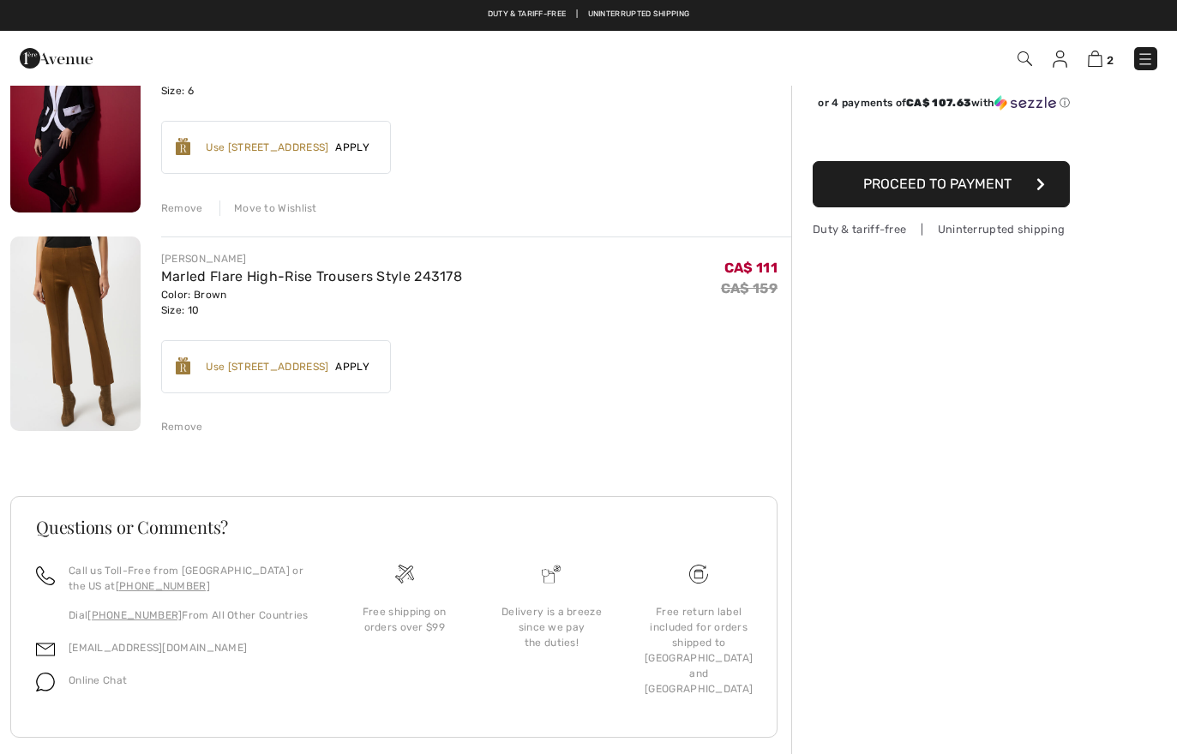
scroll to position [0, 0]
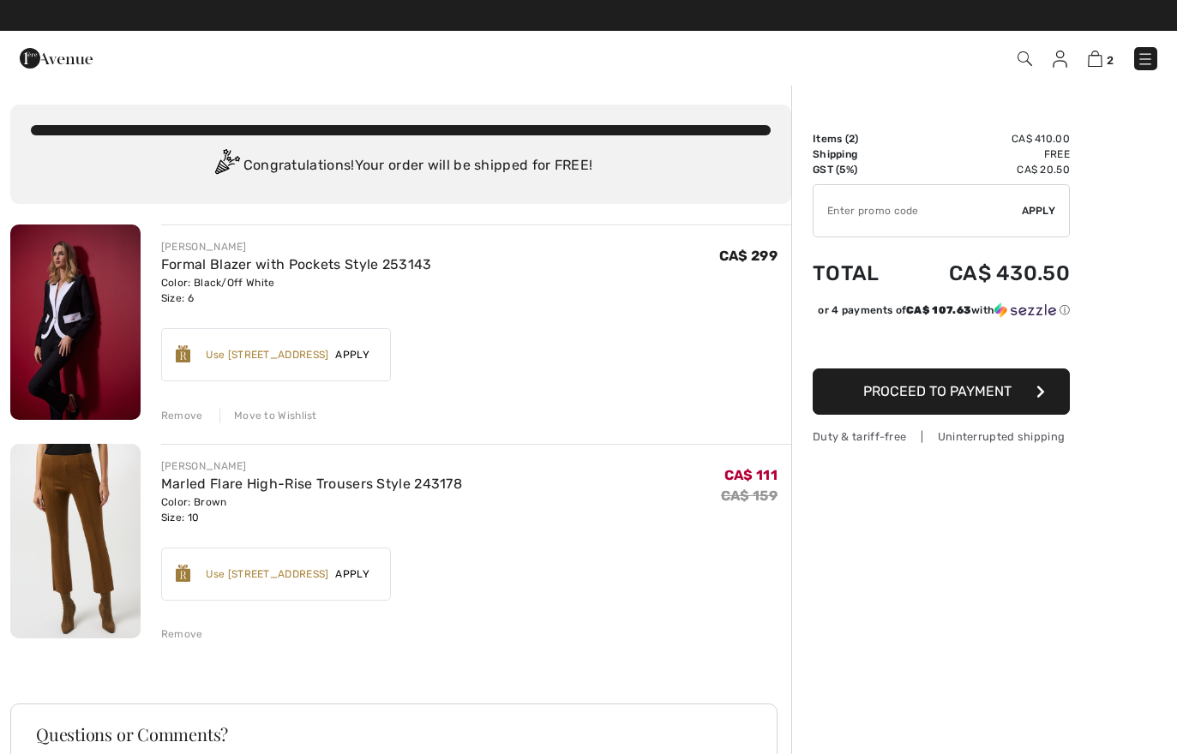
click at [368, 357] on span "Apply" at bounding box center [352, 354] width 48 height 15
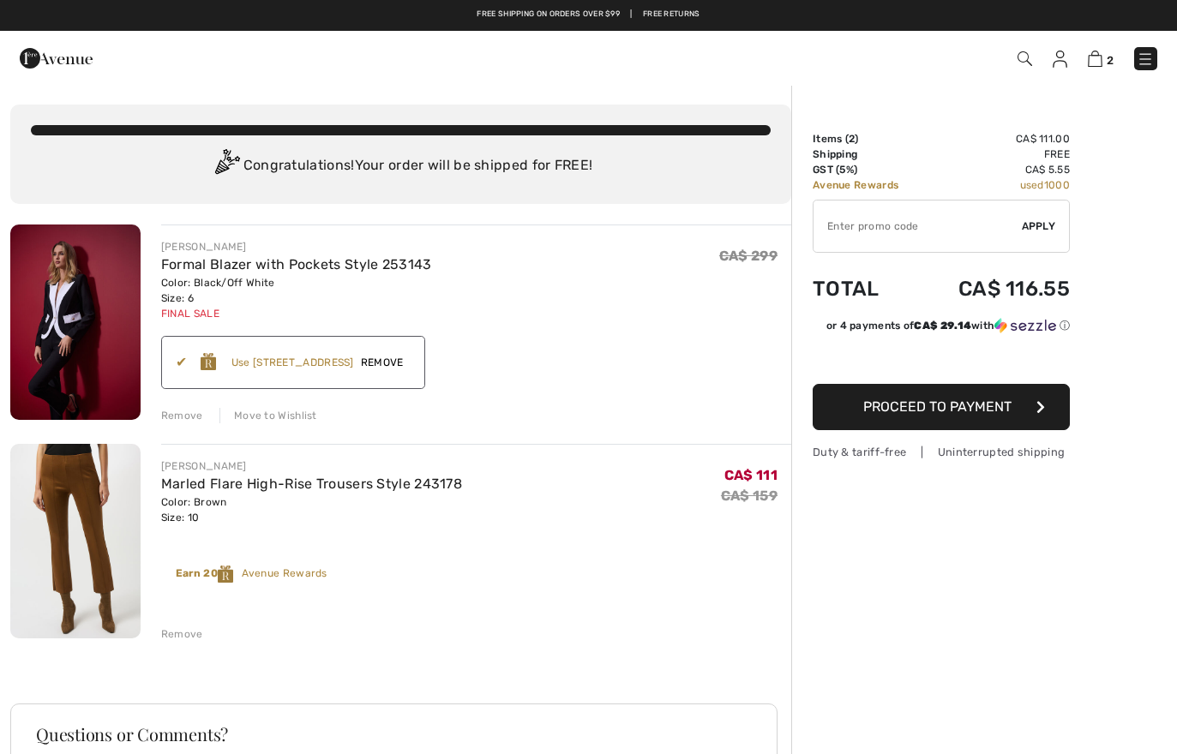
click at [405, 363] on span "Remove" at bounding box center [382, 362] width 57 height 15
